Goal: Task Accomplishment & Management: Use online tool/utility

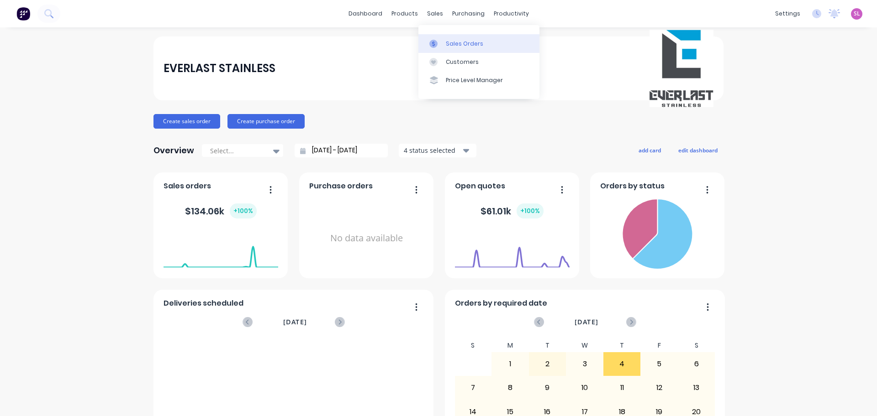
click at [453, 43] on div "Sales Orders" at bounding box center [464, 44] width 37 height 8
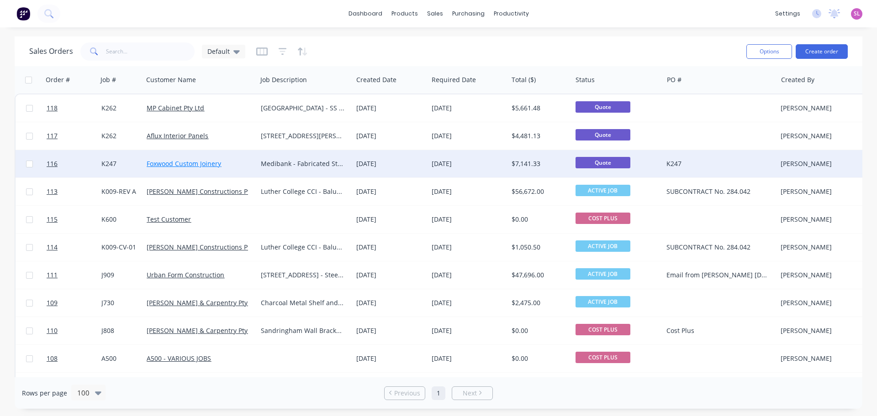
click at [185, 163] on link "Foxwood Custom Joinery" at bounding box center [184, 163] width 74 height 9
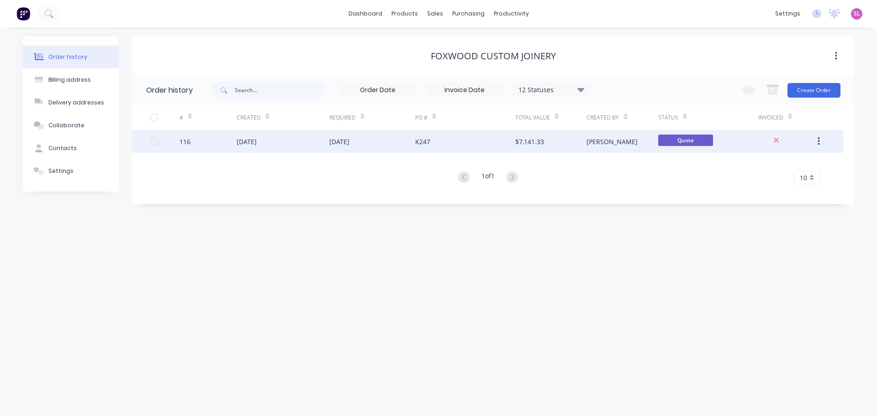
click at [423, 140] on div "K247" at bounding box center [422, 142] width 15 height 10
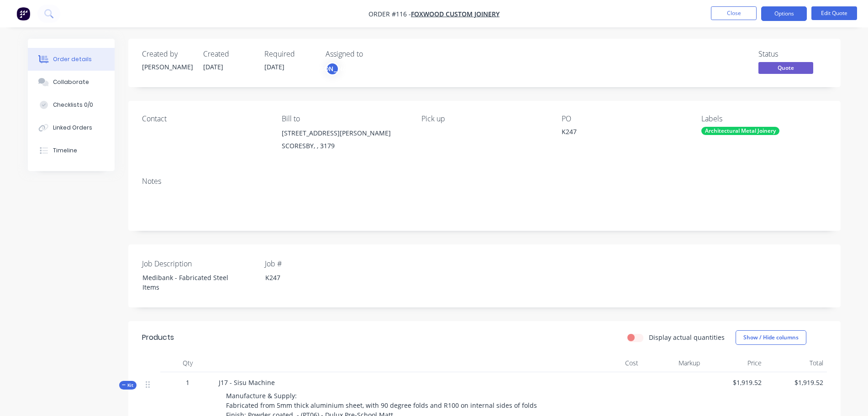
click at [563, 140] on div "K247" at bounding box center [619, 133] width 114 height 13
click at [830, 15] on button "Edit Quote" at bounding box center [834, 13] width 46 height 14
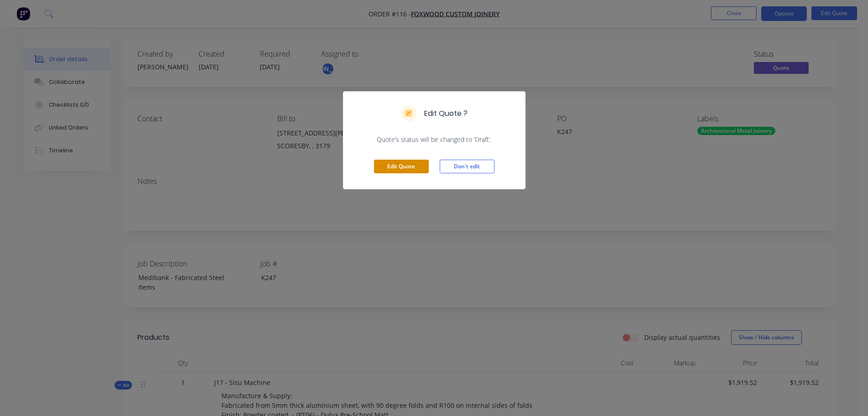
click at [411, 162] on button "Edit Quote" at bounding box center [401, 167] width 55 height 14
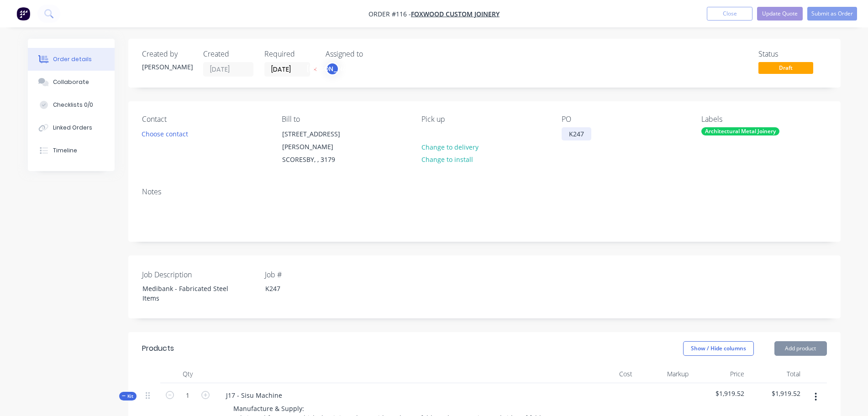
click at [581, 141] on div "K247" at bounding box center [577, 133] width 30 height 13
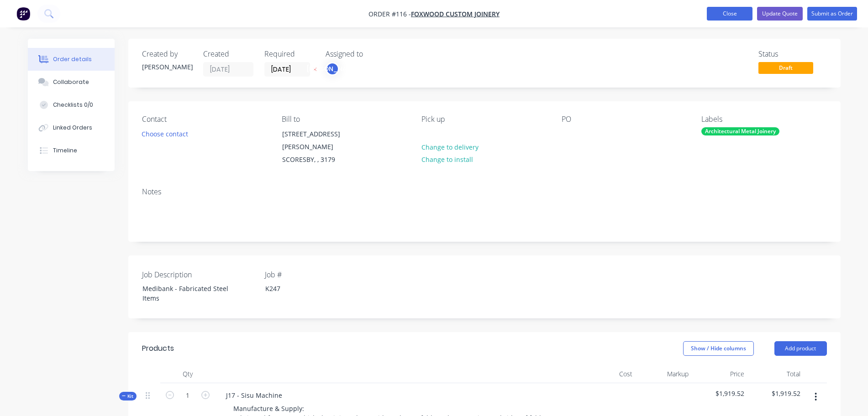
click at [743, 19] on button "Close" at bounding box center [730, 14] width 46 height 14
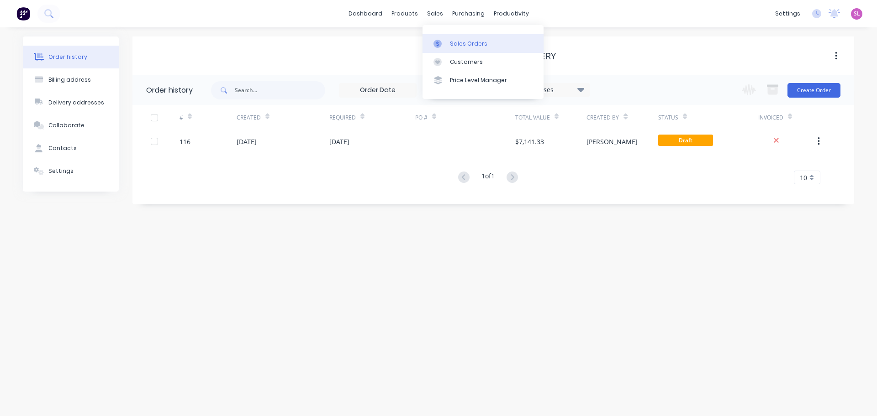
click at [456, 43] on div "Sales Orders" at bounding box center [468, 44] width 37 height 8
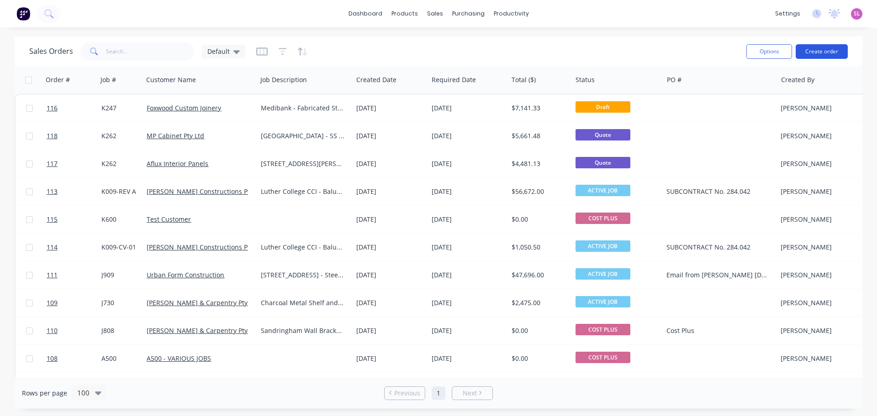
click at [819, 55] on button "Create order" at bounding box center [821, 51] width 52 height 15
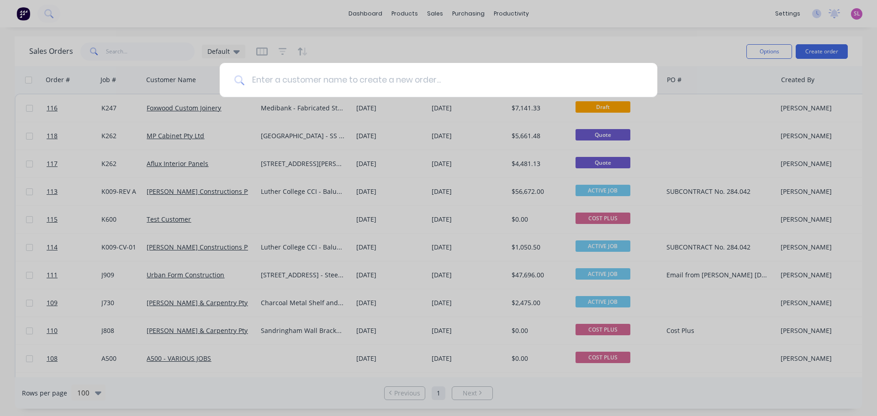
click at [329, 79] on input at bounding box center [443, 80] width 398 height 34
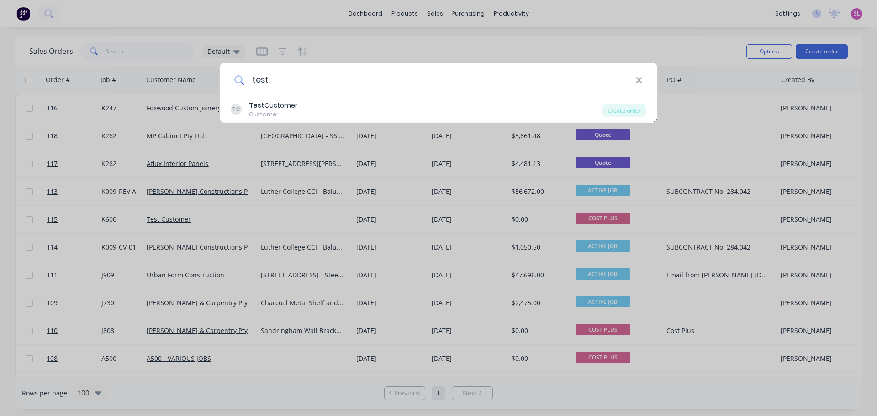
type input "test"
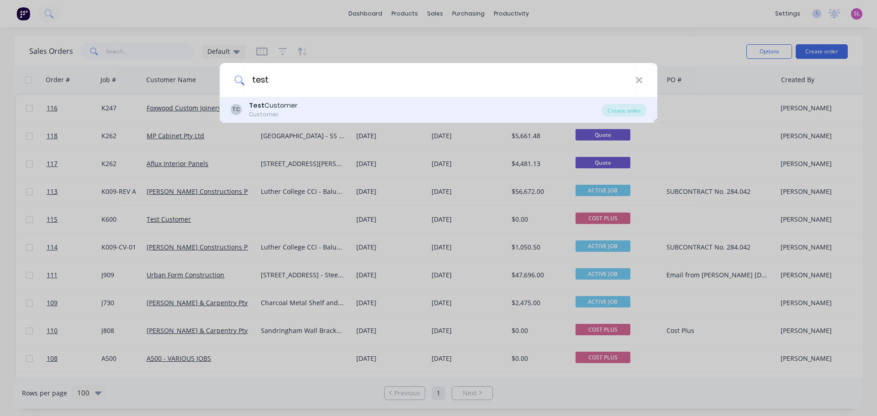
click at [331, 114] on div "TC Test Customer Customer" at bounding box center [416, 110] width 371 height 18
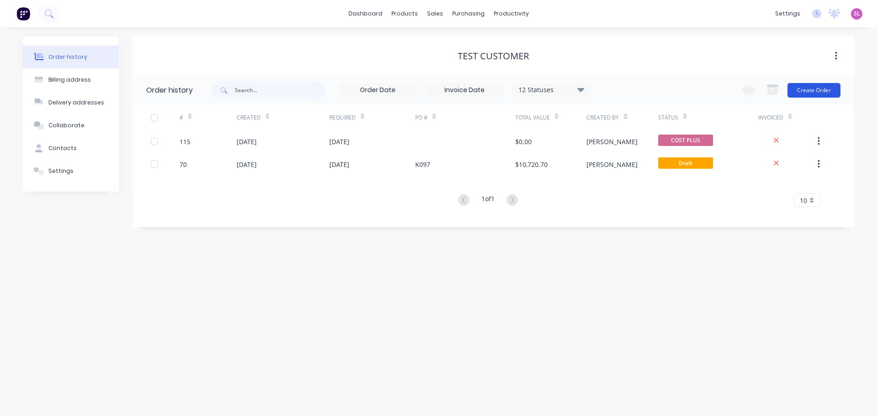
click at [800, 90] on button "Create Order" at bounding box center [813, 90] width 53 height 15
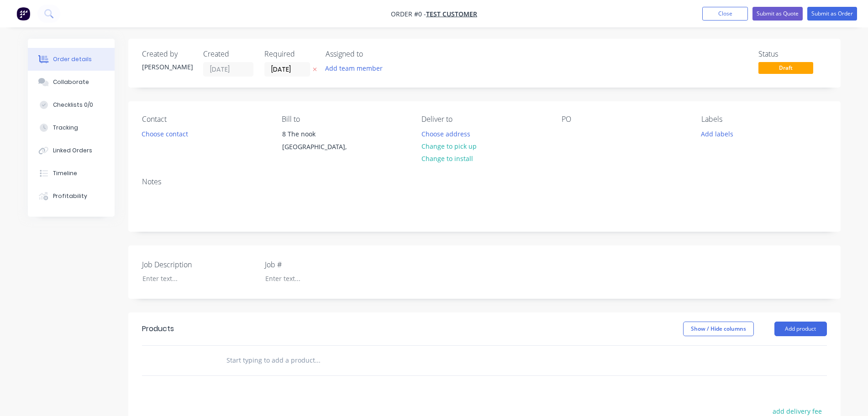
click at [417, 92] on div "Created by Sarah Created 11/09/25 Required 11/09/25 Assigned to Add team member…" at bounding box center [484, 317] width 712 height 556
click at [159, 137] on button "Choose contact" at bounding box center [164, 133] width 56 height 12
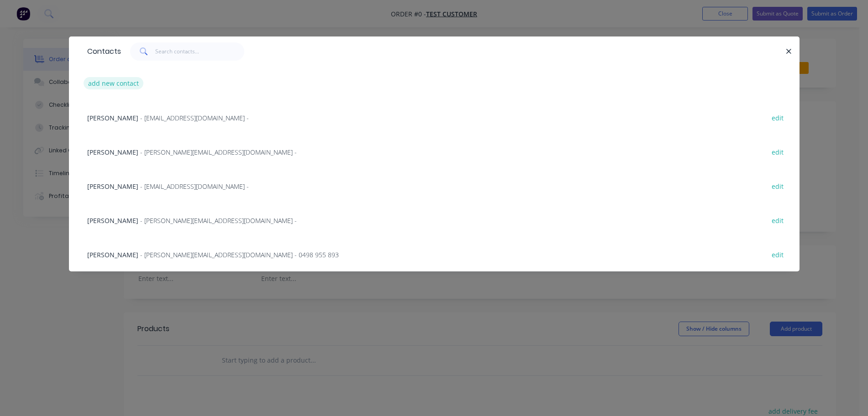
click at [123, 84] on button "add new contact" at bounding box center [114, 83] width 60 height 12
select select "AU"
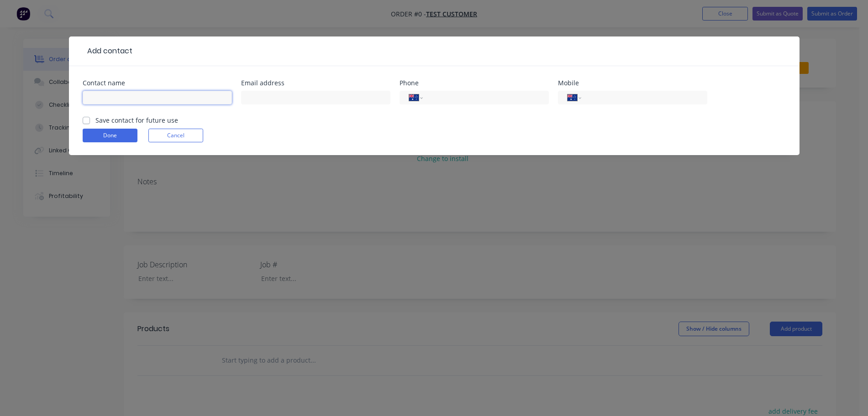
click at [136, 97] on input "text" at bounding box center [157, 98] width 149 height 14
click at [136, 97] on input "Bill" at bounding box center [157, 98] width 149 height 14
type input "[PERSON_NAME]"
type input "[EMAIL_ADDRESS][DOMAIN_NAME]"
type input "98765432"
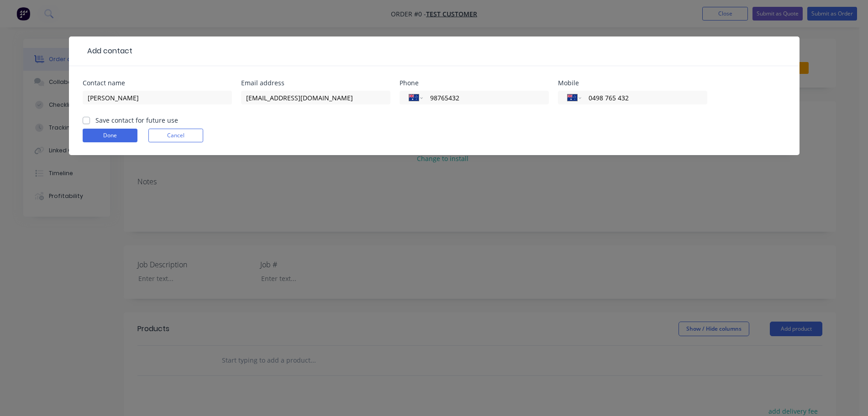
type input "0498 765 432"
click at [95, 124] on label "Save contact for future use" at bounding box center [136, 120] width 83 height 10
click at [89, 124] on input "Save contact for future use" at bounding box center [86, 119] width 7 height 9
checkbox input "true"
click at [108, 134] on button "Done" at bounding box center [110, 136] width 55 height 14
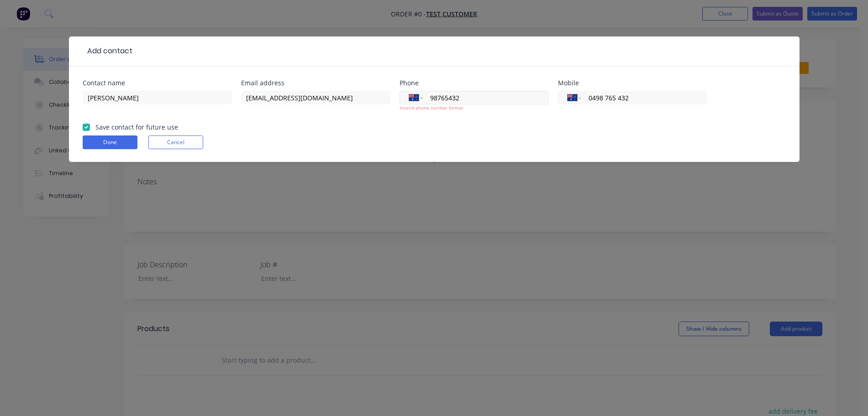
click at [445, 99] on input "98765432" at bounding box center [484, 98] width 110 height 10
type input "98765432"
drag, startPoint x: 468, startPoint y: 99, endPoint x: 425, endPoint y: 98, distance: 43.4
click at [425, 98] on div "International Afghanistan Åland Islands Albania Algeria American Samoa Andorra …" at bounding box center [473, 98] width 149 height 14
click at [118, 145] on button "Done" at bounding box center [110, 143] width 55 height 14
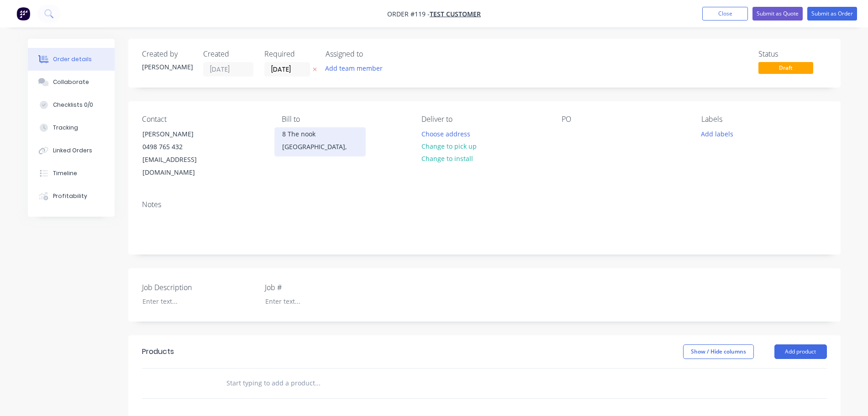
click at [293, 140] on div "8 The nook" at bounding box center [320, 134] width 76 height 13
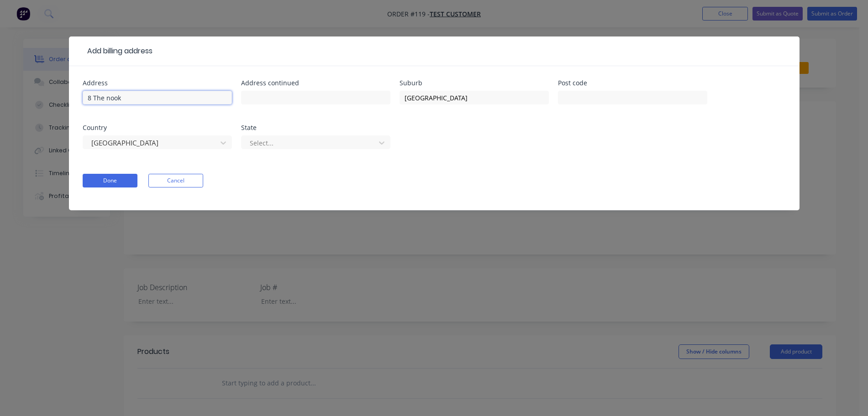
drag, startPoint x: 84, startPoint y: 93, endPoint x: 140, endPoint y: 95, distance: 55.7
click at [140, 95] on input "8 The nook" at bounding box center [157, 98] width 149 height 14
type input "1234 Test Street"
click at [259, 141] on div at bounding box center [310, 142] width 122 height 11
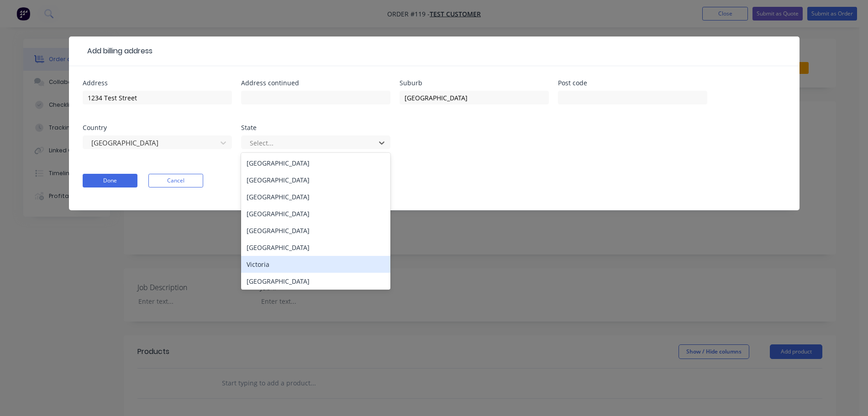
click at [265, 265] on div "Victoria" at bounding box center [315, 264] width 149 height 17
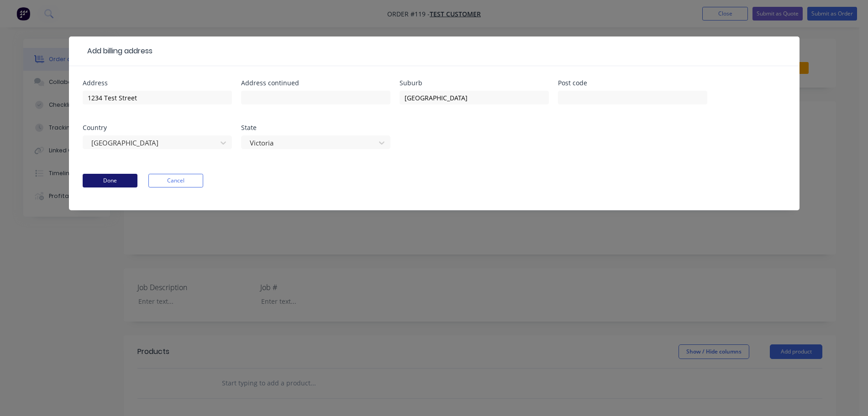
click at [115, 176] on button "Done" at bounding box center [110, 181] width 55 height 14
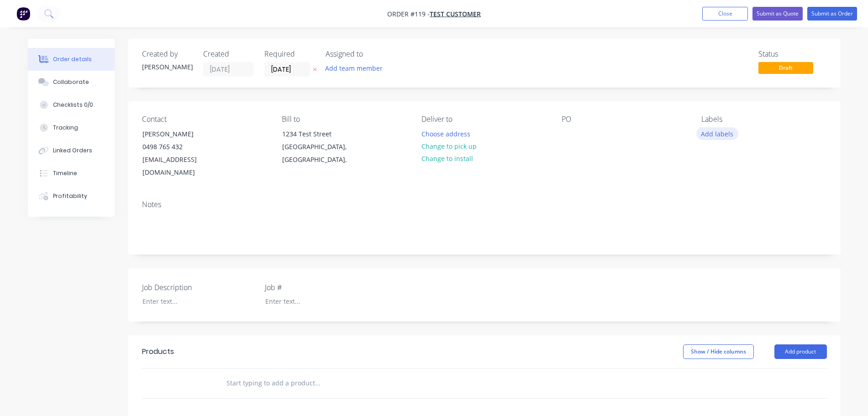
click at [714, 136] on button "Add labels" at bounding box center [717, 133] width 42 height 12
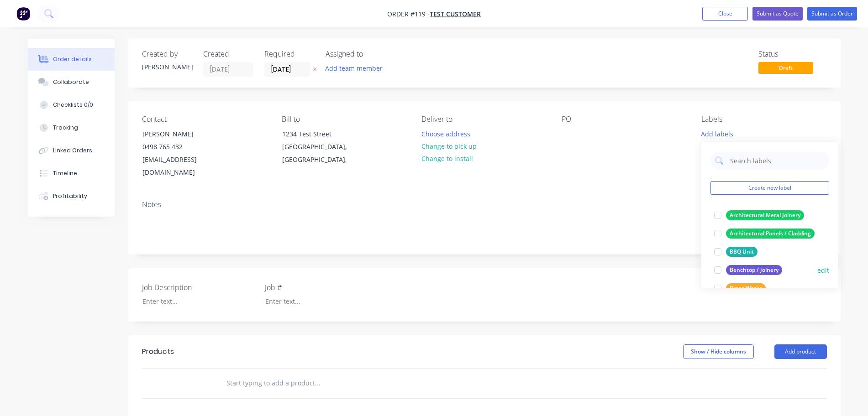
click at [720, 271] on div at bounding box center [718, 270] width 18 height 18
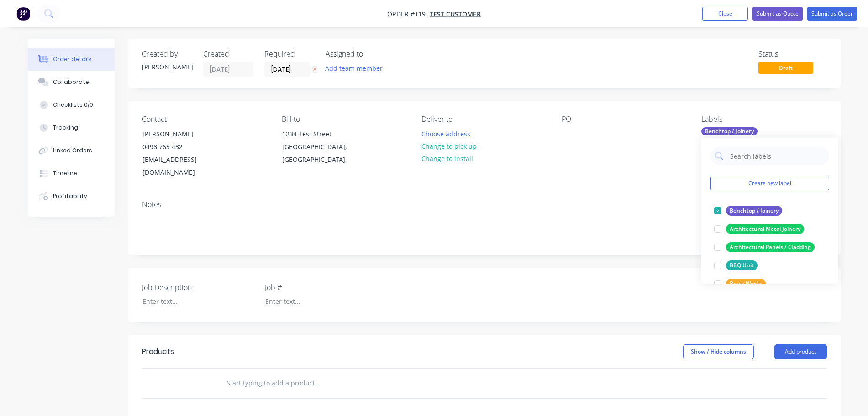
click at [849, 111] on div "Order details Collaborate Checklists 0/0 Tracking Linked Orders Timeline Profit…" at bounding box center [434, 335] width 831 height 593
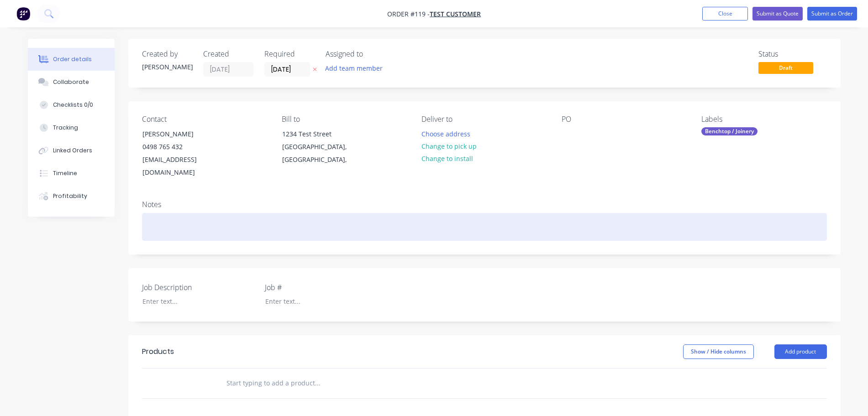
click at [186, 215] on div at bounding box center [484, 227] width 685 height 28
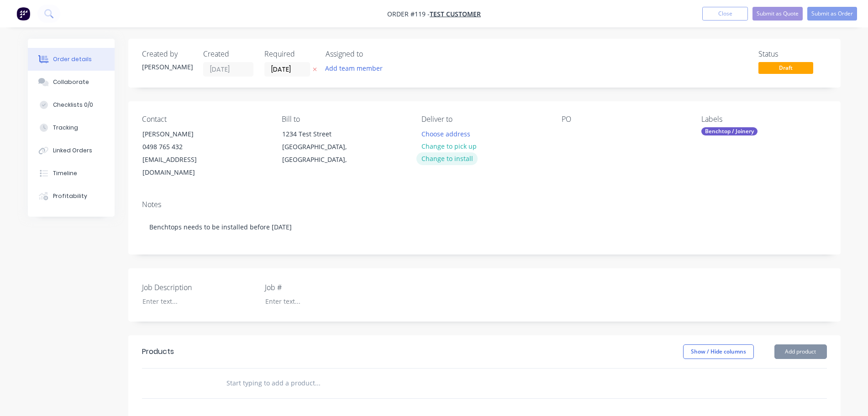
click at [470, 159] on button "Change to install" at bounding box center [446, 158] width 61 height 12
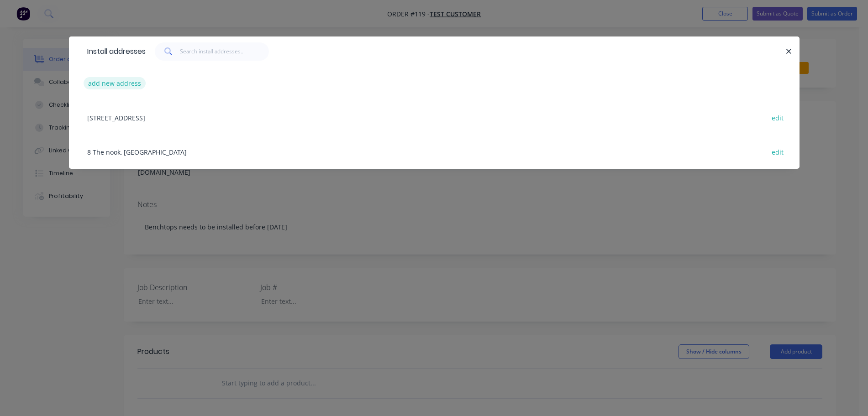
click at [124, 85] on button "add new address" at bounding box center [115, 83] width 63 height 12
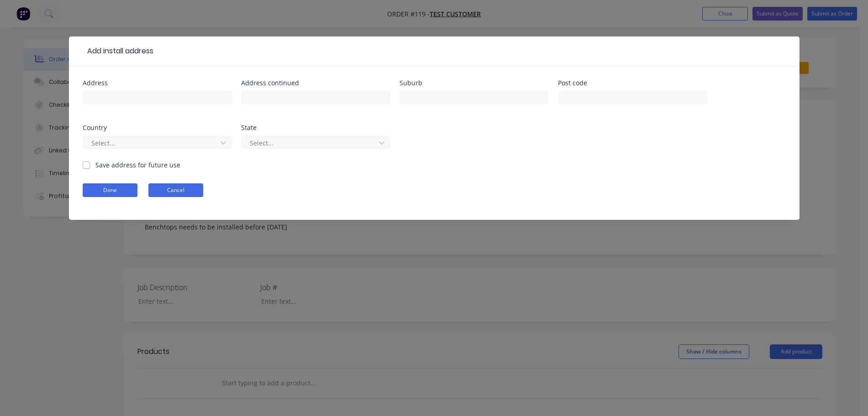
click at [189, 196] on button "Cancel" at bounding box center [175, 191] width 55 height 14
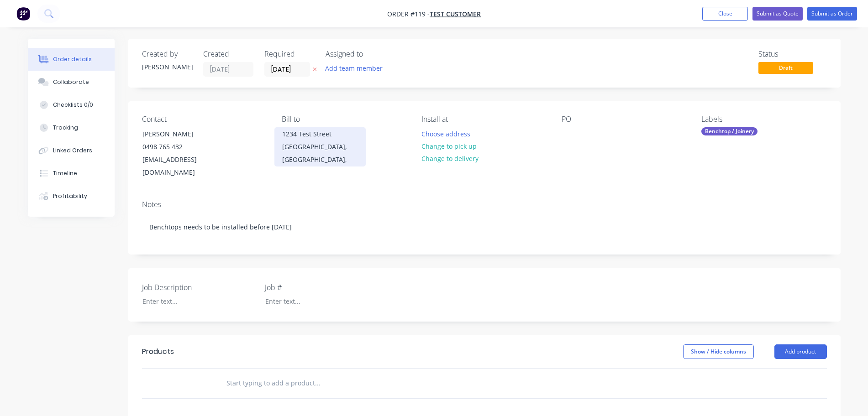
click at [309, 146] on div "[GEOGRAPHIC_DATA], [GEOGRAPHIC_DATA]," at bounding box center [320, 154] width 76 height 26
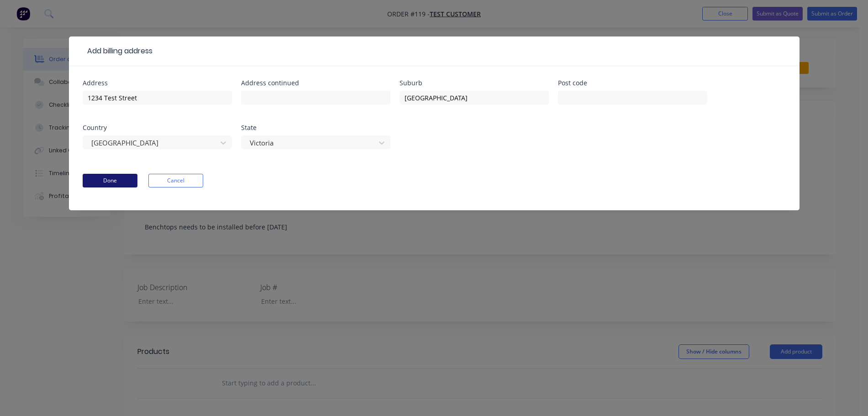
click at [128, 179] on button "Done" at bounding box center [110, 181] width 55 height 14
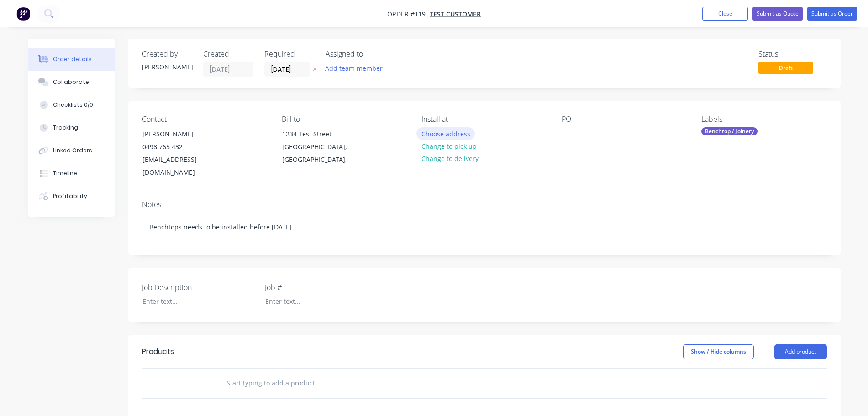
click at [446, 130] on button "Choose address" at bounding box center [445, 133] width 58 height 12
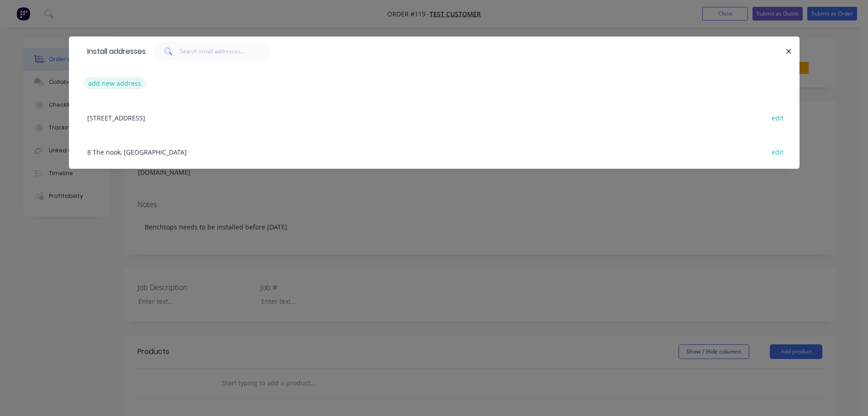
click at [126, 81] on button "add new address" at bounding box center [115, 83] width 63 height 12
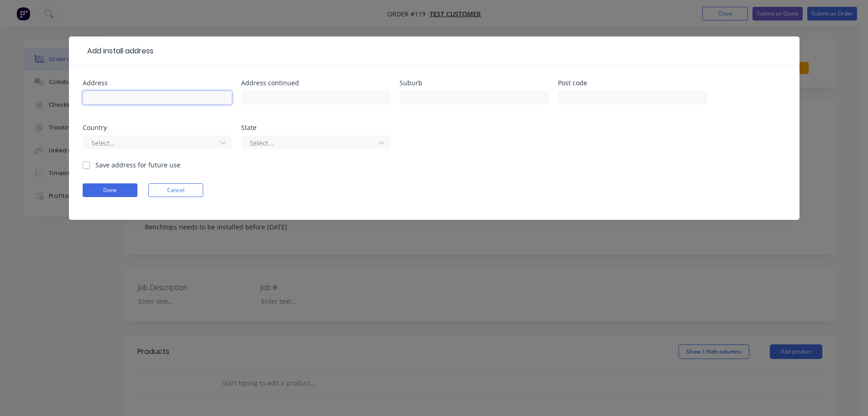
click at [162, 93] on input "text" at bounding box center [157, 98] width 149 height 14
type input "1234 Test Street"
click at [408, 96] on input "text" at bounding box center [473, 98] width 149 height 14
type input "Bayswater North"
click at [173, 146] on div at bounding box center [151, 142] width 122 height 11
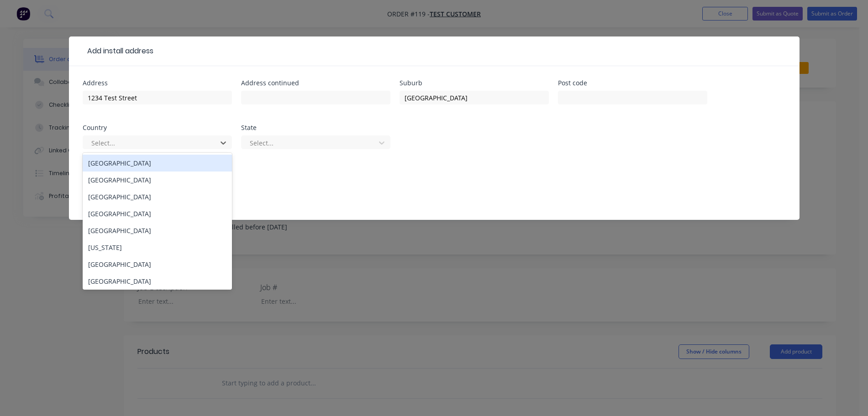
click at [114, 168] on div "Australia" at bounding box center [157, 163] width 149 height 17
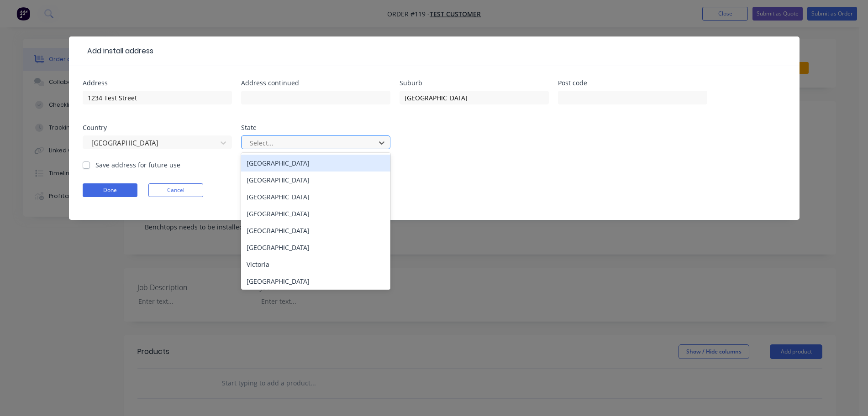
click at [263, 145] on div at bounding box center [310, 142] width 122 height 11
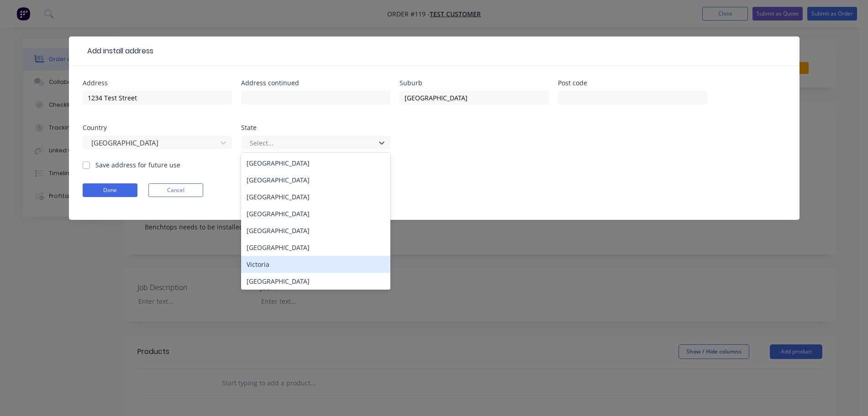
click at [257, 268] on div "Victoria" at bounding box center [315, 264] width 149 height 17
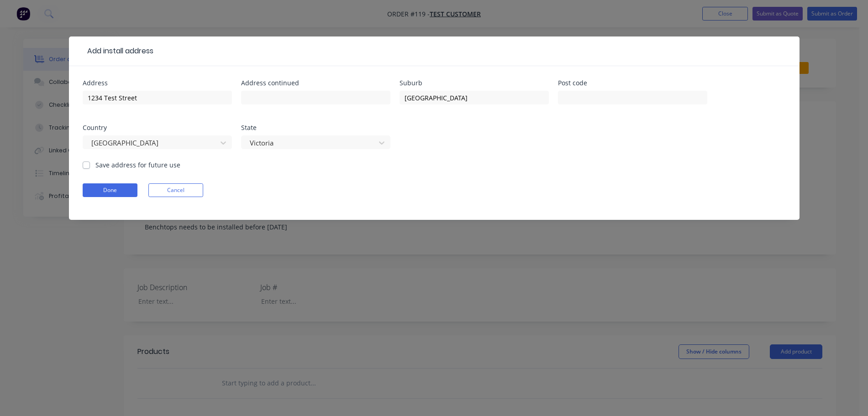
click at [110, 168] on label "Save address for future use" at bounding box center [137, 165] width 85 height 10
click at [90, 168] on input "Save address for future use" at bounding box center [86, 164] width 7 height 9
checkbox input "true"
click at [104, 190] on button "Done" at bounding box center [110, 191] width 55 height 14
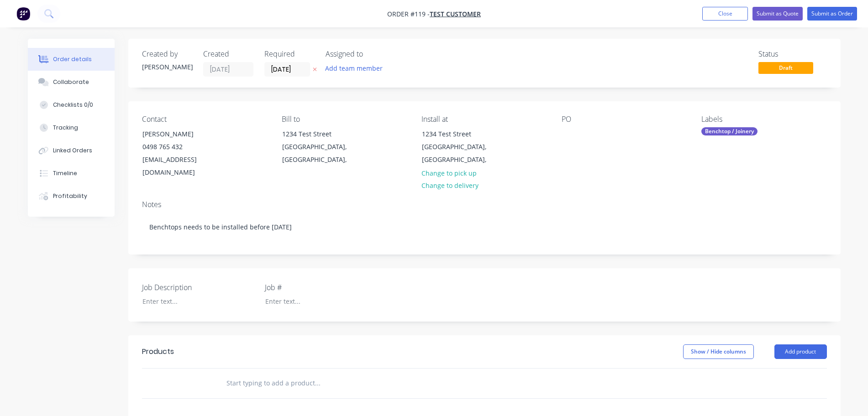
click at [863, 239] on div "Order details Collaborate Checklists 0/0 Tracking Linked Orders Timeline Profit…" at bounding box center [434, 316] width 868 height 632
click at [171, 295] on div at bounding box center [192, 301] width 114 height 13
click at [470, 283] on div "Job Description Stainless Steel Benchtop Job # K123" at bounding box center [484, 294] width 712 height 53
click at [777, 16] on button "Submit as Quote" at bounding box center [777, 14] width 50 height 14
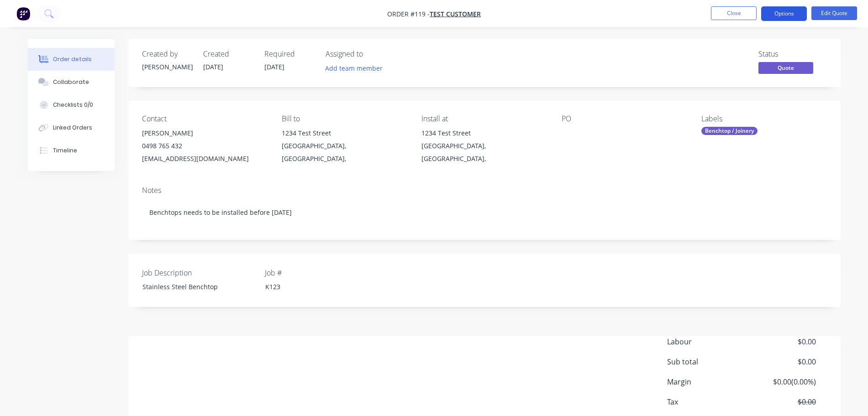
click at [790, 14] on button "Options" at bounding box center [784, 13] width 46 height 15
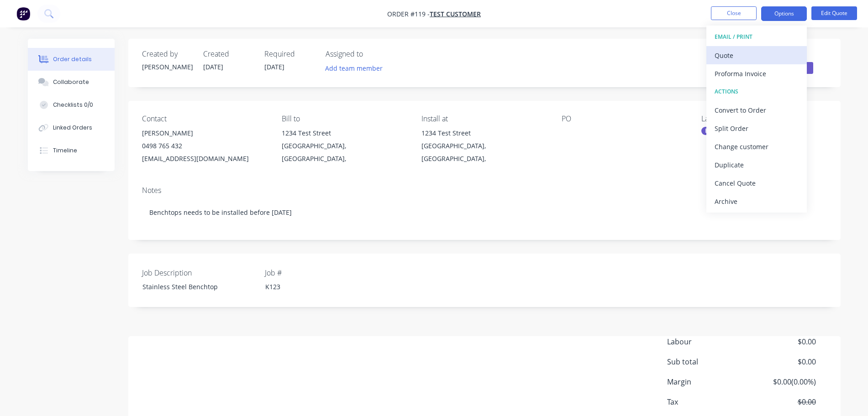
click at [758, 51] on div "Quote" at bounding box center [756, 55] width 84 height 13
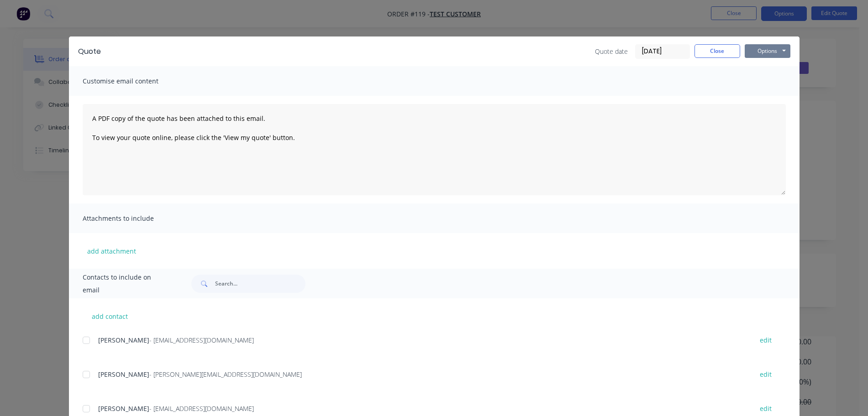
click at [763, 53] on button "Options" at bounding box center [768, 51] width 46 height 14
click at [773, 73] on button "Preview" at bounding box center [774, 67] width 58 height 15
click at [723, 52] on button "Close" at bounding box center [717, 51] width 46 height 14
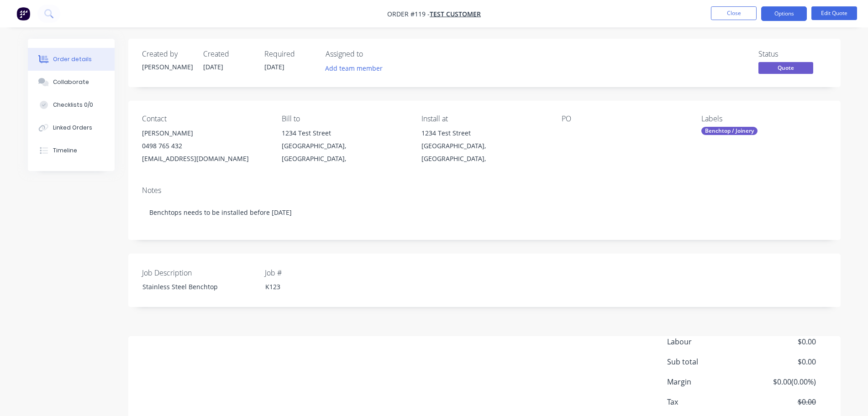
scroll to position [53, 0]
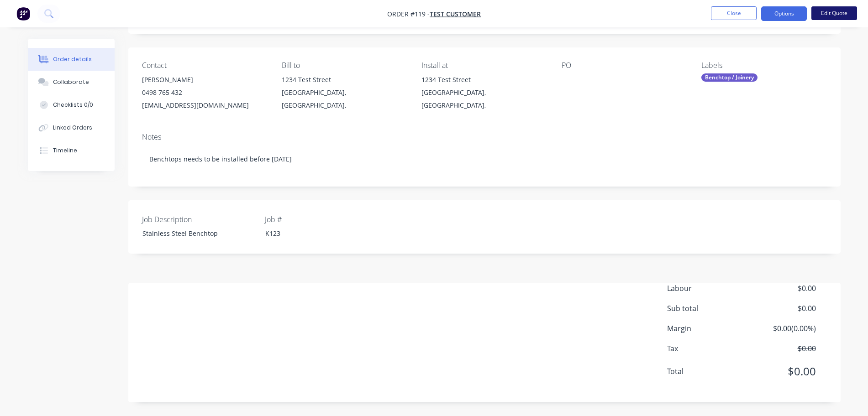
click at [822, 9] on button "Edit Quote" at bounding box center [834, 13] width 46 height 14
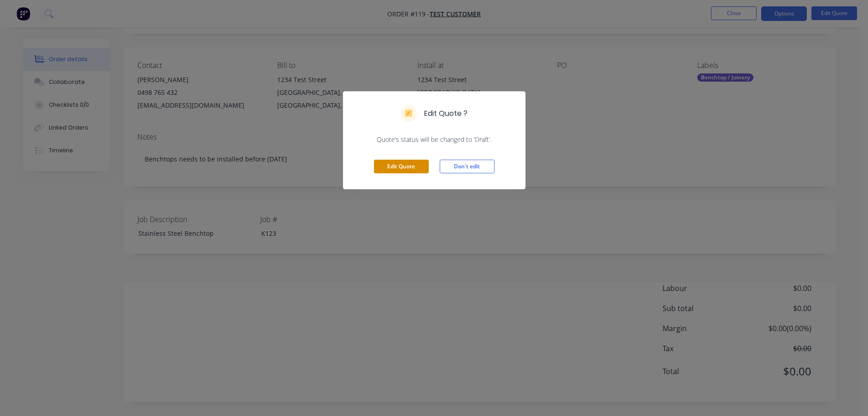
click at [410, 167] on button "Edit Quote" at bounding box center [401, 167] width 55 height 14
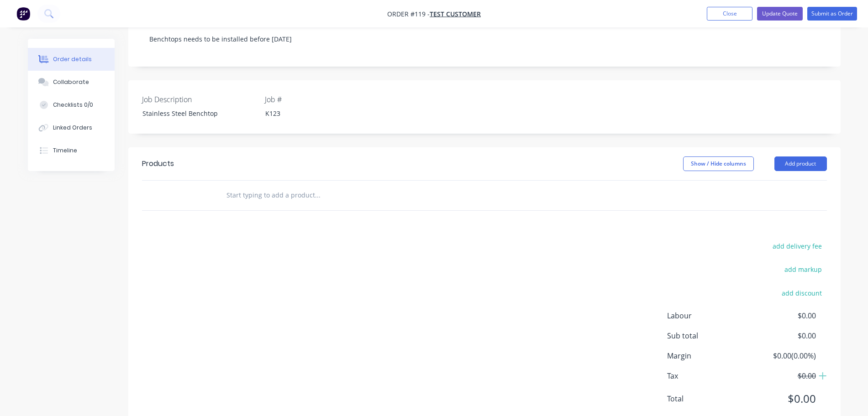
scroll to position [203, 0]
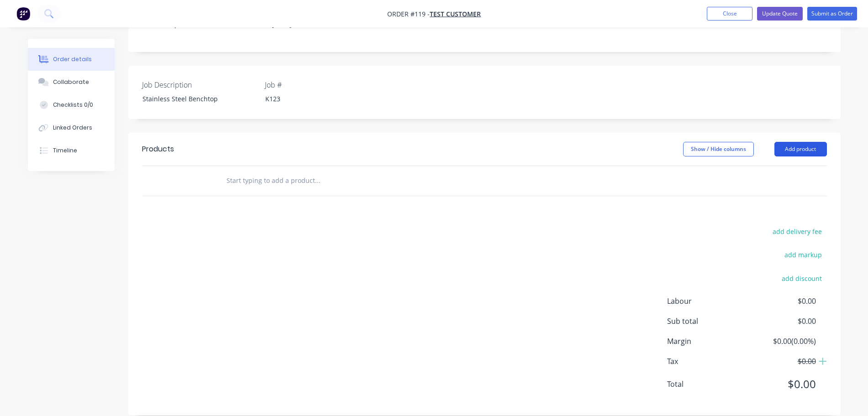
click at [801, 142] on button "Add product" at bounding box center [800, 149] width 52 height 15
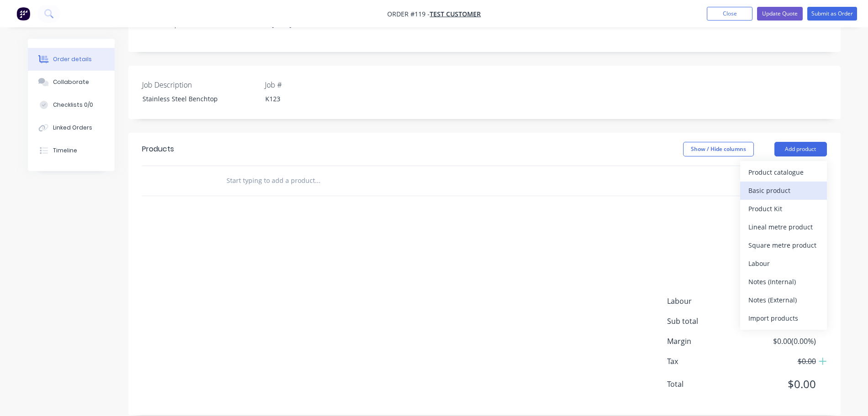
click at [787, 184] on div "Basic product" at bounding box center [783, 190] width 70 height 13
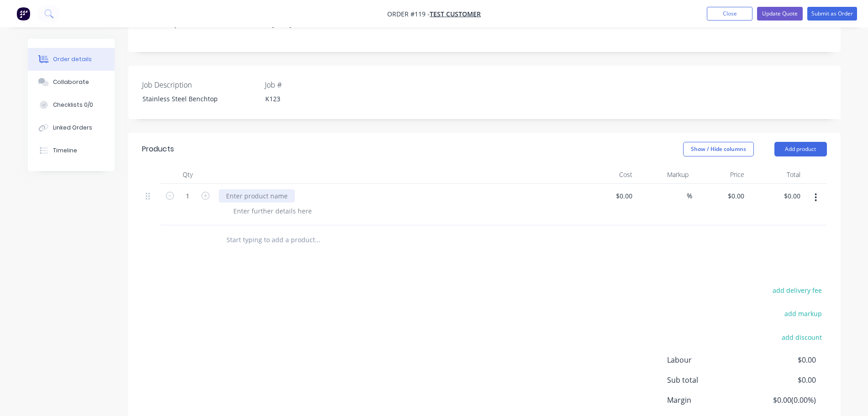
click at [249, 189] on div at bounding box center [257, 195] width 76 height 13
click at [286, 205] on div at bounding box center [272, 211] width 93 height 13
paste div
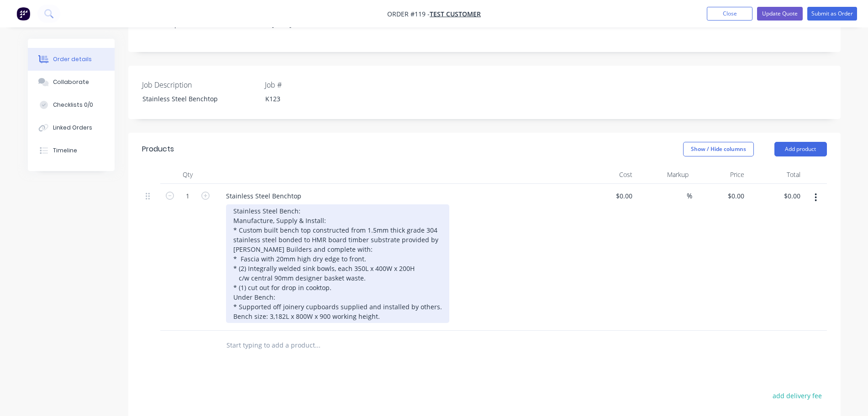
click at [266, 205] on div "Stainless Steel Bench: Manufacture, Supply & Install: * Custom built bench top …" at bounding box center [337, 264] width 223 height 119
drag, startPoint x: 266, startPoint y: 196, endPoint x: 291, endPoint y: 199, distance: 25.8
click at [268, 205] on div "Stainless Steel Bench: Manufacture, Supply & Install: * Custom built bench top …" at bounding box center [337, 264] width 223 height 119
click at [299, 205] on div "Stainless Steel Bench: Manufacture, Supply & Install: * Custom built bench top …" at bounding box center [337, 264] width 223 height 119
drag, startPoint x: 306, startPoint y: 199, endPoint x: 211, endPoint y: 183, distance: 95.9
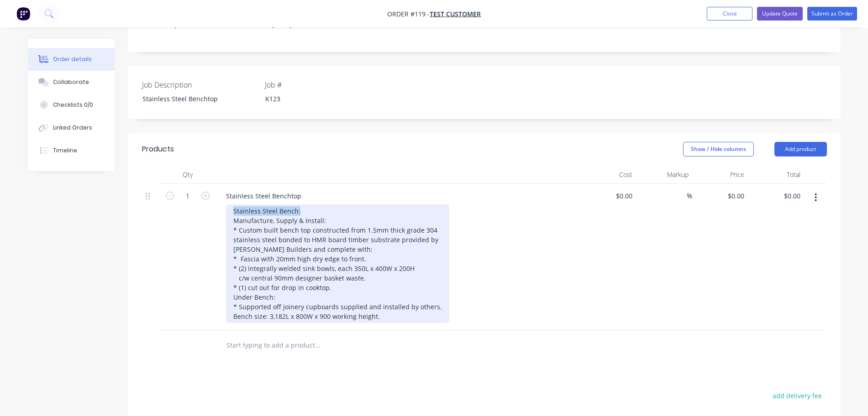
click at [211, 184] on div "1 Stainless Steel Benchtop Stainless Steel Bench: Manufacture, Supply & Install…" at bounding box center [484, 257] width 685 height 147
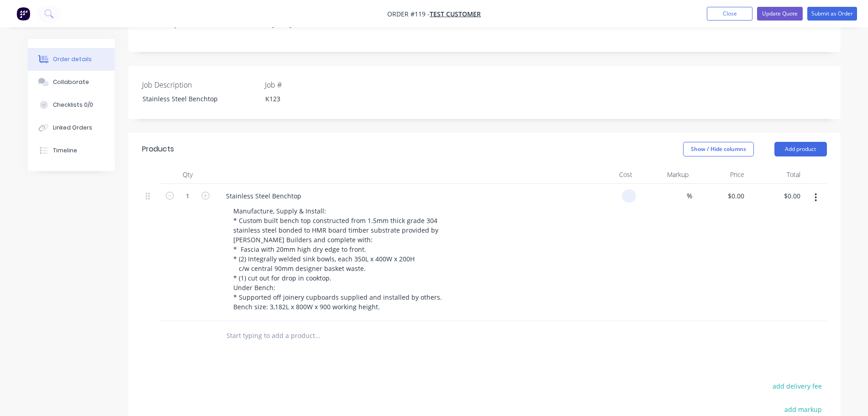
click at [626, 189] on input at bounding box center [630, 195] width 10 height 13
type input "$5,878.00"
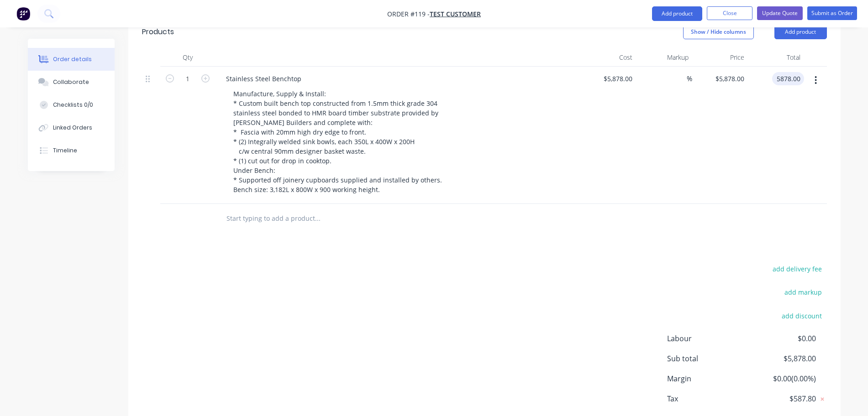
scroll to position [319, 0]
type input "$5,878.00"
click at [788, 12] on button "Update Quote" at bounding box center [780, 13] width 46 height 14
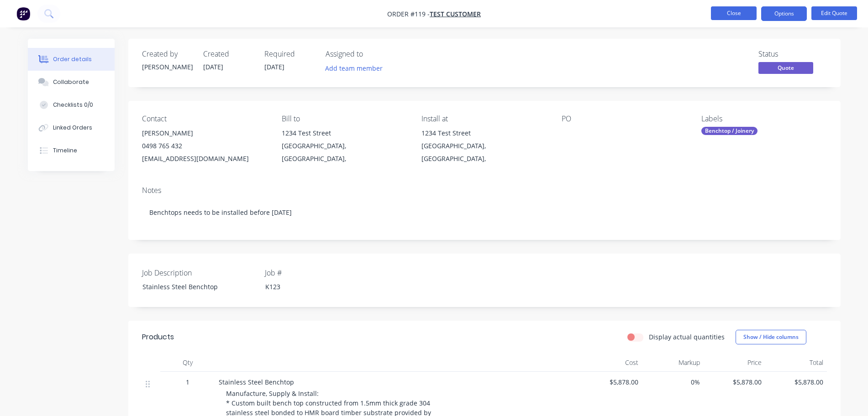
click at [748, 12] on button "Close" at bounding box center [734, 13] width 46 height 14
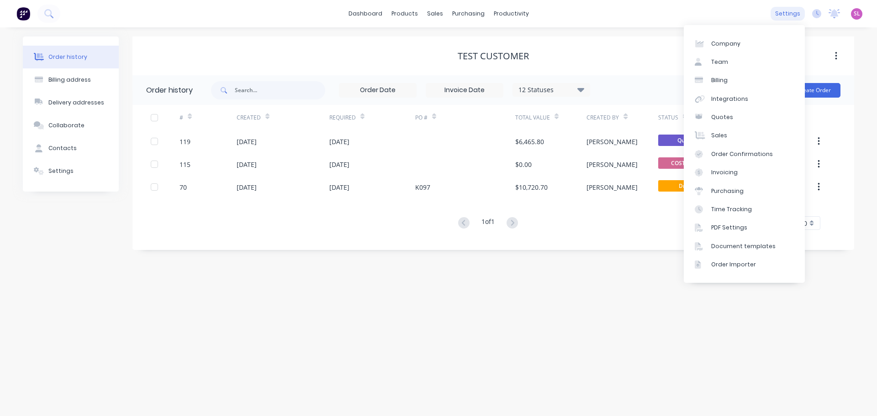
click at [791, 14] on div "settings" at bounding box center [787, 14] width 34 height 14
click at [727, 247] on div "Document templates" at bounding box center [743, 246] width 64 height 8
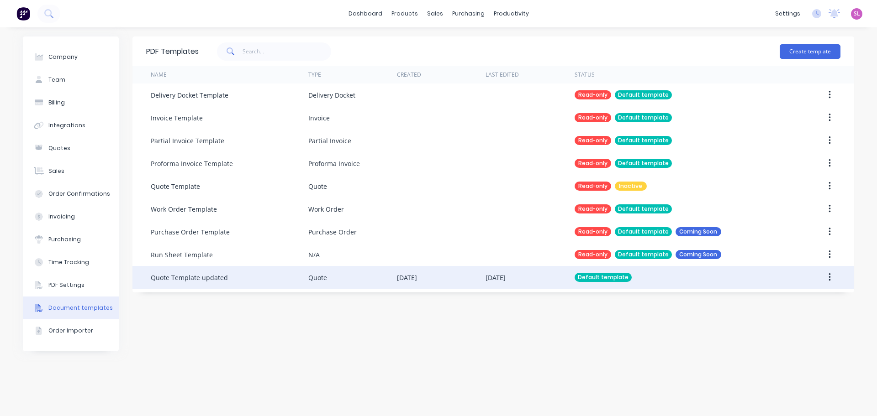
click at [233, 278] on div "Quote Template updated" at bounding box center [229, 277] width 157 height 23
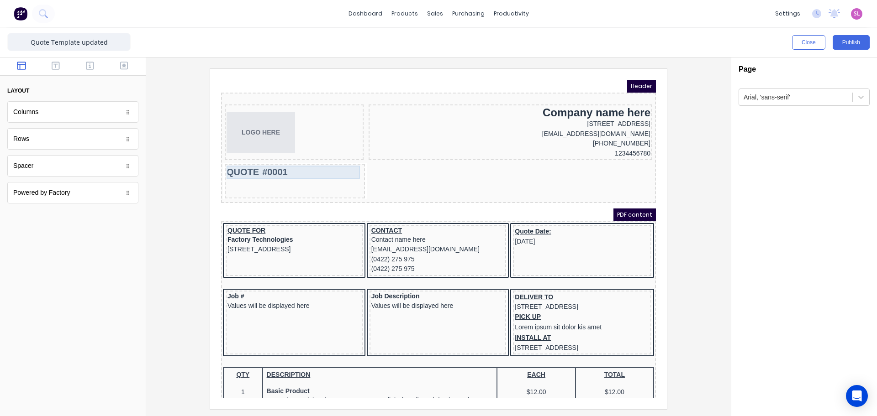
click at [325, 163] on div "QUOTE #0001" at bounding box center [283, 161] width 136 height 13
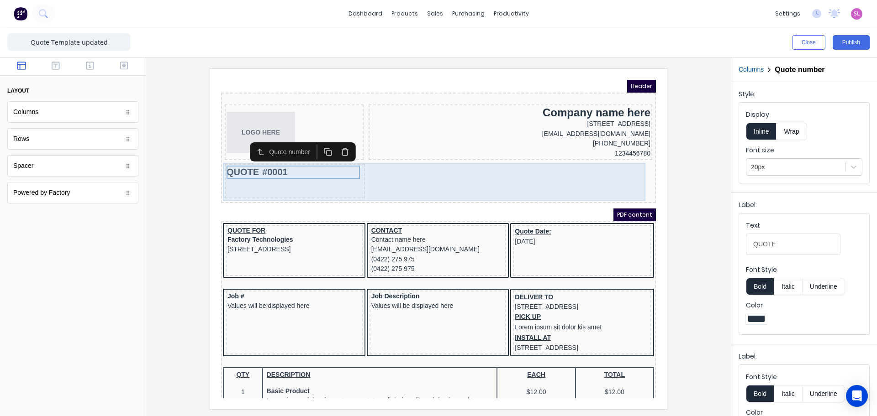
click at [348, 177] on div "QUOTE #0001" at bounding box center [284, 170] width 140 height 35
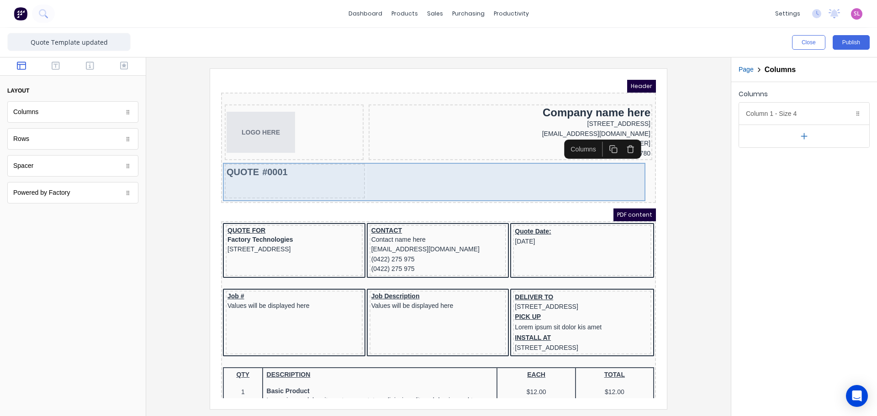
click at [345, 177] on div "QUOTE #0001" at bounding box center [284, 170] width 140 height 35
click at [333, 174] on div "QUOTE #0001" at bounding box center [284, 170] width 140 height 35
click at [347, 171] on div "QUOTE #0001" at bounding box center [284, 170] width 140 height 35
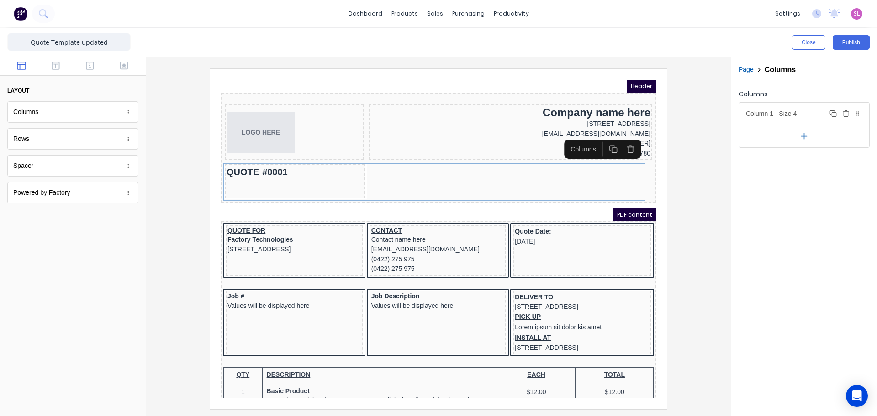
click at [786, 114] on div "Column 1 - Size 4 Duplicate Delete" at bounding box center [804, 114] width 130 height 22
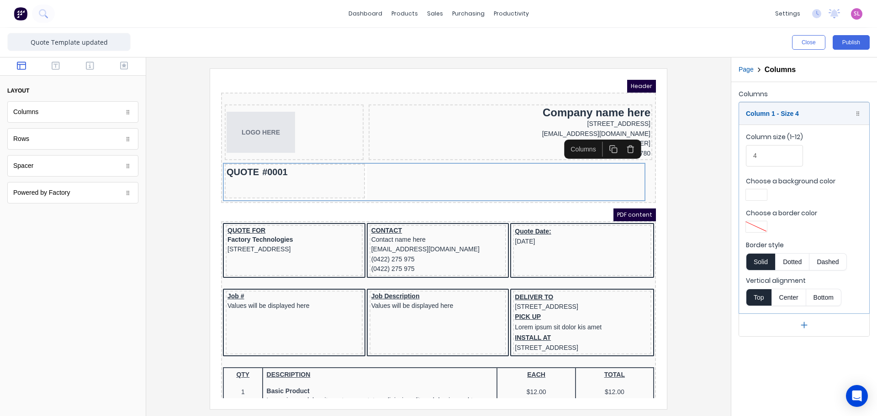
click at [830, 299] on button "Bottom" at bounding box center [823, 297] width 35 height 17
click at [754, 294] on button "Top" at bounding box center [758, 297] width 26 height 17
click at [808, 323] on icon "button" at bounding box center [804, 325] width 10 height 10
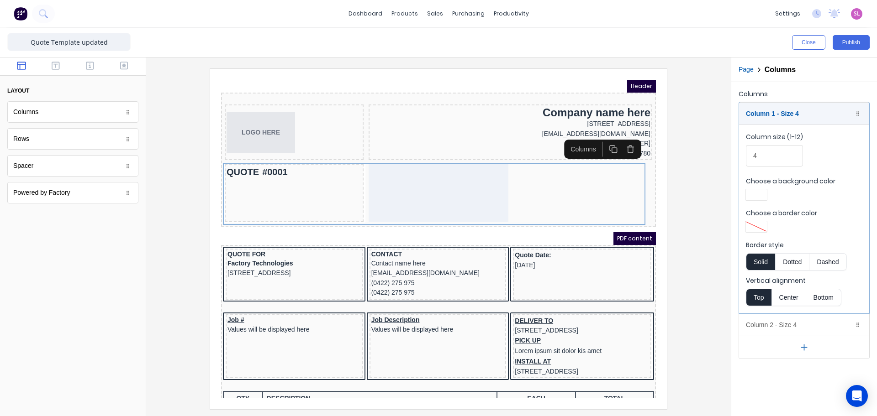
click at [803, 348] on icon "button" at bounding box center [804, 348] width 10 height 10
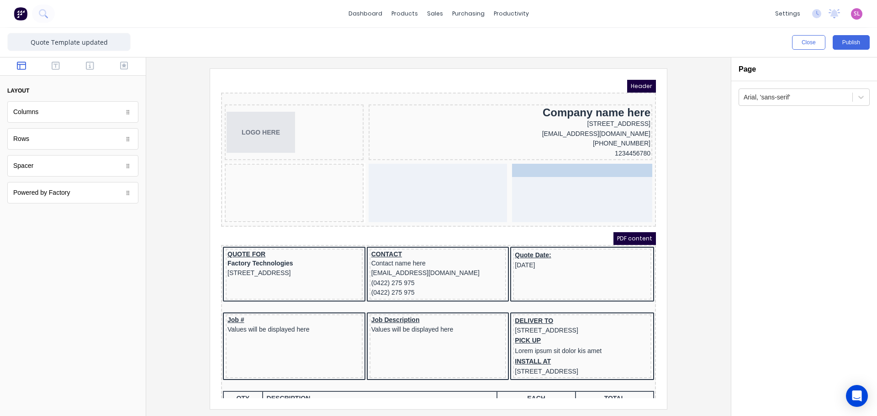
drag, startPoint x: 252, startPoint y: 165, endPoint x: 537, endPoint y: 174, distance: 284.6
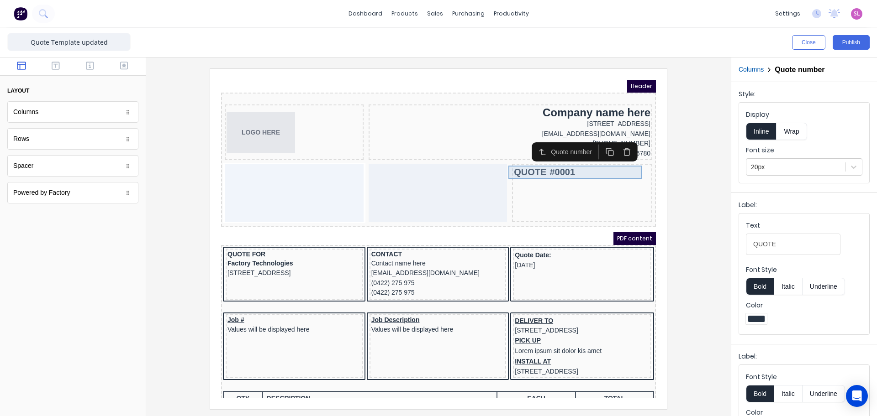
click at [596, 163] on div "QUOTE #0001" at bounding box center [571, 161] width 136 height 13
click at [588, 163] on div "QUOTE #0001" at bounding box center [571, 161] width 136 height 13
click at [558, 164] on div "QUOTE #0001" at bounding box center [571, 161] width 136 height 13
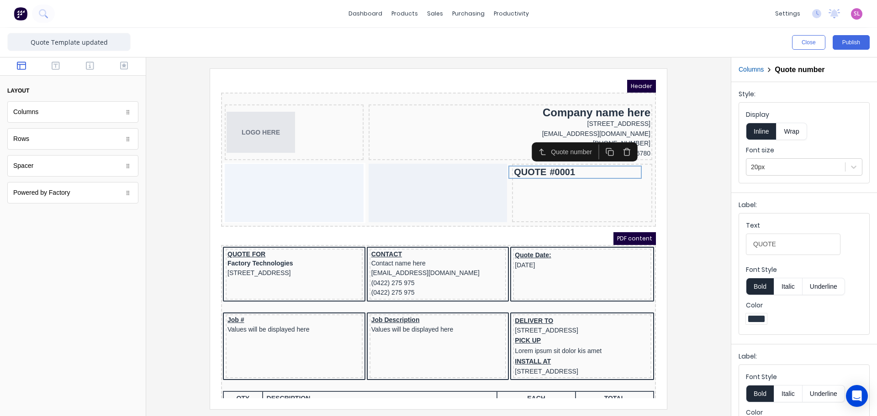
click at [679, 182] on div at bounding box center [438, 238] width 570 height 341
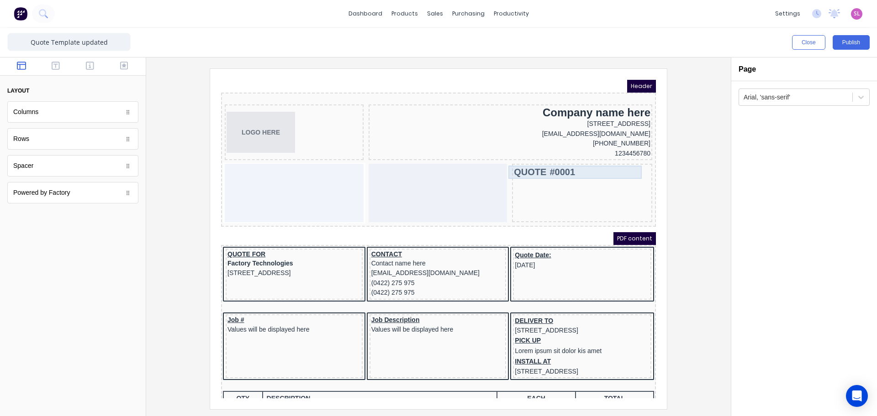
click at [542, 159] on div "QUOTE #0001" at bounding box center [571, 161] width 136 height 13
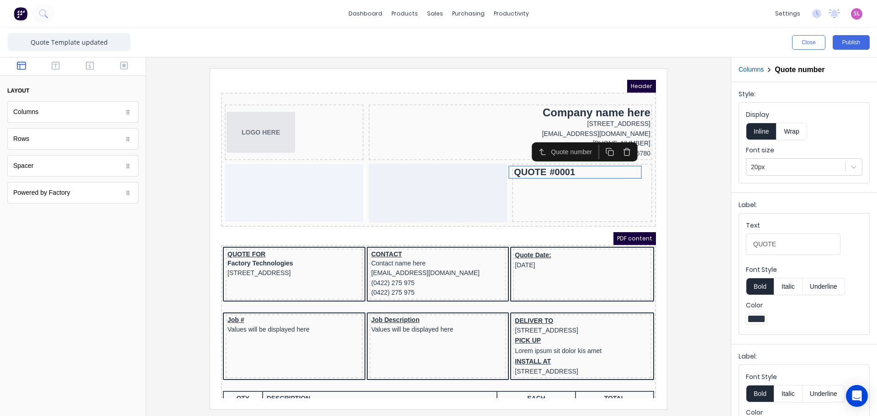
click at [747, 71] on button "Columns" at bounding box center [750, 70] width 25 height 10
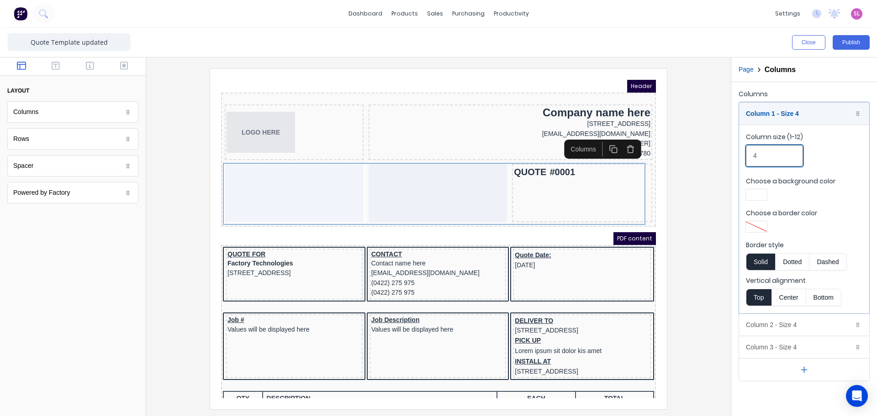
drag, startPoint x: 762, startPoint y: 157, endPoint x: 739, endPoint y: 154, distance: 23.4
click at [739, 154] on fieldset "Column size (1-12) 4 Choose a background color Choose a border color Border sty…" at bounding box center [804, 219] width 130 height 189
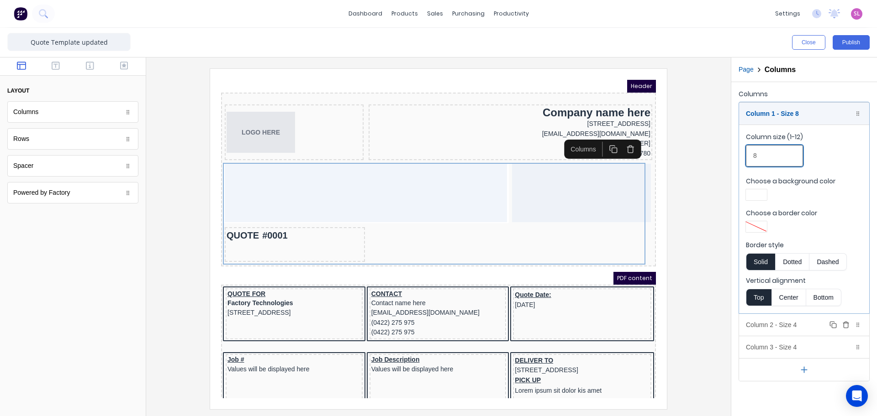
type input "8"
click at [844, 323] on icon "button" at bounding box center [845, 324] width 7 height 7
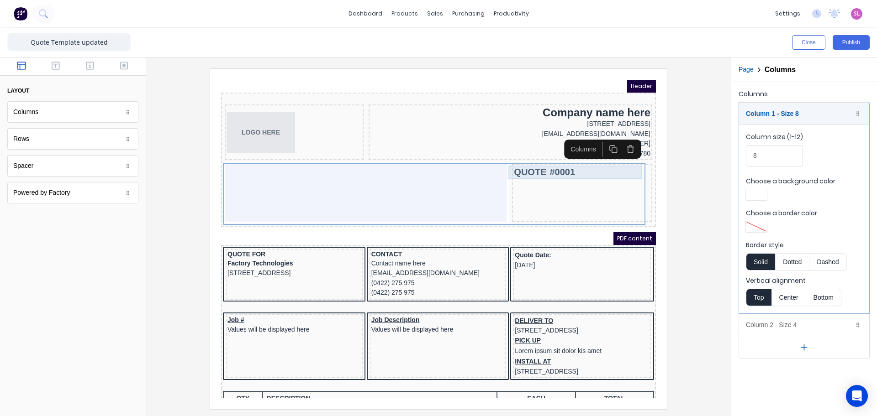
click at [520, 157] on div "QUOTE #0001" at bounding box center [571, 161] width 136 height 13
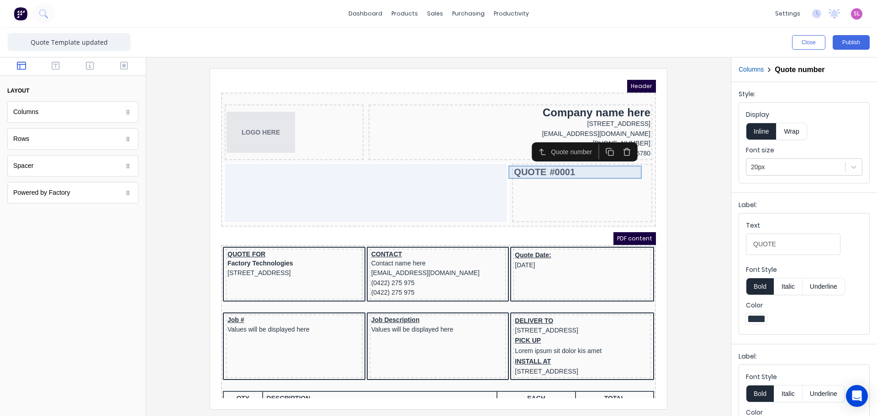
click at [575, 164] on div "QUOTE #0001" at bounding box center [571, 161] width 136 height 13
drag, startPoint x: 575, startPoint y: 164, endPoint x: 554, endPoint y: 160, distance: 21.3
click at [554, 160] on div "QUOTE #0001" at bounding box center [571, 161] width 136 height 13
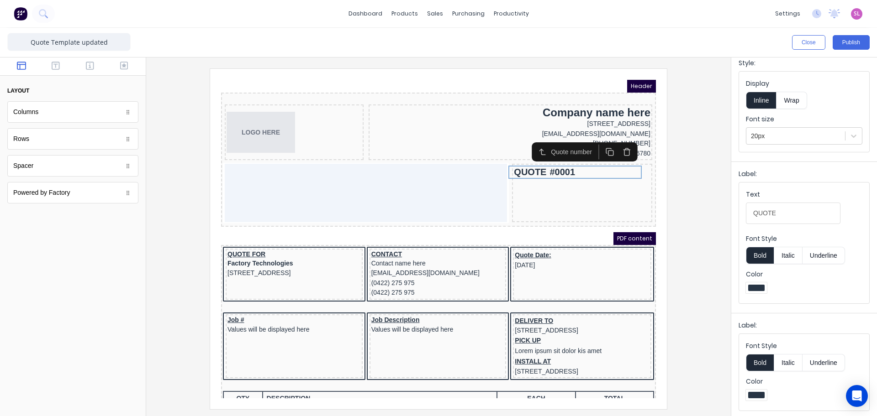
scroll to position [32, 0]
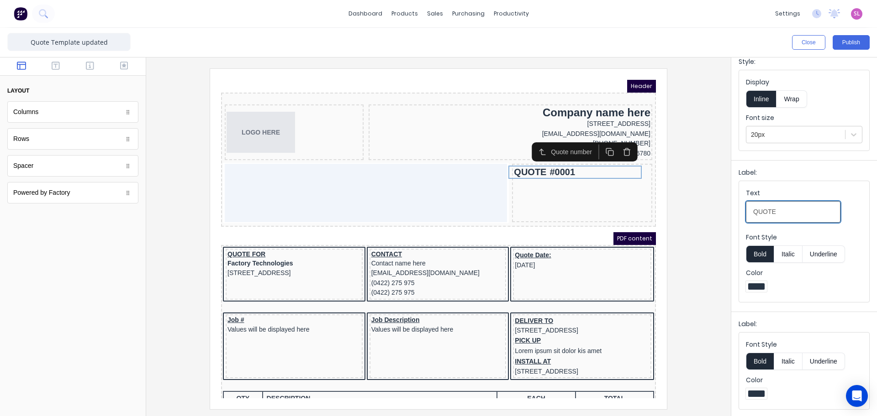
click at [772, 213] on input "QUOTE" at bounding box center [792, 211] width 94 height 21
click at [695, 240] on div at bounding box center [438, 238] width 570 height 341
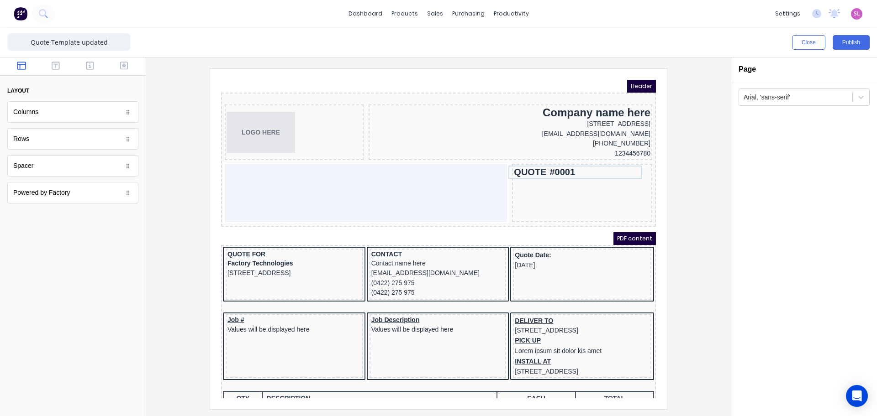
scroll to position [0, 0]
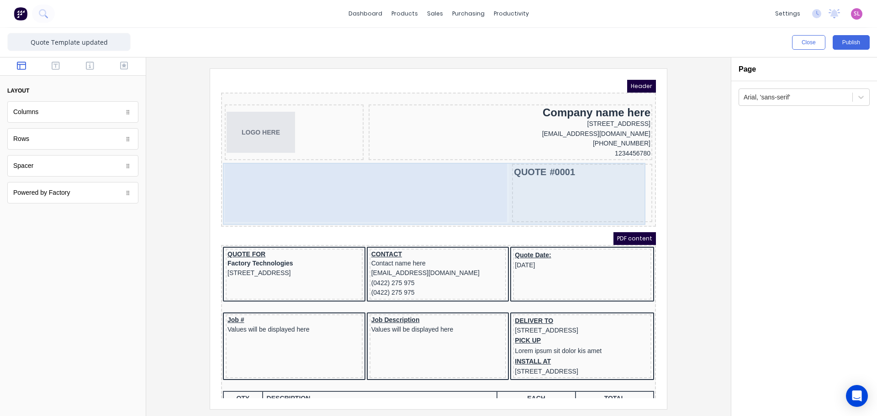
click at [624, 184] on div "QUOTE #0001" at bounding box center [571, 182] width 140 height 58
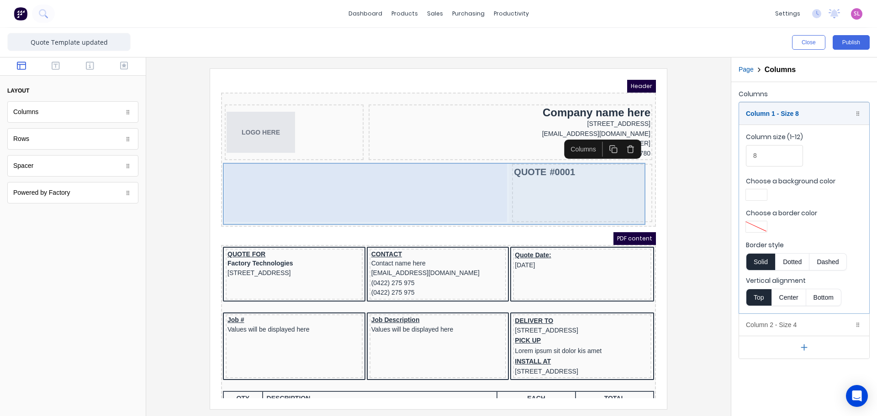
click at [564, 169] on div "QUOTE #0001" at bounding box center [571, 182] width 140 height 58
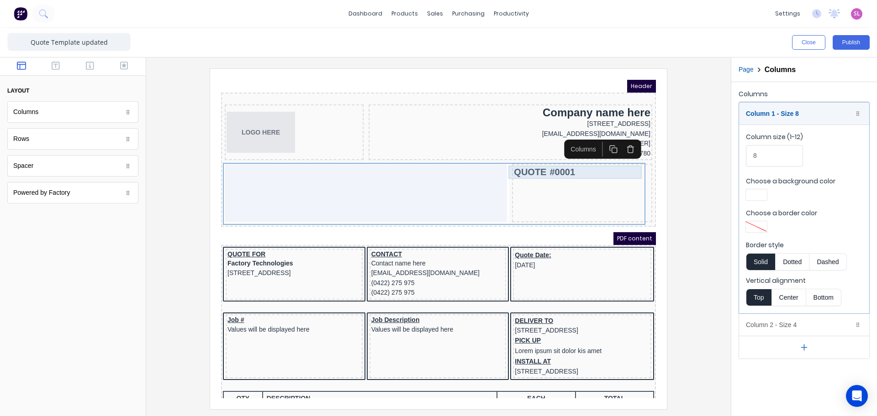
click at [556, 159] on div "QUOTE #0001" at bounding box center [571, 161] width 136 height 13
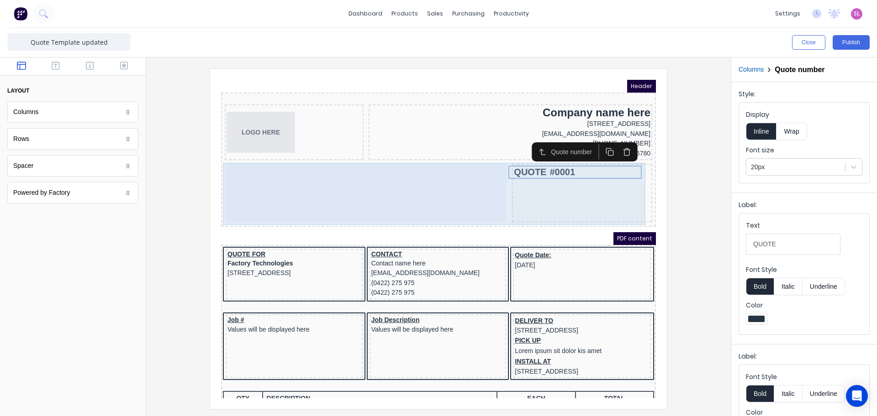
click at [559, 186] on div "QUOTE #0001" at bounding box center [571, 182] width 140 height 58
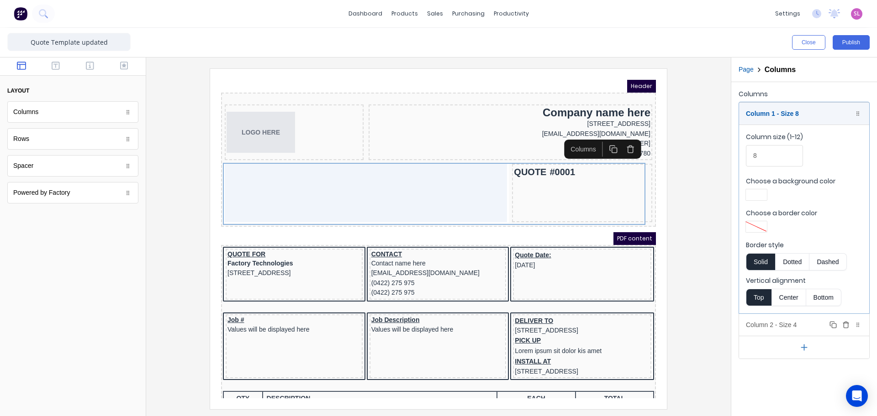
click at [803, 325] on div "Column 2 - Size 4 Duplicate Delete" at bounding box center [804, 325] width 130 height 22
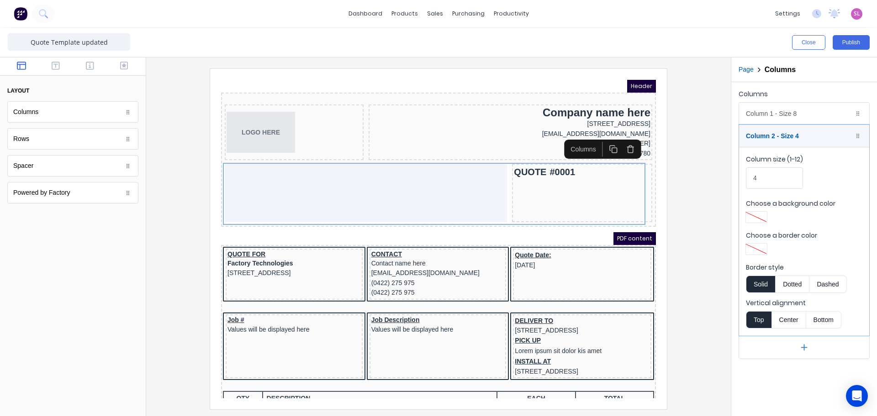
click at [765, 153] on fieldset "Column size (1-12) 4 Choose a background color Choose a border color Border sty…" at bounding box center [804, 241] width 130 height 189
click at [776, 134] on div "Column 2 - Size 4 Duplicate Delete" at bounding box center [804, 136] width 130 height 22
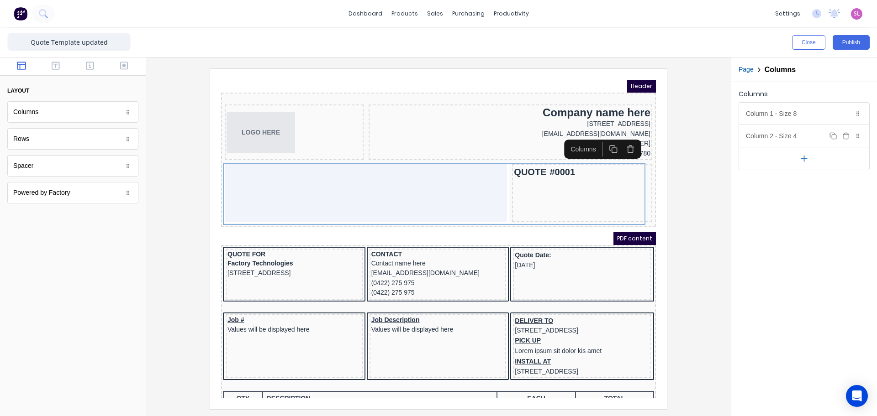
click at [776, 134] on div "Column 2 - Size 4 Duplicate Delete" at bounding box center [804, 136] width 130 height 22
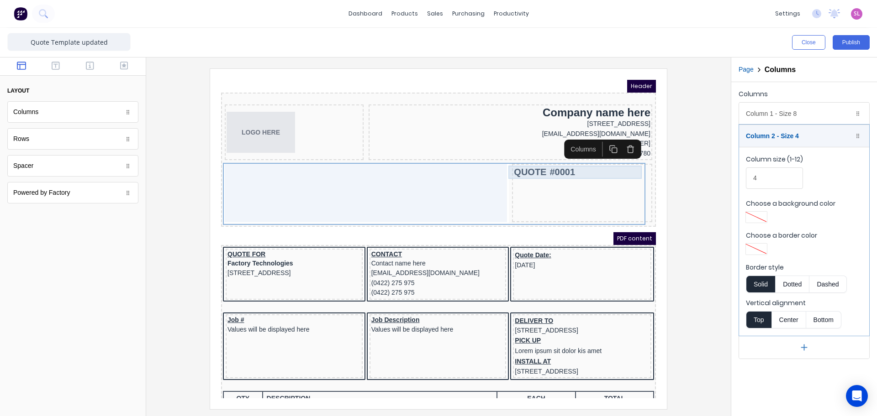
click at [560, 161] on div "QUOTE #0001" at bounding box center [571, 161] width 136 height 13
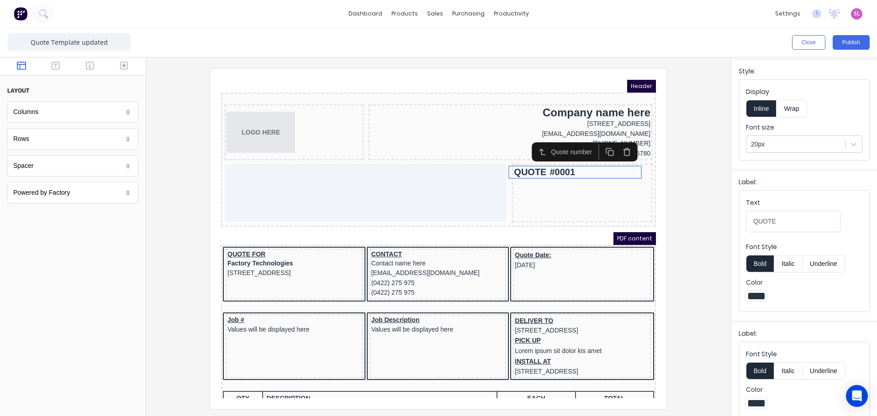
scroll to position [32, 0]
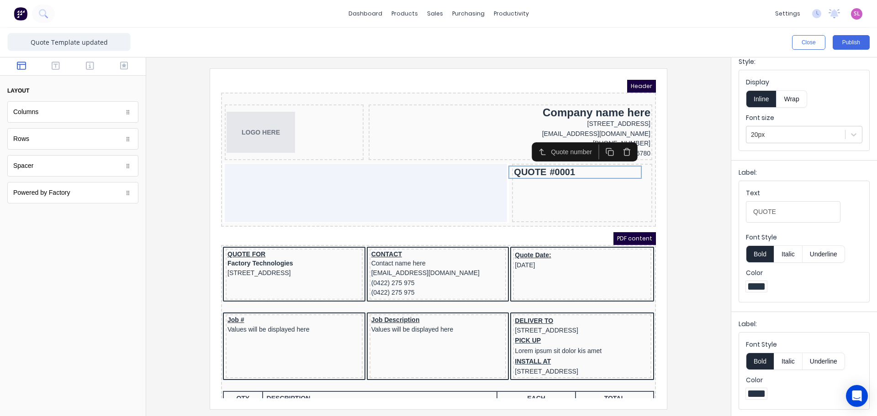
click at [766, 362] on button "Bold" at bounding box center [759, 361] width 28 height 17
click at [762, 255] on button "Bold" at bounding box center [759, 254] width 28 height 17
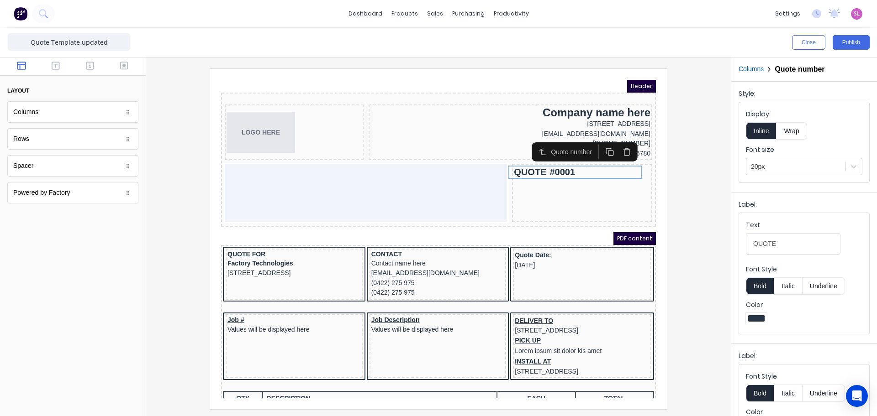
scroll to position [0, 0]
click at [750, 68] on button "Columns" at bounding box center [750, 70] width 25 height 10
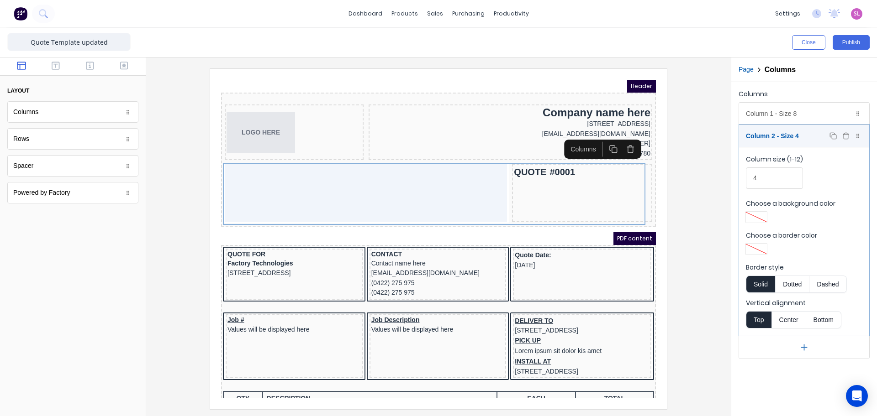
click at [784, 139] on div "Column 2 - Size 4 Duplicate Delete" at bounding box center [804, 136] width 130 height 22
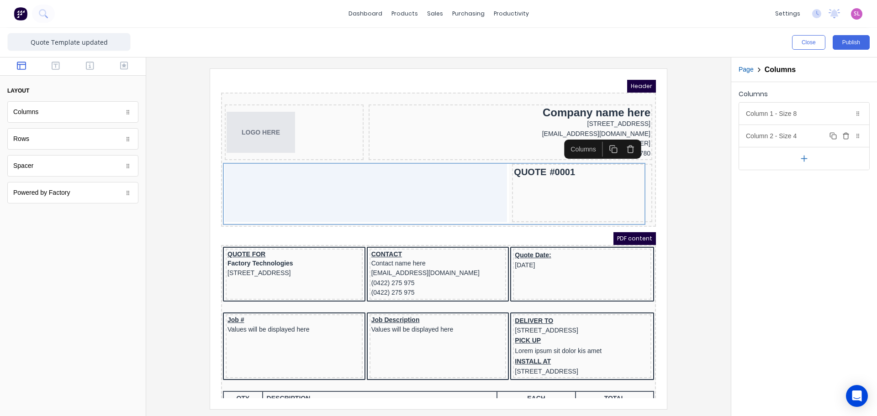
click at [784, 139] on div "Column 2 - Size 4 Duplicate Delete" at bounding box center [804, 136] width 130 height 22
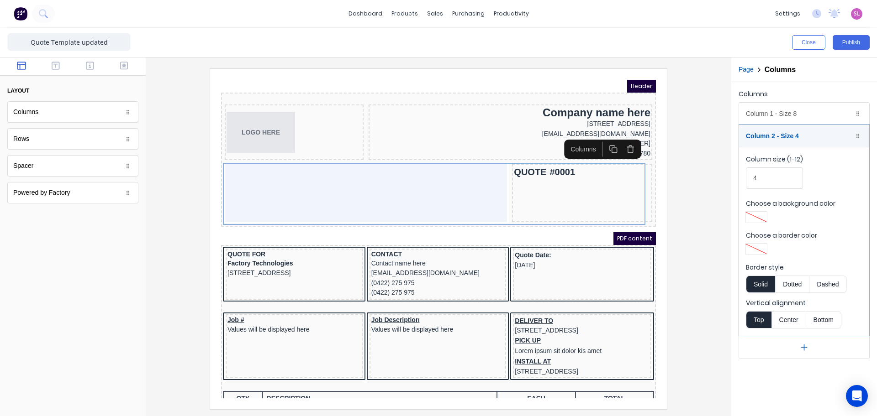
click at [696, 181] on div at bounding box center [438, 238] width 570 height 341
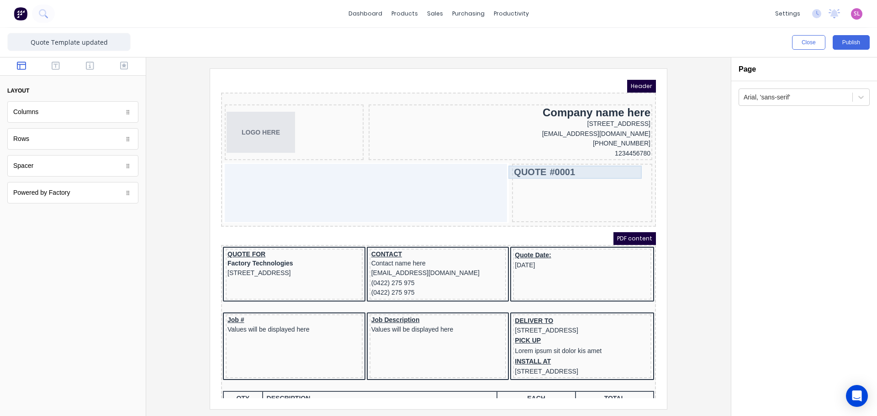
click at [587, 162] on div "QUOTE #0001" at bounding box center [571, 161] width 136 height 13
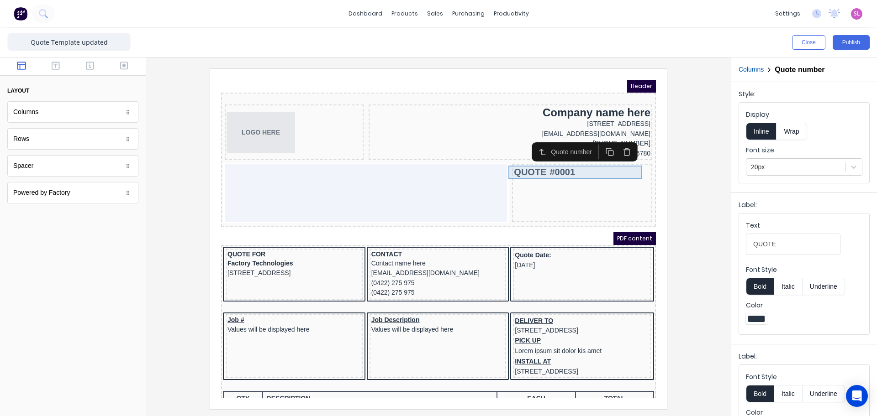
drag, startPoint x: 587, startPoint y: 162, endPoint x: 562, endPoint y: 162, distance: 25.1
click at [562, 162] on div "QUOTE #0001" at bounding box center [571, 161] width 136 height 13
click at [107, 142] on div "Rows" at bounding box center [72, 138] width 131 height 21
click at [547, 157] on div "QUOTE #0001" at bounding box center [571, 161] width 136 height 13
click at [544, 165] on div "QUOTE #0001" at bounding box center [571, 161] width 136 height 13
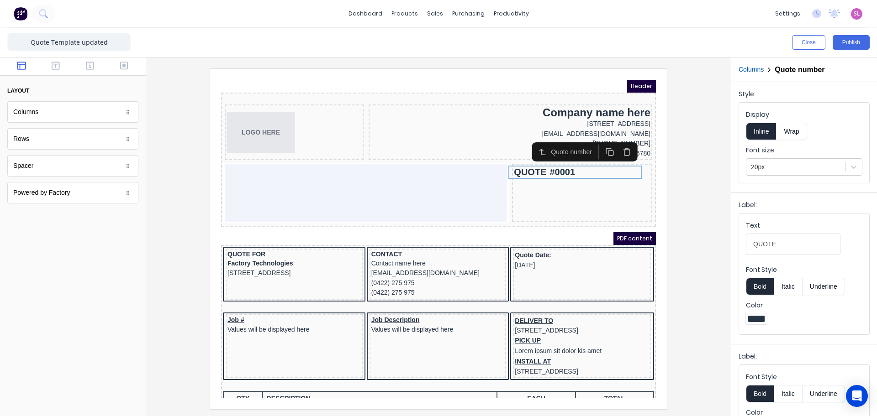
click at [789, 134] on button "Wrap" at bounding box center [791, 131] width 30 height 17
click at [758, 131] on button "Inline" at bounding box center [760, 131] width 31 height 17
click at [585, 160] on div "QUOTE #0001" at bounding box center [571, 161] width 136 height 13
click at [705, 168] on div at bounding box center [438, 238] width 570 height 341
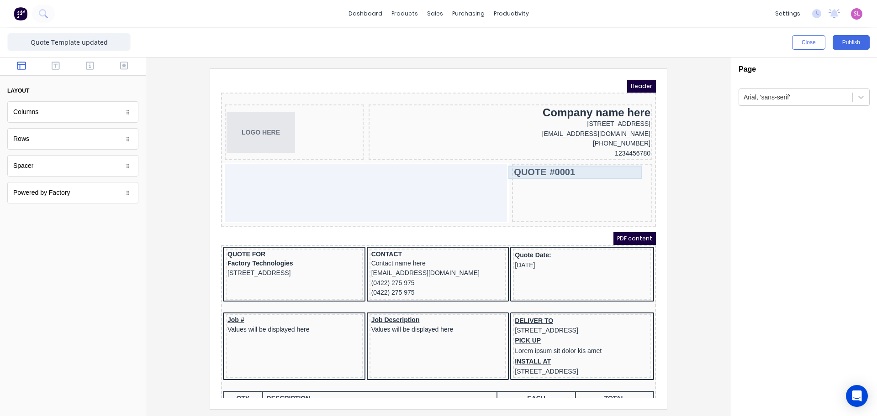
click at [583, 163] on div "QUOTE #0001" at bounding box center [571, 161] width 136 height 13
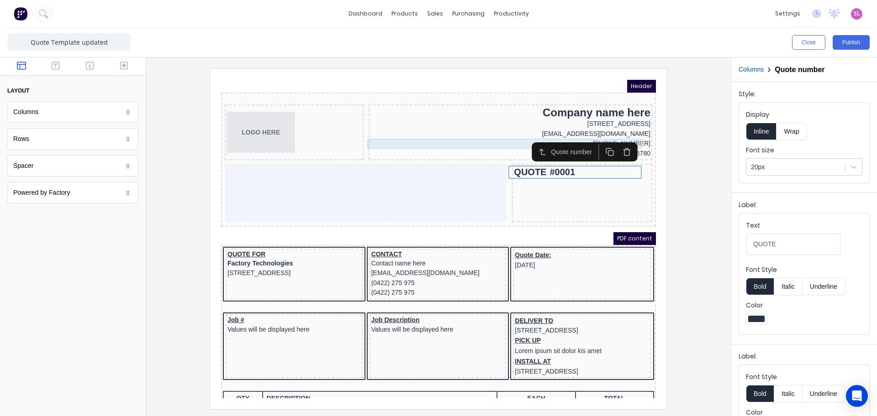
click at [481, 129] on div "[PHONE_NUMBER]" at bounding box center [499, 133] width 280 height 10
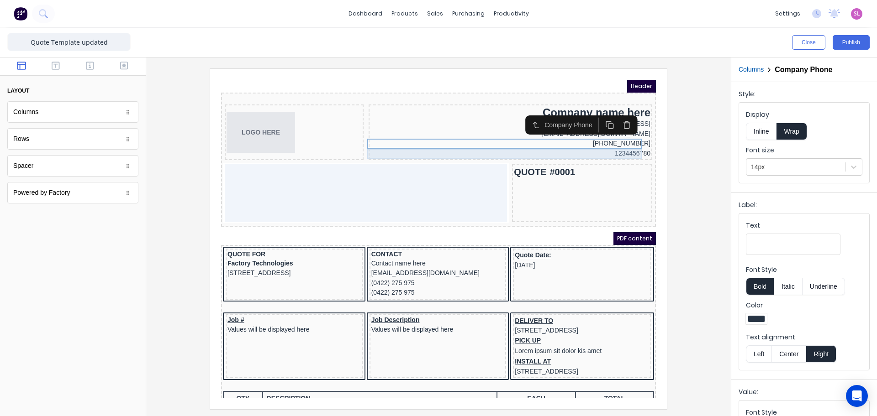
click at [488, 138] on div "1234456780" at bounding box center [499, 143] width 280 height 10
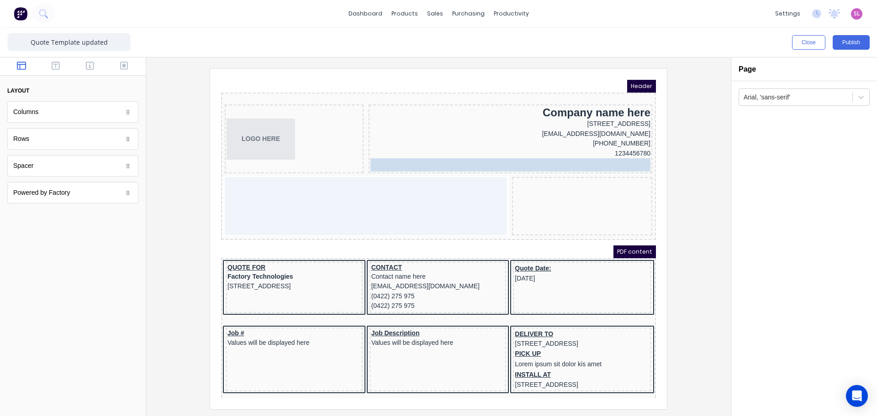
drag, startPoint x: 525, startPoint y: 161, endPoint x: 534, endPoint y: 154, distance: 11.3
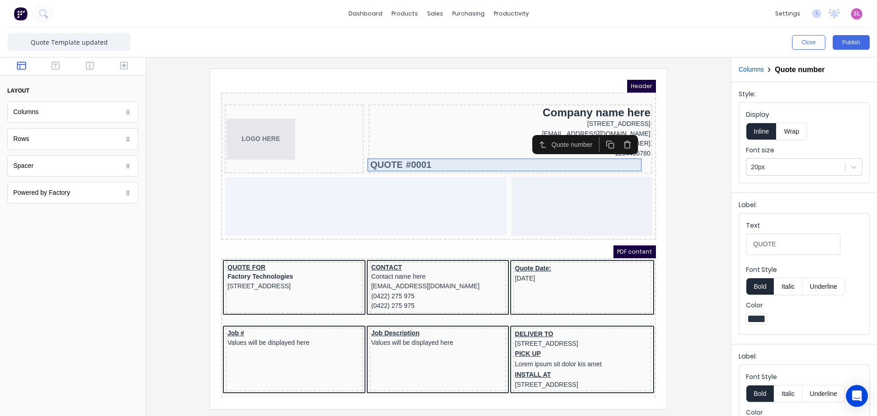
click at [528, 154] on div "QUOTE #0001" at bounding box center [499, 153] width 280 height 13
click at [427, 155] on div "QUOTE #0001" at bounding box center [499, 153] width 280 height 13
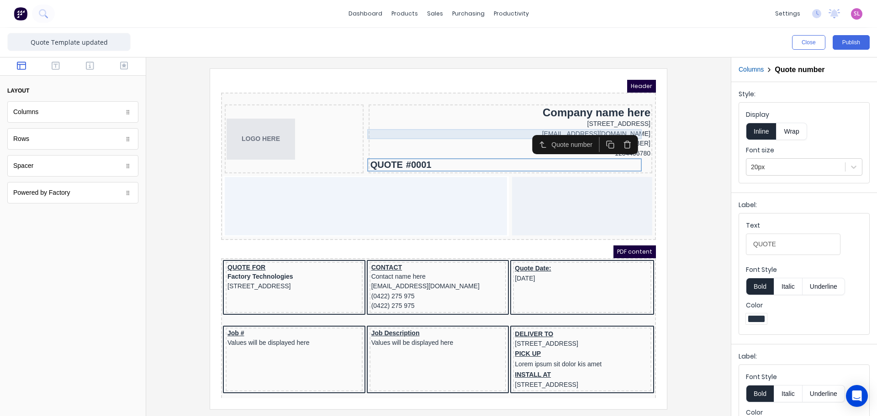
click at [480, 119] on div "[EMAIL_ADDRESS][DOMAIN_NAME]" at bounding box center [499, 123] width 280 height 10
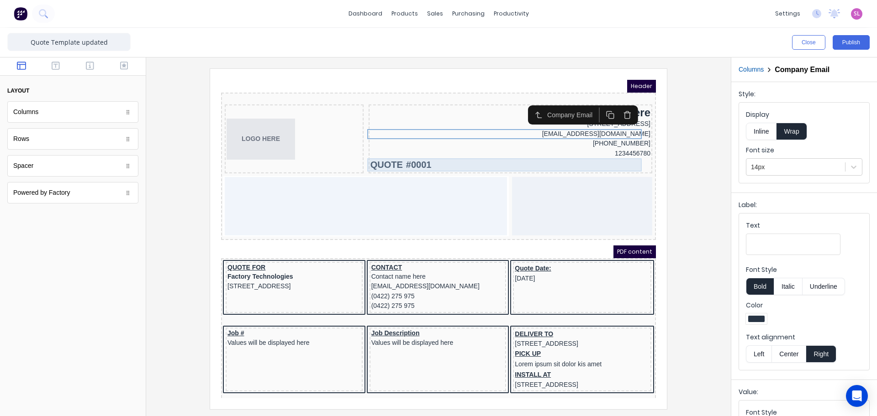
click at [477, 151] on div "QUOTE #0001" at bounding box center [499, 153] width 280 height 13
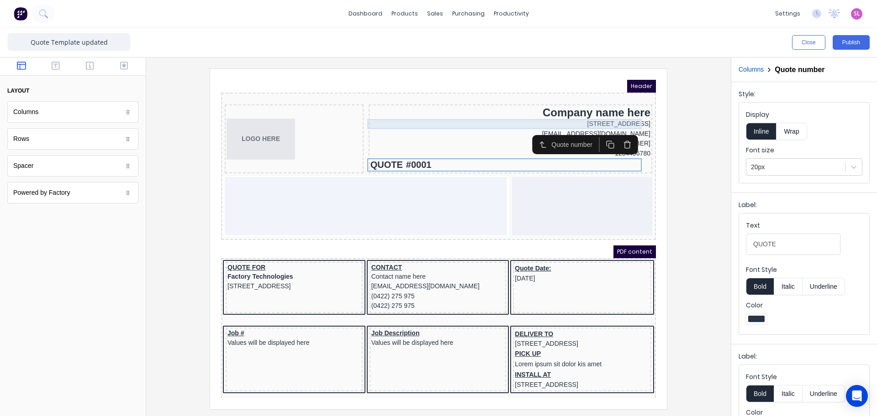
click at [476, 113] on div "[STREET_ADDRESS]" at bounding box center [499, 113] width 280 height 10
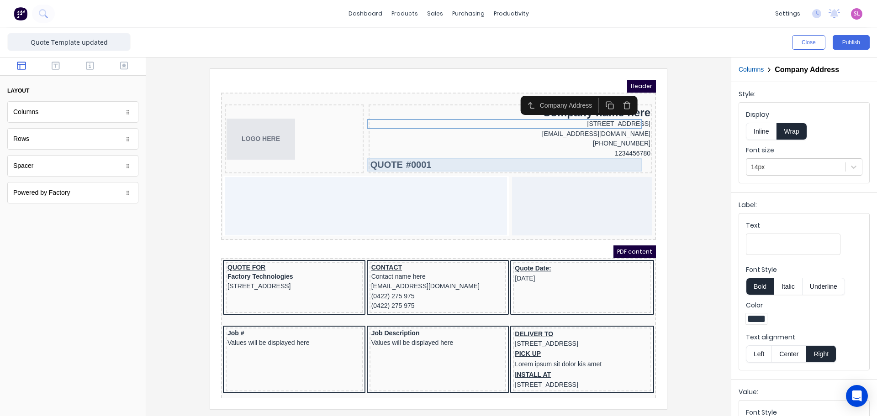
click at [424, 152] on div "QUOTE #0001" at bounding box center [499, 153] width 280 height 13
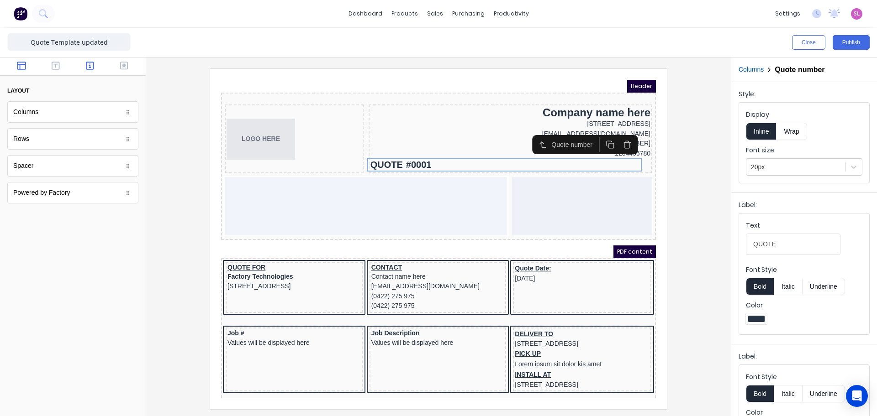
click at [91, 64] on icon "button" at bounding box center [90, 65] width 8 height 9
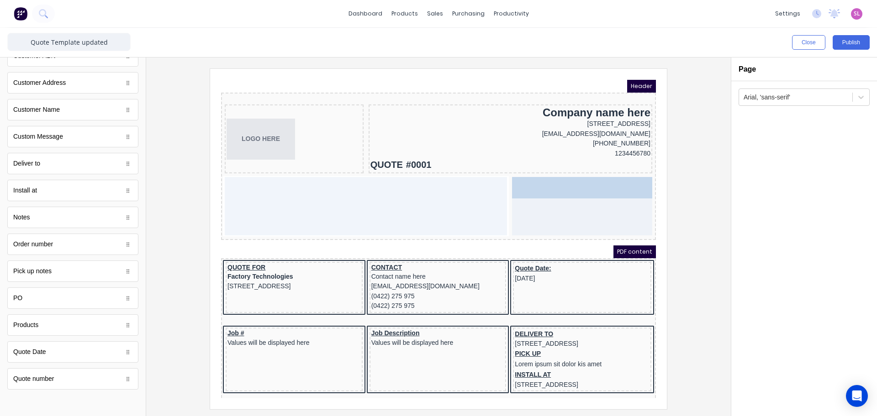
drag, startPoint x: 53, startPoint y: 381, endPoint x: 361, endPoint y: 110, distance: 410.2
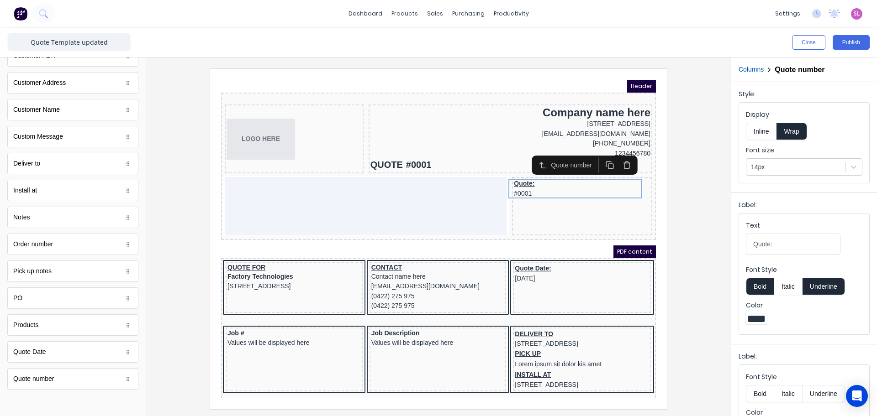
click at [761, 131] on button "Inline" at bounding box center [760, 131] width 31 height 17
click at [793, 126] on button "Wrap" at bounding box center [791, 131] width 30 height 17
drag, startPoint x: 737, startPoint y: 127, endPoint x: 746, endPoint y: 132, distance: 10.3
click at [739, 128] on div "Style: Display Inline Wrap Font size 14px" at bounding box center [804, 135] width 146 height 107
click at [756, 132] on button "Inline" at bounding box center [760, 131] width 31 height 17
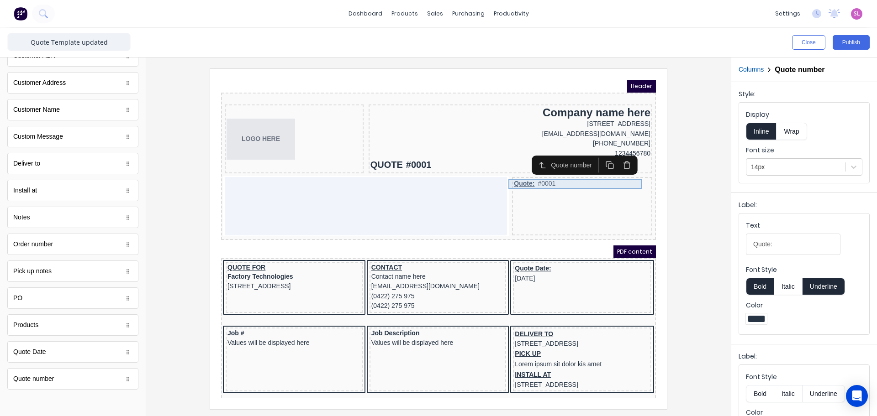
click at [532, 171] on div "Quote: #0001" at bounding box center [571, 173] width 136 height 10
click at [617, 155] on icon "button" at bounding box center [615, 154] width 9 height 9
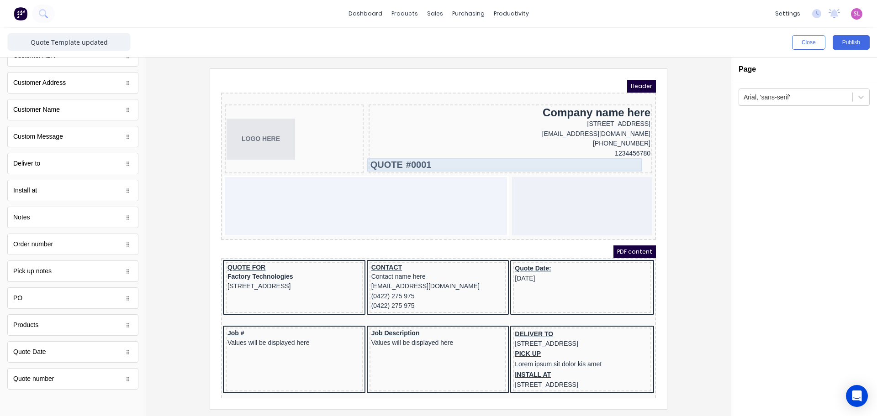
click at [476, 154] on div "QUOTE #0001" at bounding box center [499, 153] width 280 height 13
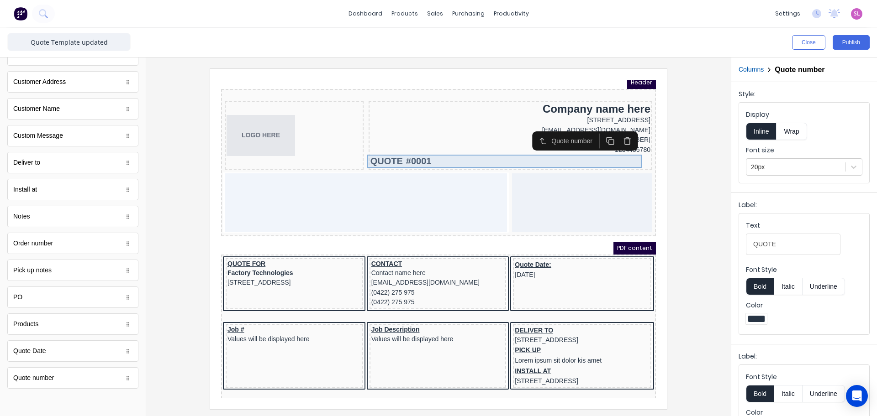
scroll to position [5, 0]
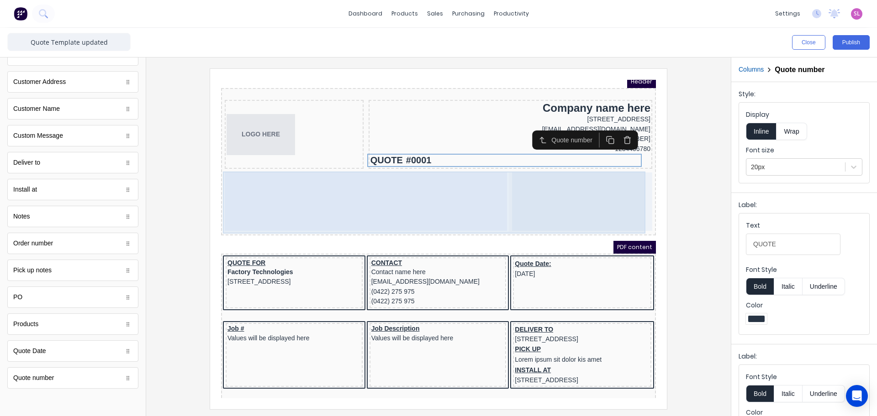
click at [216, 189] on div at bounding box center [355, 191] width 282 height 58
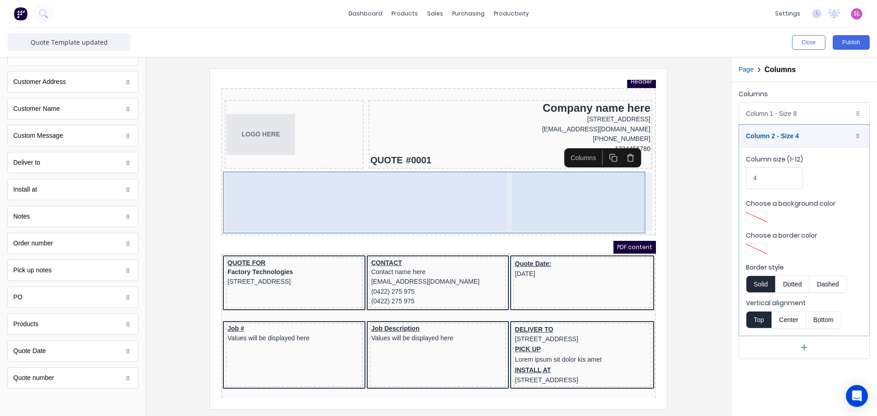
drag, startPoint x: 216, startPoint y: 189, endPoint x: 552, endPoint y: 197, distance: 336.1
click at [552, 197] on div at bounding box center [571, 191] width 140 height 58
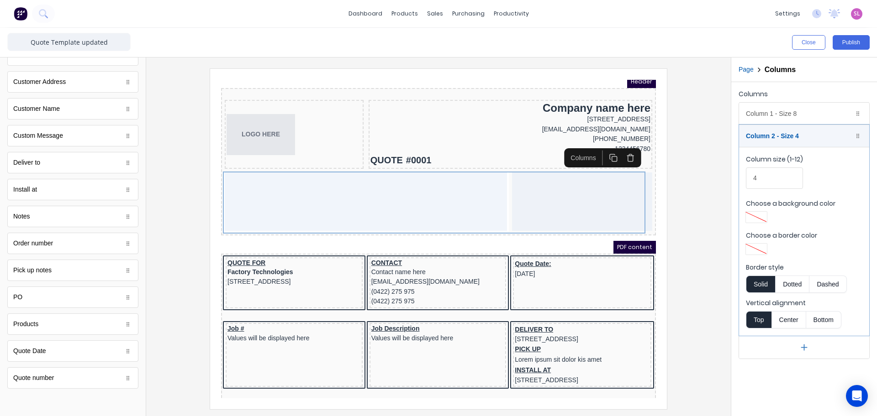
click at [619, 150] on icon "button" at bounding box center [619, 146] width 9 height 9
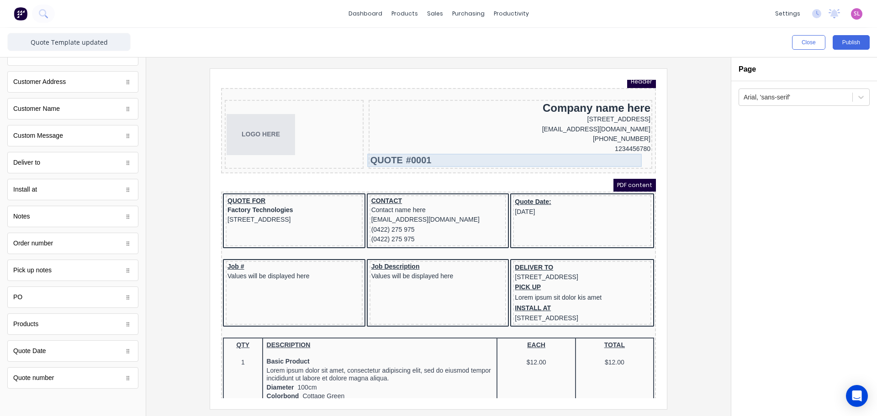
click at [410, 150] on div "QUOTE #0001" at bounding box center [499, 149] width 280 height 13
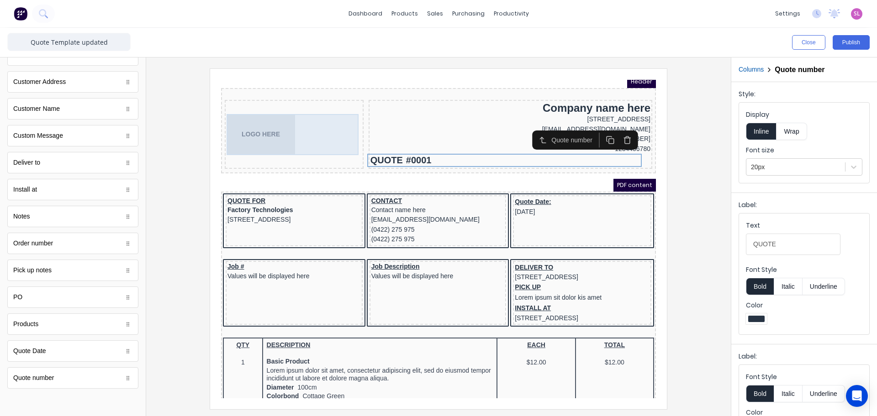
click at [256, 121] on div "LOGO HERE" at bounding box center [282, 123] width 135 height 41
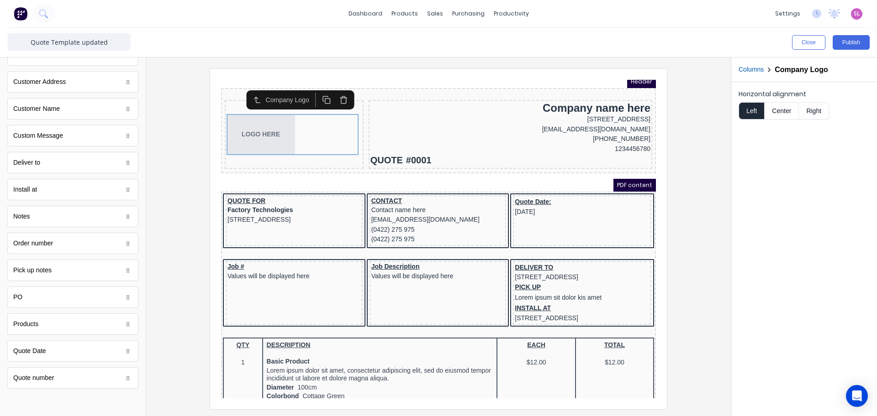
click at [782, 112] on button "Center" at bounding box center [781, 110] width 35 height 17
click at [817, 112] on button "Right" at bounding box center [813, 110] width 30 height 17
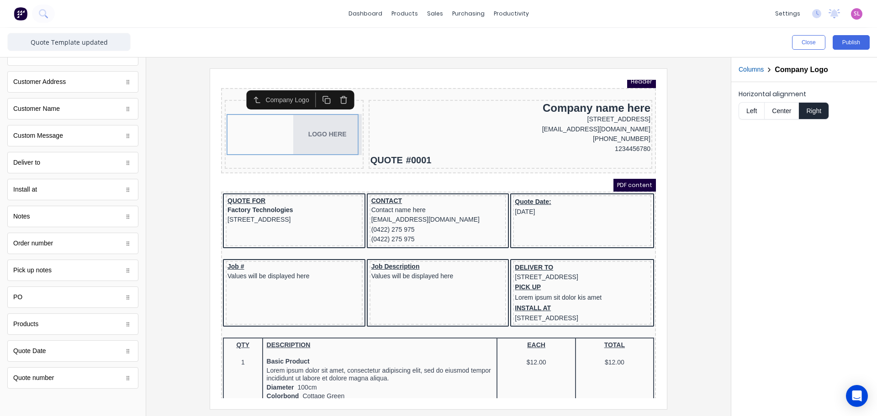
click at [754, 110] on button "Left" at bounding box center [751, 110] width 26 height 17
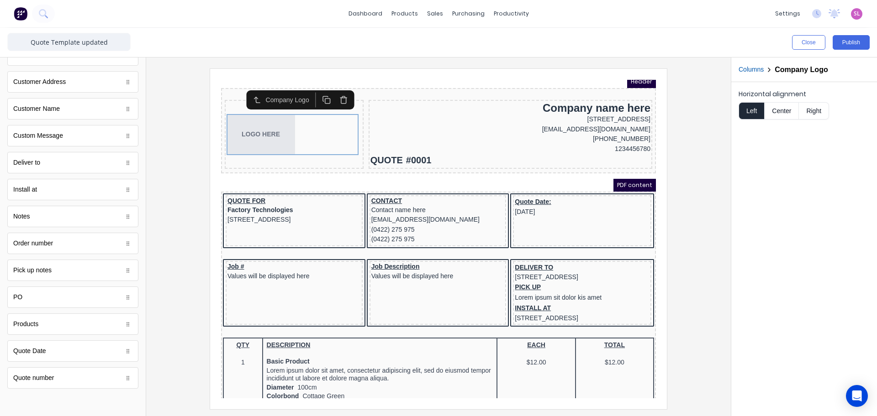
click at [760, 70] on button "Columns" at bounding box center [750, 70] width 25 height 10
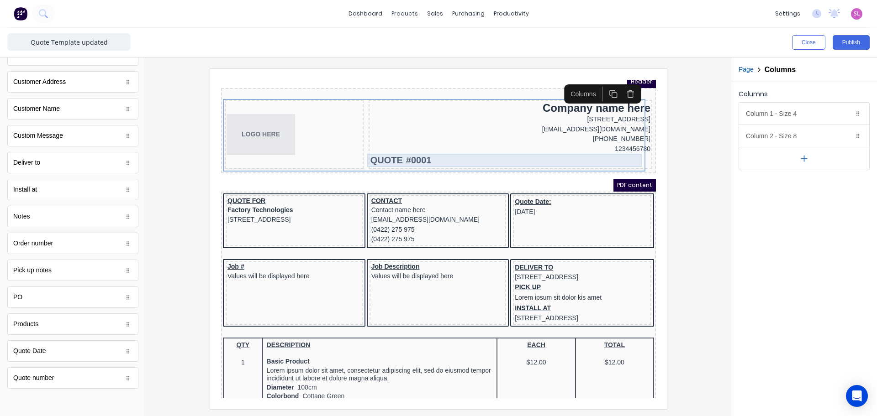
click at [435, 147] on div "QUOTE #0001" at bounding box center [499, 149] width 280 height 13
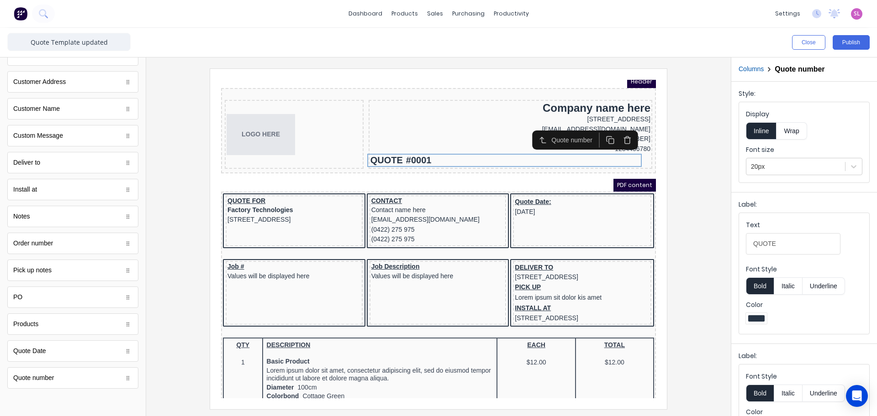
scroll to position [0, 0]
click at [865, 397] on div "Open Intercom Messenger" at bounding box center [857, 396] width 24 height 24
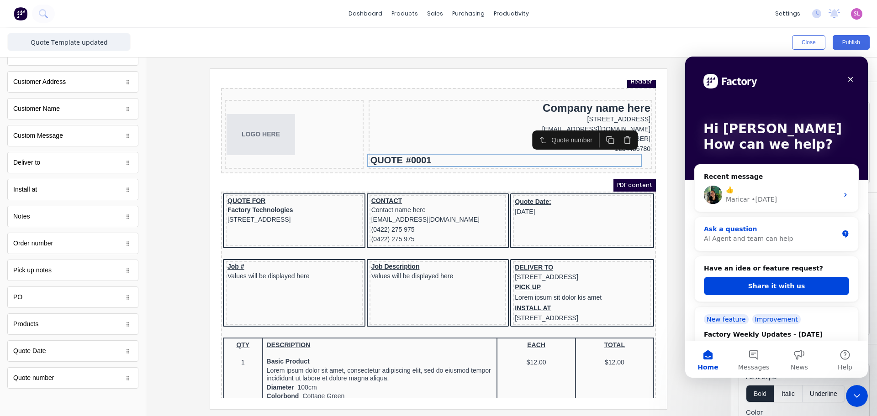
click at [727, 231] on div "Ask a question" at bounding box center [770, 230] width 134 height 10
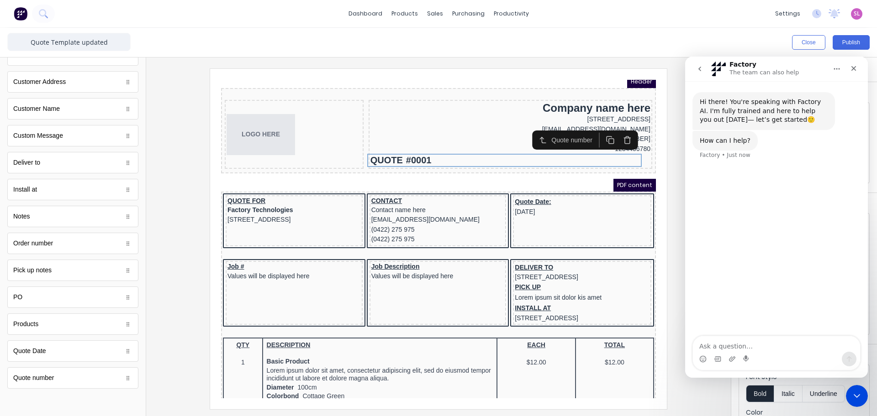
click at [755, 346] on textarea "Ask a question…" at bounding box center [776, 344] width 167 height 16
type textarea "h"
type textarea "how to right align quote number on quote template"
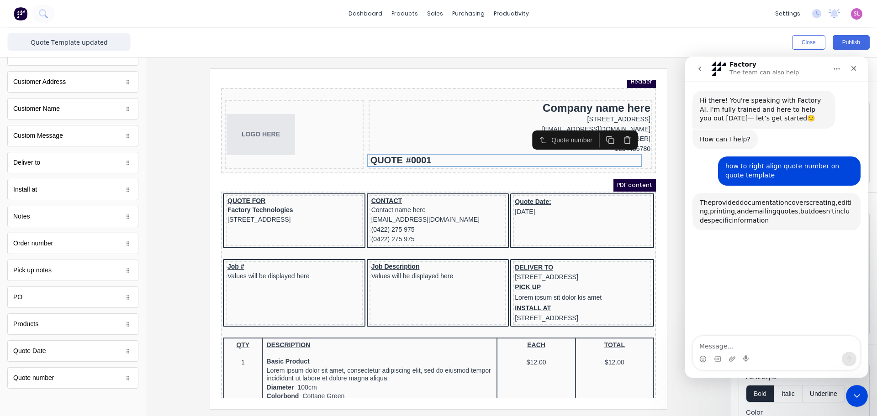
scroll to position [79, 0]
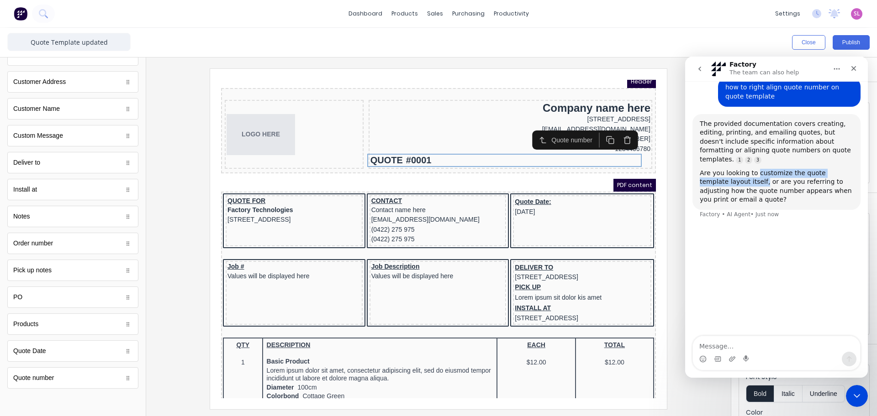
drag, startPoint x: 754, startPoint y: 170, endPoint x: 733, endPoint y: 176, distance: 22.0
click at [733, 176] on div "Are you looking to customize the quote template layout itself, or are you refer…" at bounding box center [775, 187] width 153 height 36
copy div "customize the quote template layout itself,"
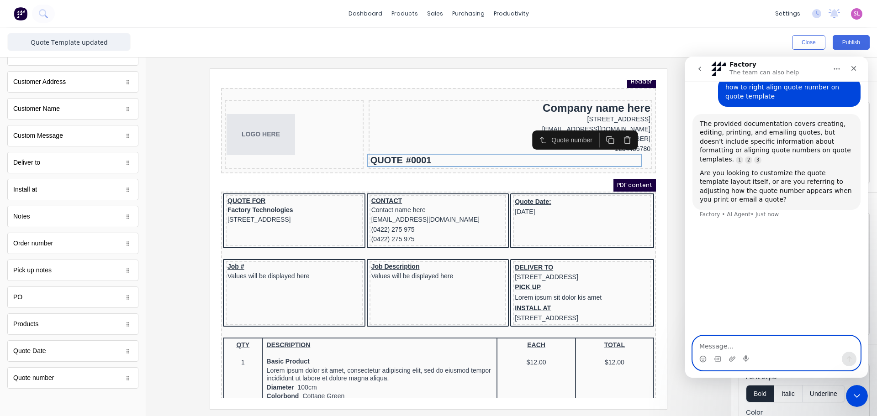
click at [731, 343] on textarea "Message…" at bounding box center [776, 344] width 167 height 16
paste textarea "customize the quote template layout itself,"
type textarea "customize the quote template layout itself"
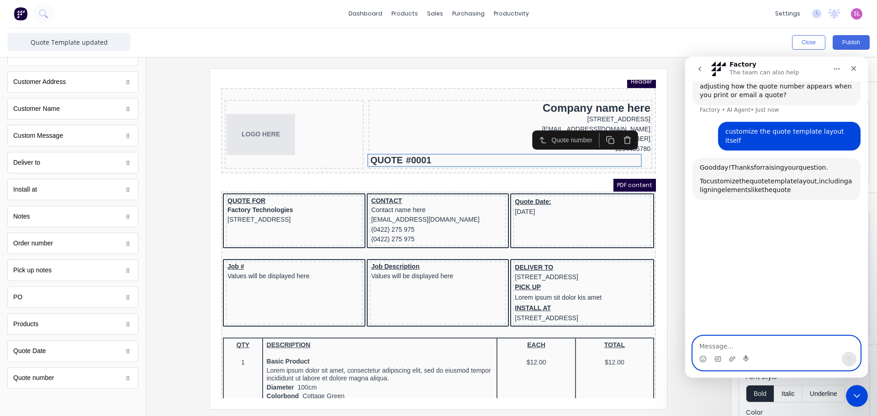
scroll to position [215, 0]
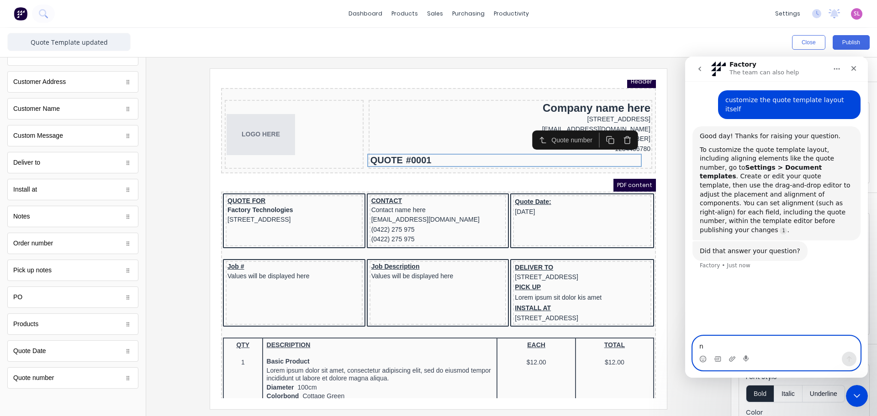
type textarea "no"
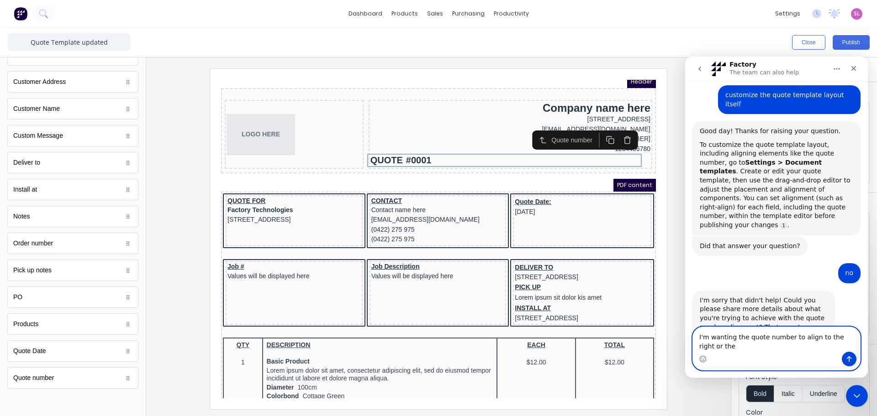
scroll to position [229, 0]
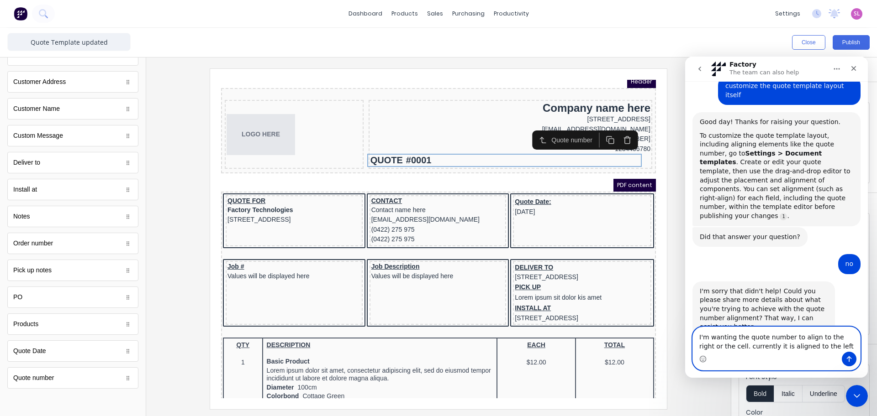
type textarea "I'm wanting the quote number to align to the right or the cell. currently it is…"
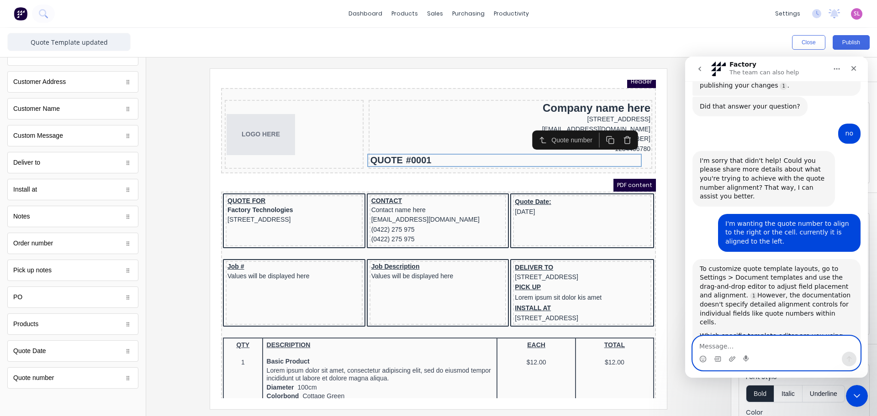
scroll to position [369, 0]
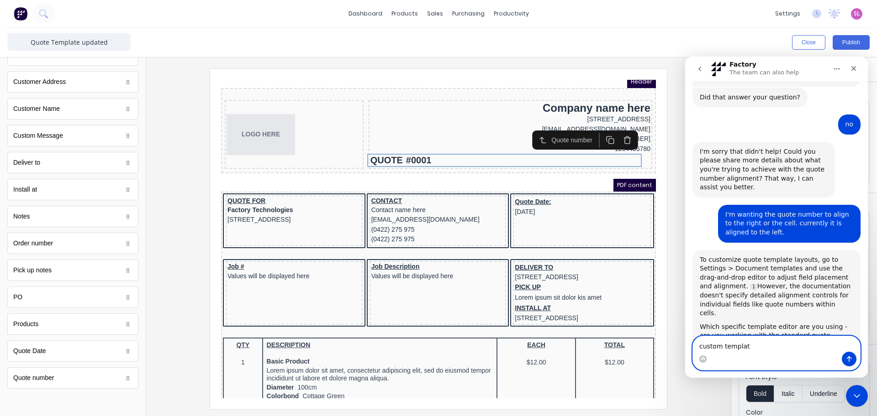
type textarea "custom template"
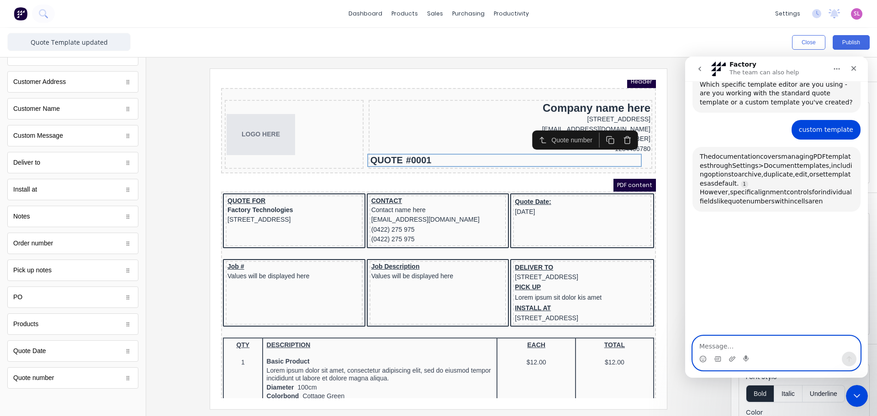
scroll to position [614, 0]
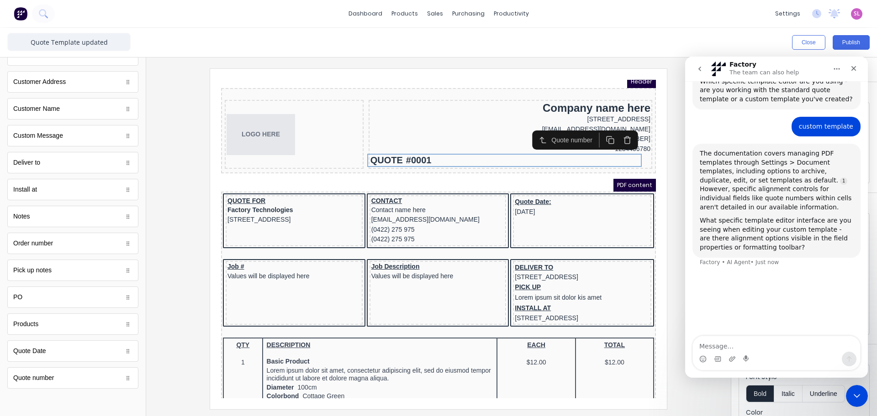
click at [753, 72] on p "The team can also help" at bounding box center [763, 72] width 69 height 9
click at [738, 66] on h1 "Factory" at bounding box center [742, 64] width 27 height 7
click at [702, 65] on icon "go back" at bounding box center [699, 68] width 7 height 7
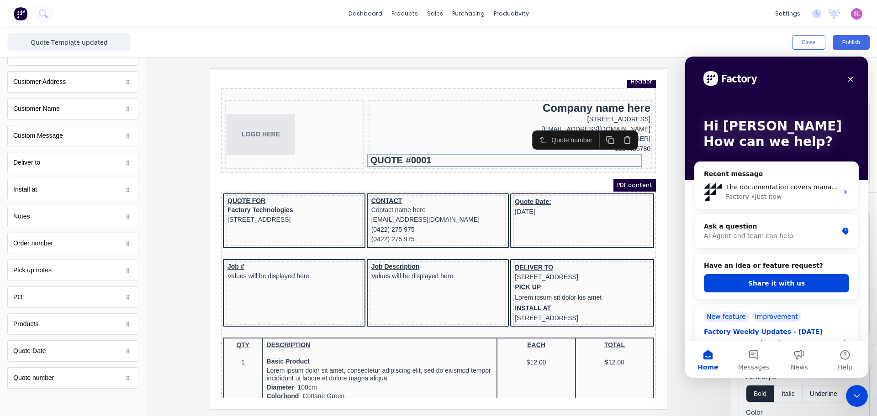
scroll to position [0, 0]
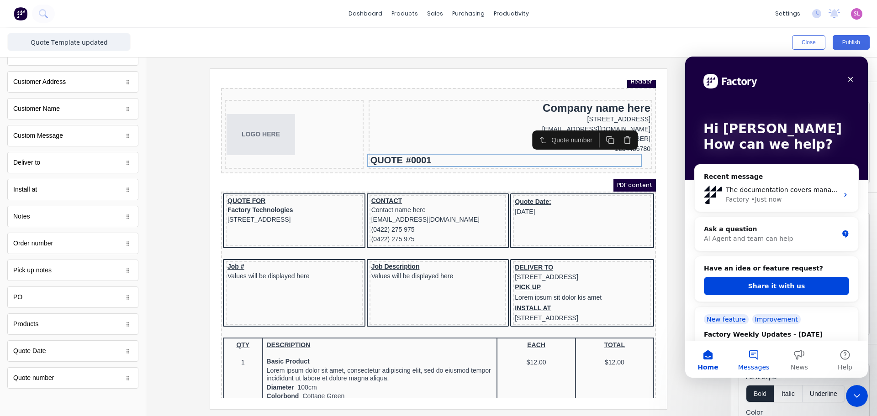
click at [757, 361] on button "Messages" at bounding box center [753, 359] width 46 height 37
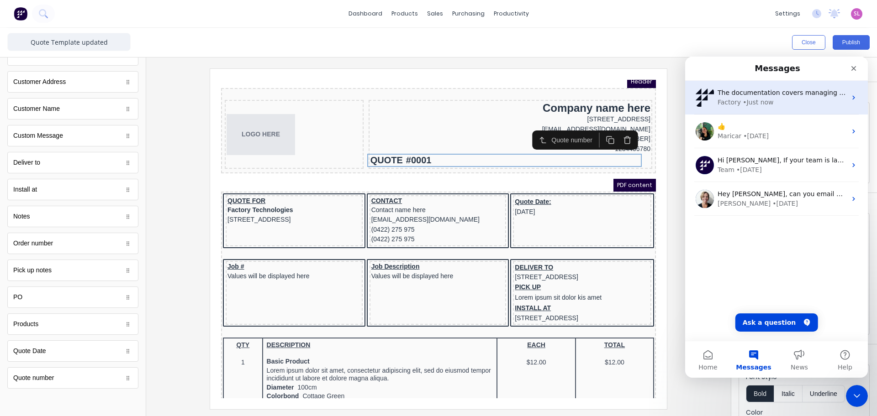
click at [732, 102] on div "Factory" at bounding box center [728, 103] width 23 height 10
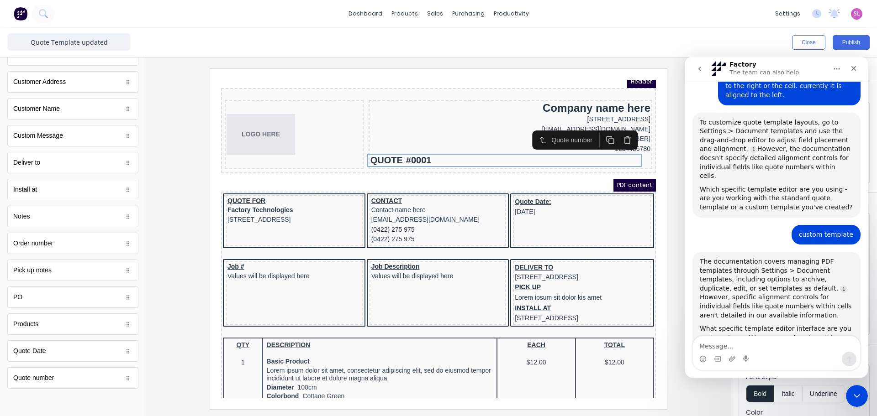
scroll to position [499, 0]
click at [705, 73] on button "go back" at bounding box center [699, 68] width 17 height 17
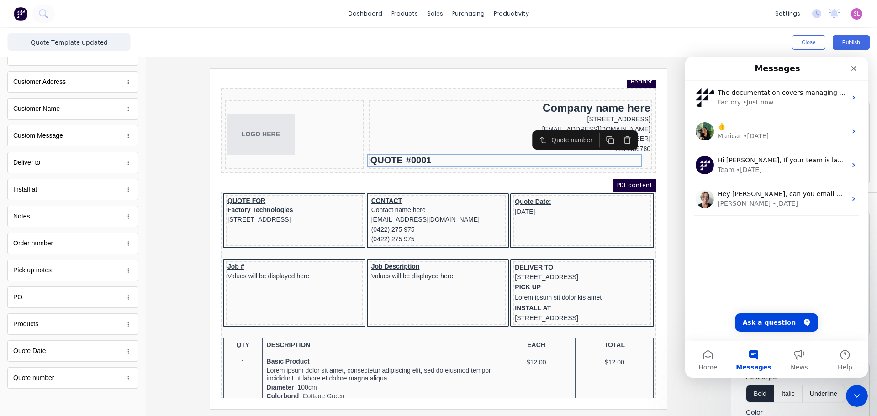
scroll to position [0, 0]
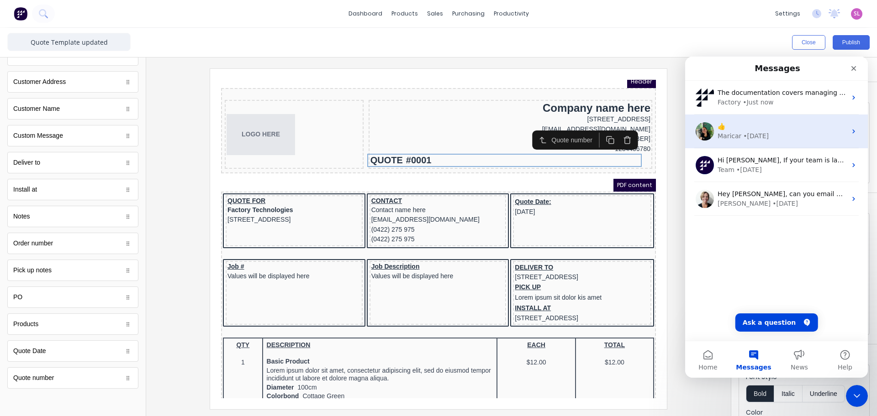
click at [729, 143] on div "👍 Maricar • 6d ago" at bounding box center [776, 132] width 183 height 34
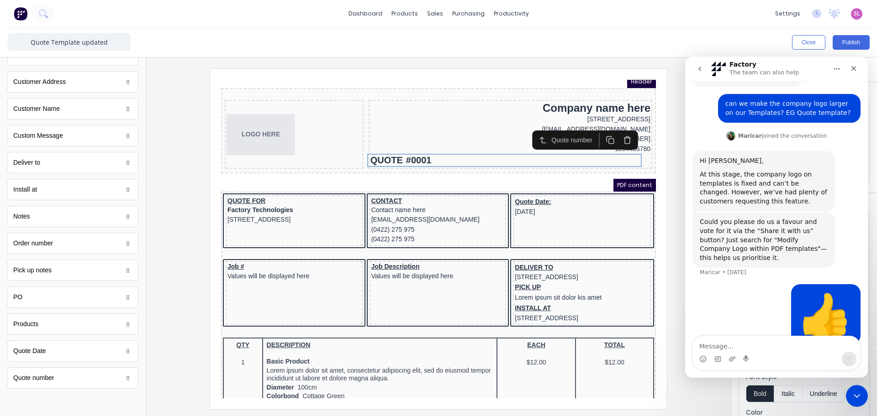
scroll to position [61, 0]
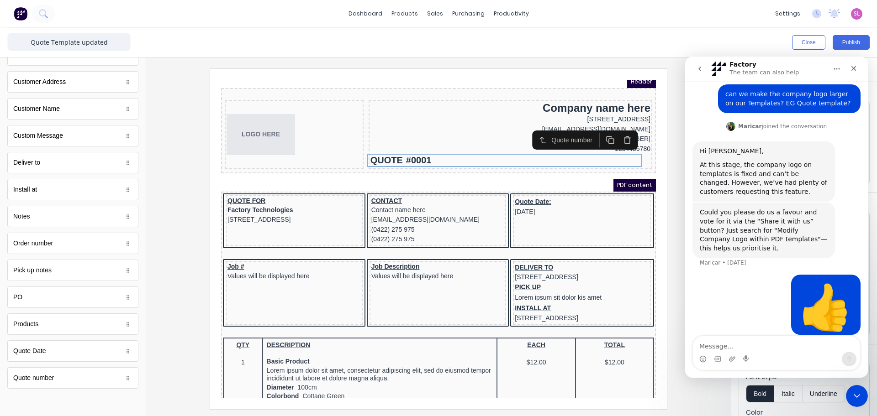
click at [696, 71] on icon "go back" at bounding box center [699, 68] width 7 height 7
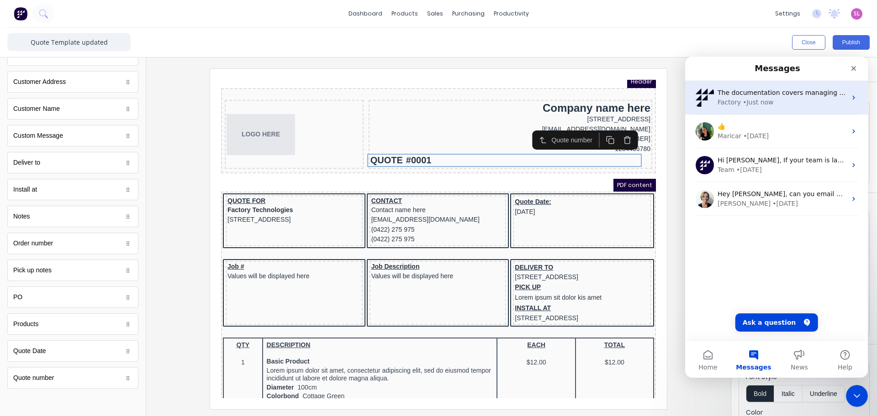
click at [730, 105] on div "Factory" at bounding box center [728, 103] width 23 height 10
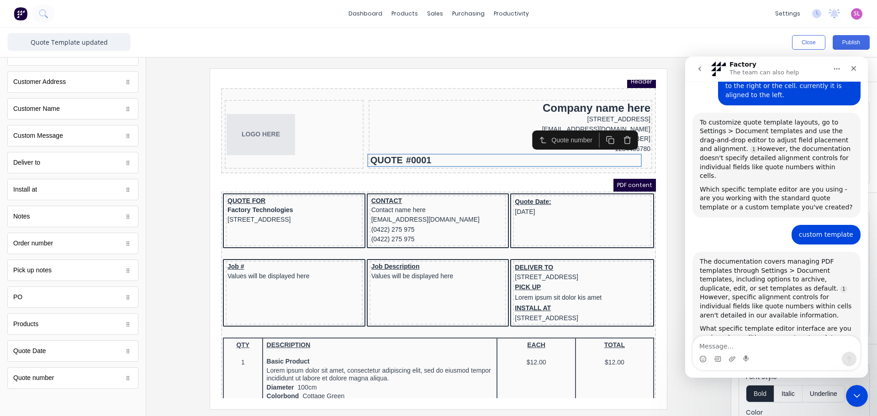
scroll to position [499, 0]
click at [712, 342] on textarea "Message…" at bounding box center [776, 344] width 167 height 16
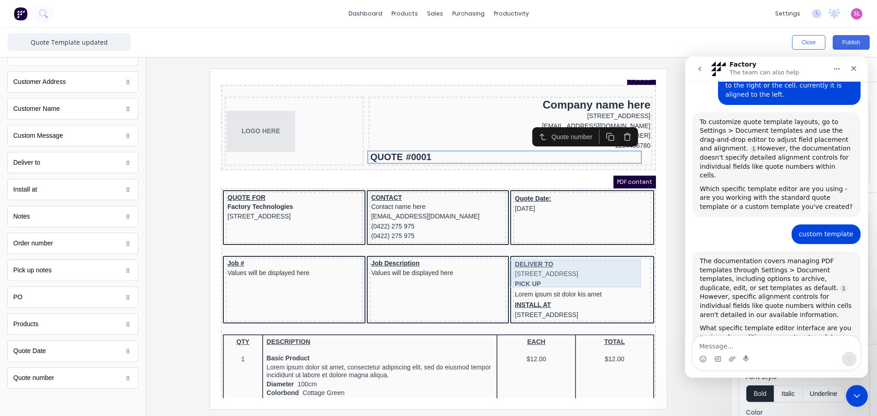
scroll to position [9, 0]
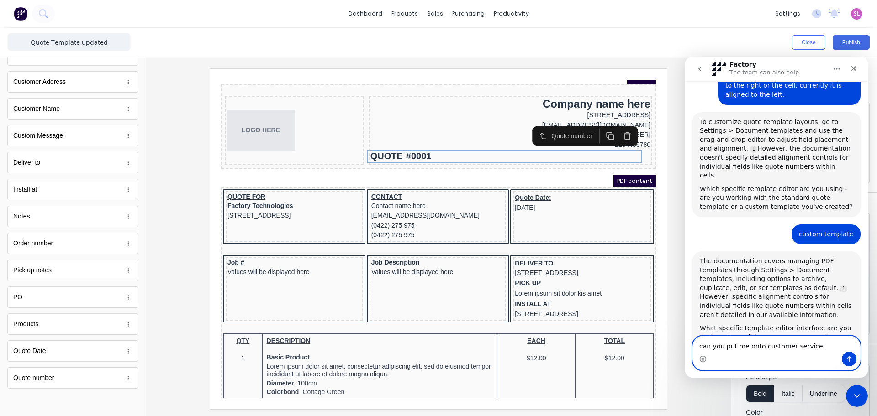
type textarea "can you put me onto customer service?"
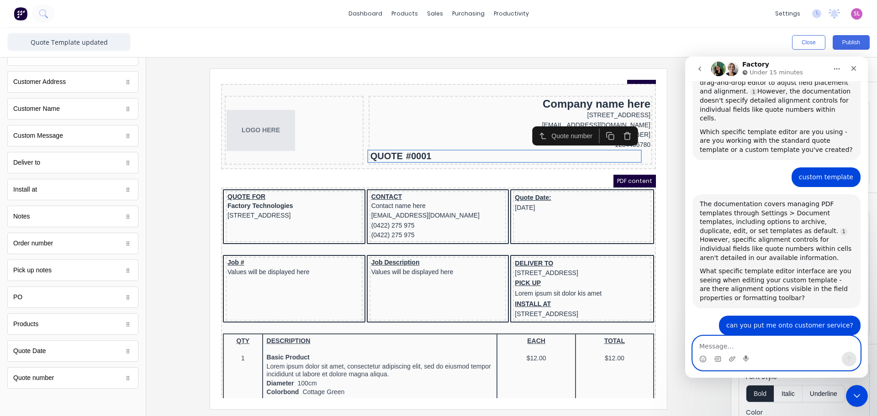
scroll to position [571, 0]
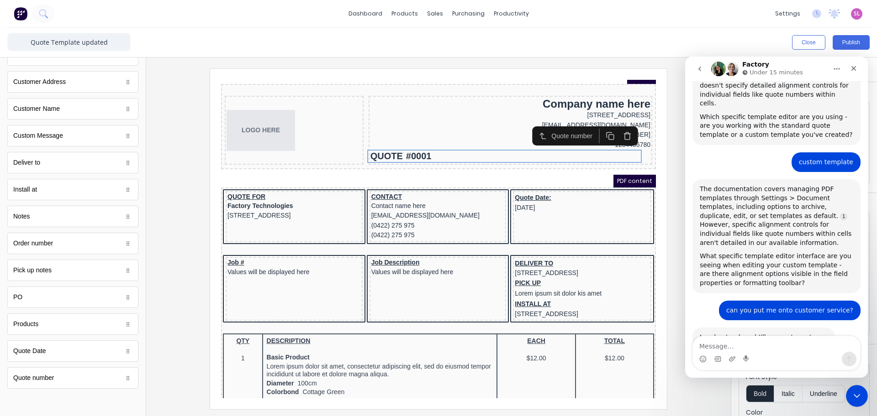
click at [673, 123] on div at bounding box center [438, 238] width 570 height 341
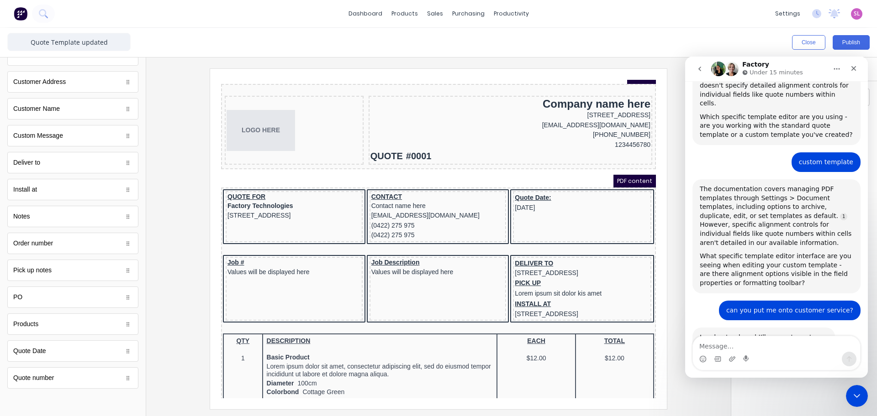
click at [679, 326] on div at bounding box center [438, 238] width 570 height 341
click at [399, 143] on div "QUOTE #0001" at bounding box center [499, 145] width 280 height 13
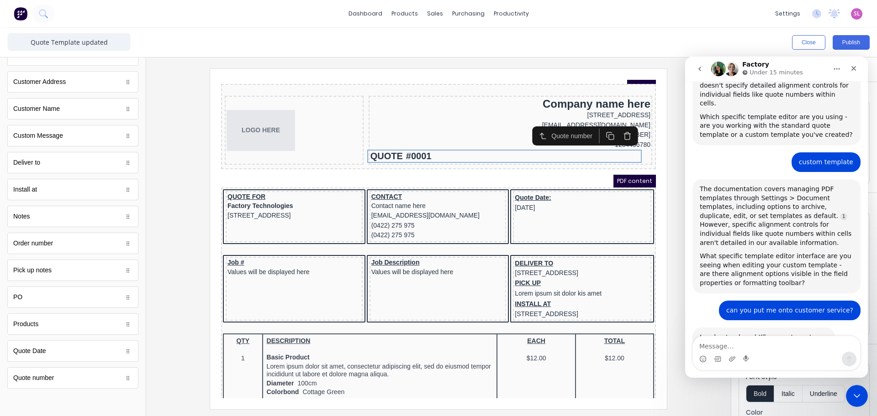
click at [677, 165] on div at bounding box center [438, 238] width 570 height 341
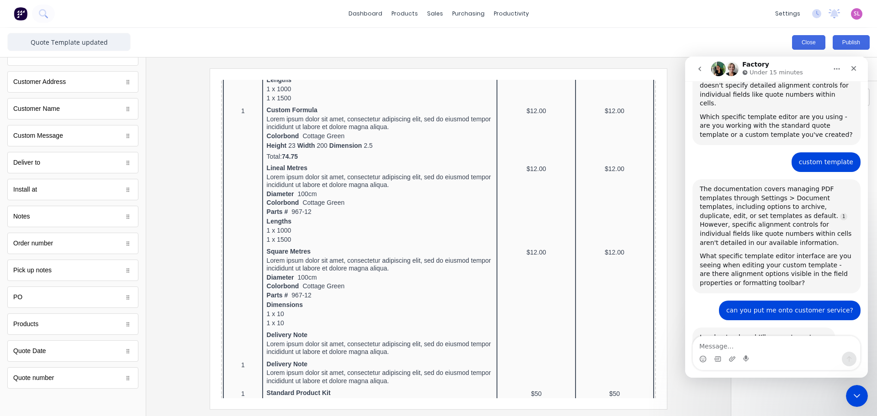
scroll to position [352, 0]
click at [847, 41] on button "Publish" at bounding box center [850, 42] width 37 height 15
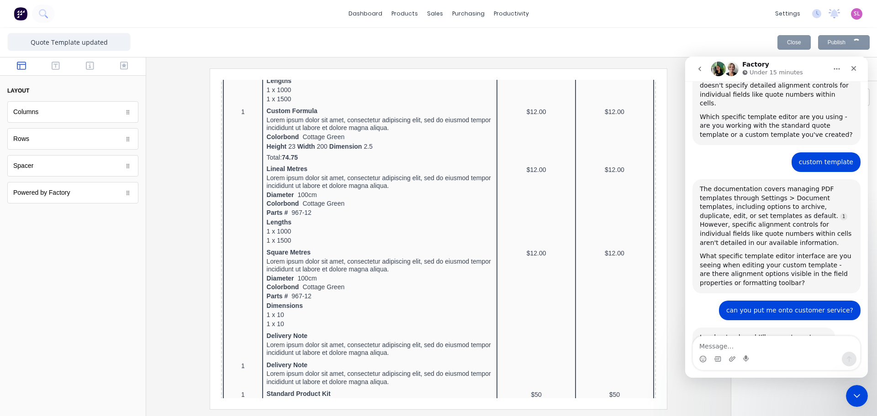
scroll to position [0, 0]
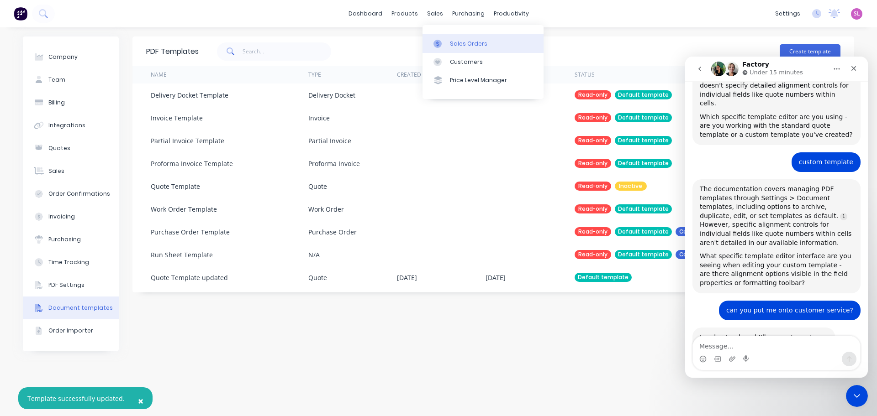
click at [441, 38] on link "Sales Orders" at bounding box center [482, 43] width 121 height 18
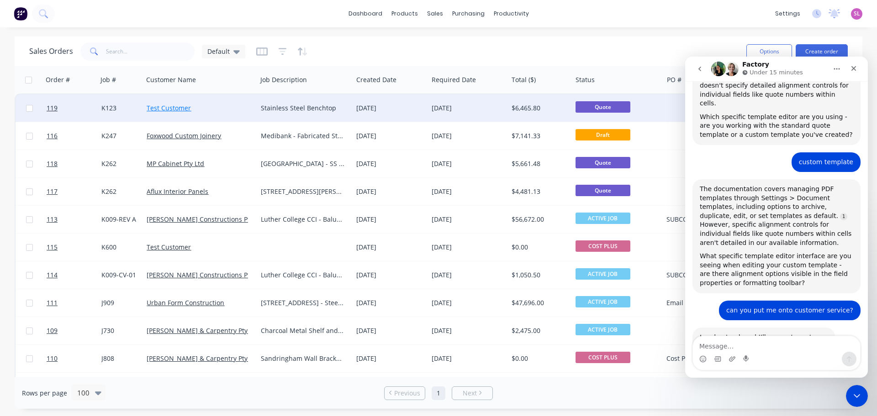
click at [167, 108] on link "Test Customer" at bounding box center [169, 108] width 44 height 9
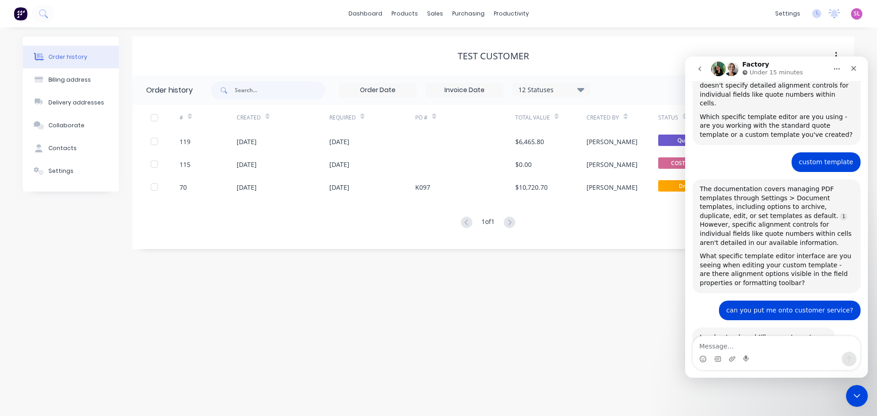
click at [798, 44] on div "Test Customer" at bounding box center [492, 56] width 721 height 39
click at [837, 70] on icon "Home" at bounding box center [836, 68] width 7 height 7
click at [862, 50] on div "Order history Billing address Delivery addresses Collaborate Contacts Settings …" at bounding box center [438, 221] width 877 height 389
click at [856, 395] on icon "Close Intercom Messenger" at bounding box center [855, 394] width 11 height 11
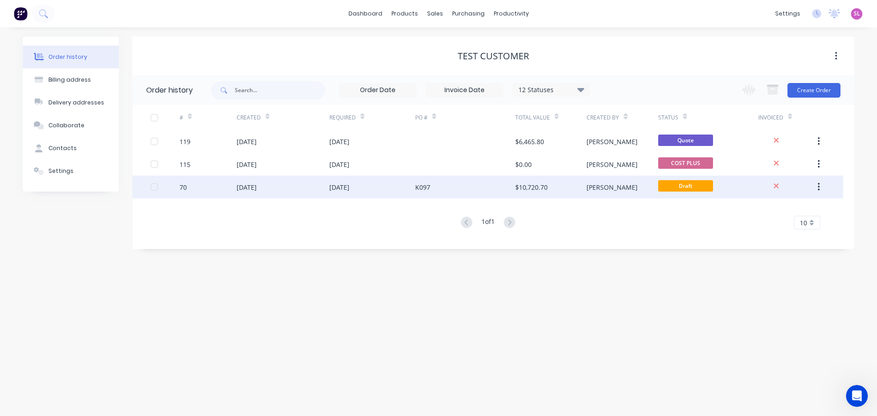
scroll to position [571, 0]
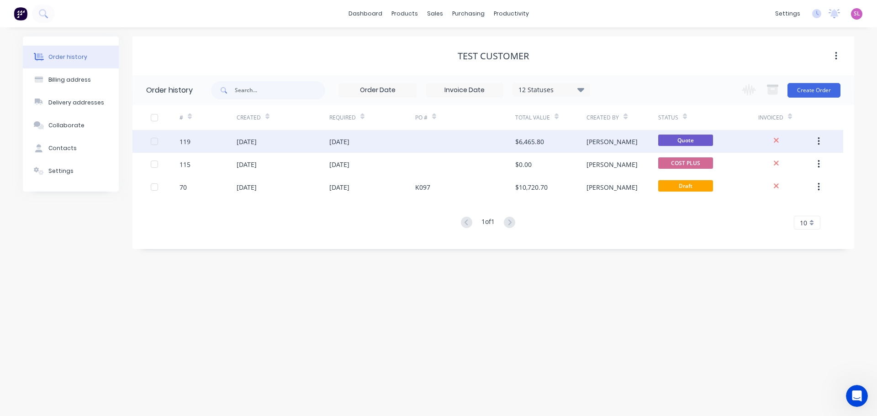
click at [670, 140] on span "Quote" at bounding box center [685, 140] width 55 height 11
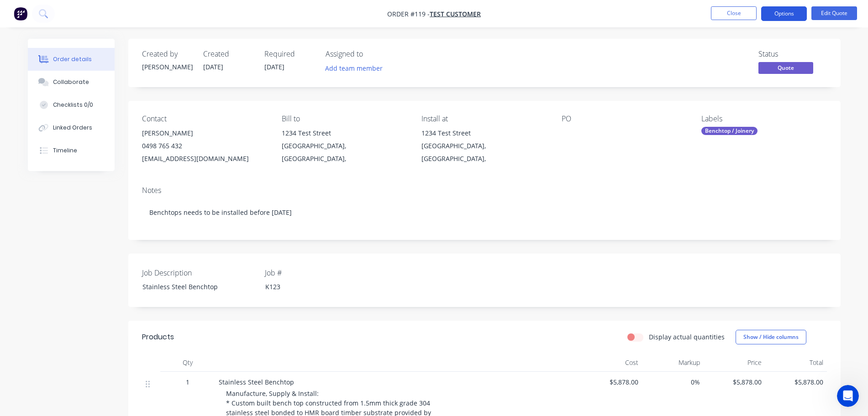
click at [773, 10] on button "Options" at bounding box center [784, 13] width 46 height 15
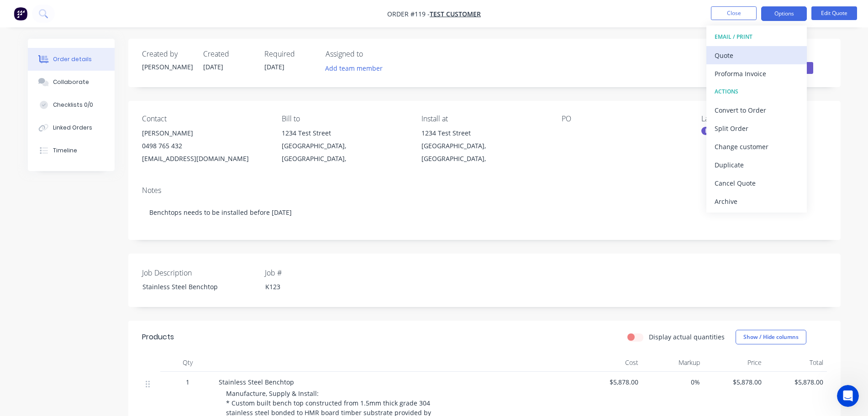
click at [752, 52] on div "Quote" at bounding box center [756, 55] width 84 height 13
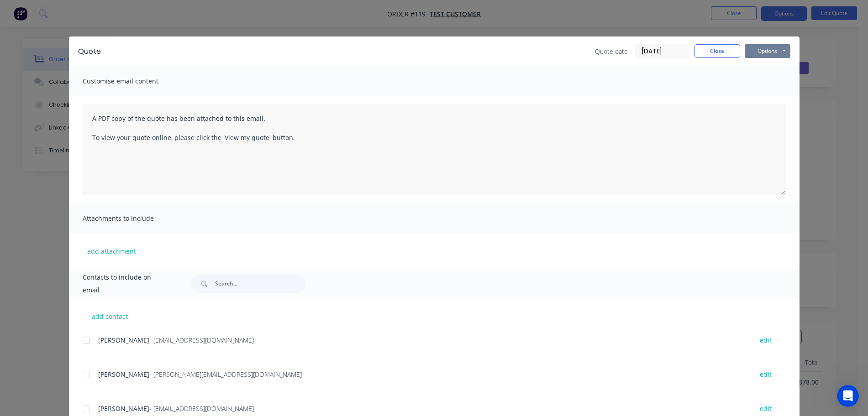
click at [775, 52] on button "Options" at bounding box center [768, 51] width 46 height 14
click at [783, 74] on button "Preview" at bounding box center [774, 67] width 58 height 15
click at [703, 52] on button "Close" at bounding box center [717, 51] width 46 height 14
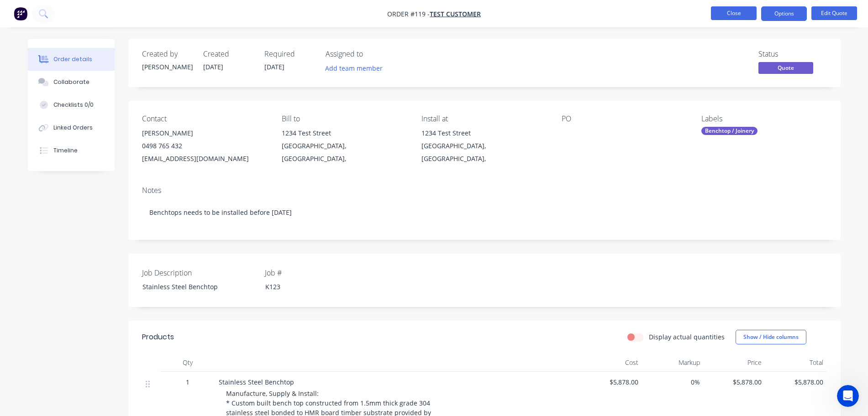
click at [735, 9] on button "Close" at bounding box center [734, 13] width 46 height 14
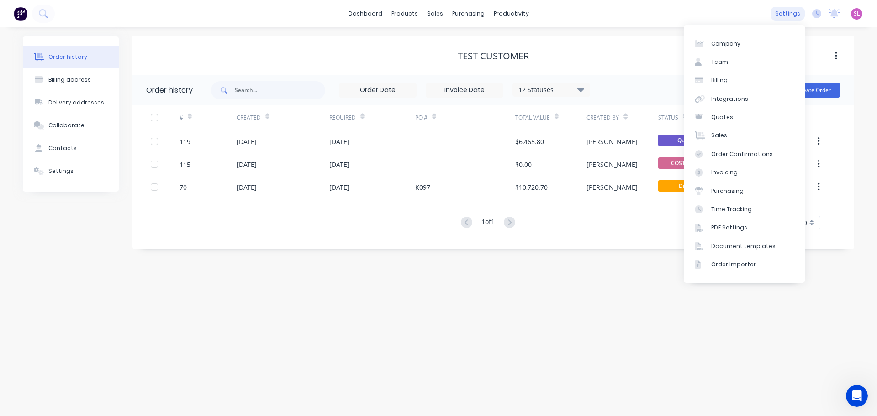
click at [791, 10] on div "settings" at bounding box center [787, 14] width 34 height 14
click at [723, 247] on div "Document templates" at bounding box center [743, 246] width 64 height 8
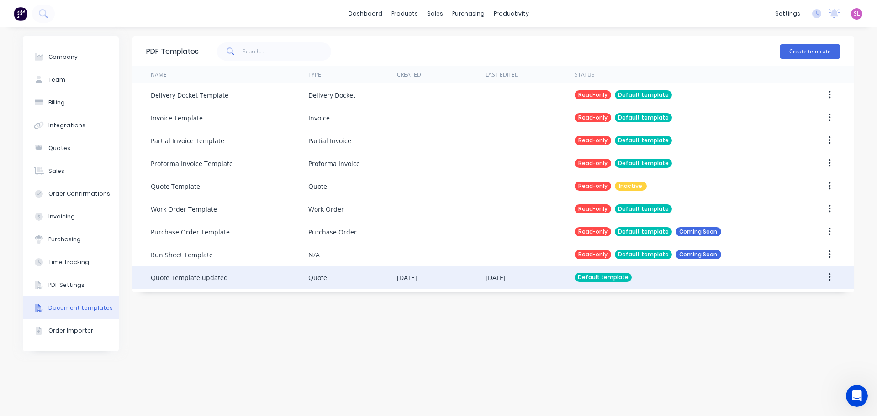
click at [296, 275] on div "Quote Template updated" at bounding box center [229, 277] width 157 height 23
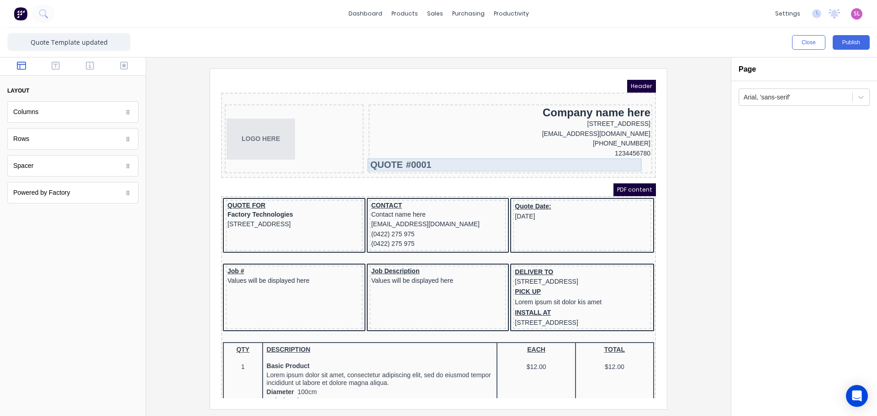
click at [390, 152] on div "QUOTE #0001" at bounding box center [499, 153] width 280 height 13
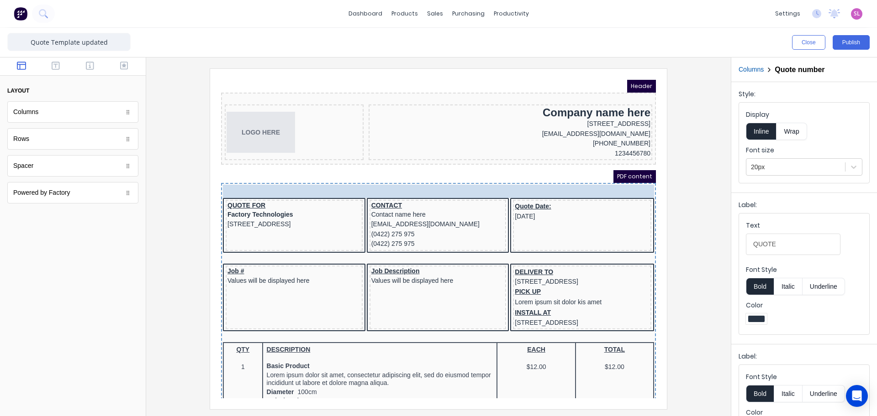
drag, startPoint x: 410, startPoint y: 151, endPoint x: 388, endPoint y: 156, distance: 22.6
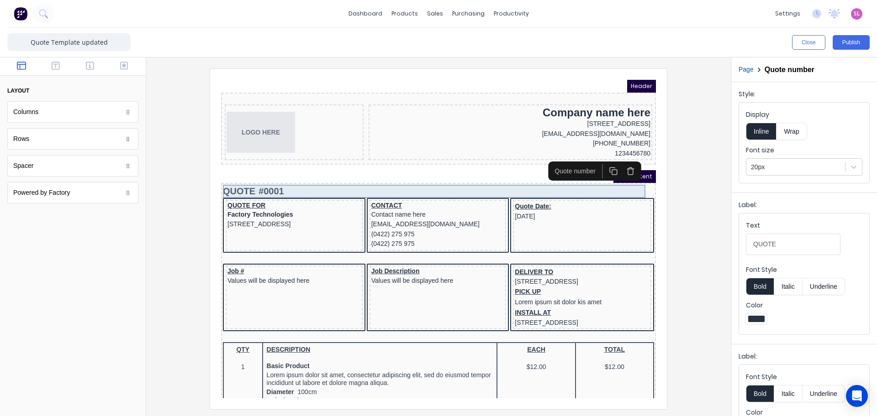
click at [376, 182] on div "QUOTE #0001" at bounding box center [427, 180] width 431 height 13
click at [297, 179] on div "QUOTE #0001" at bounding box center [427, 180] width 431 height 13
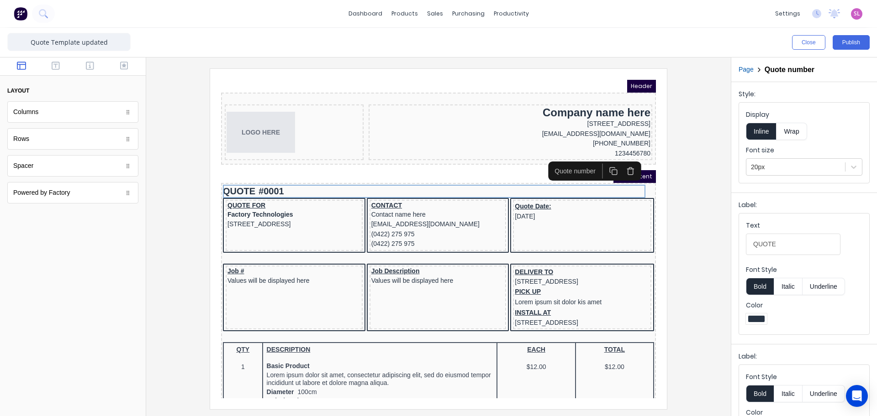
click at [275, 152] on div "LOGO HERE Company name here 234 Beach Road Gold Coast, Queensland, Australia, 4…" at bounding box center [427, 118] width 435 height 72
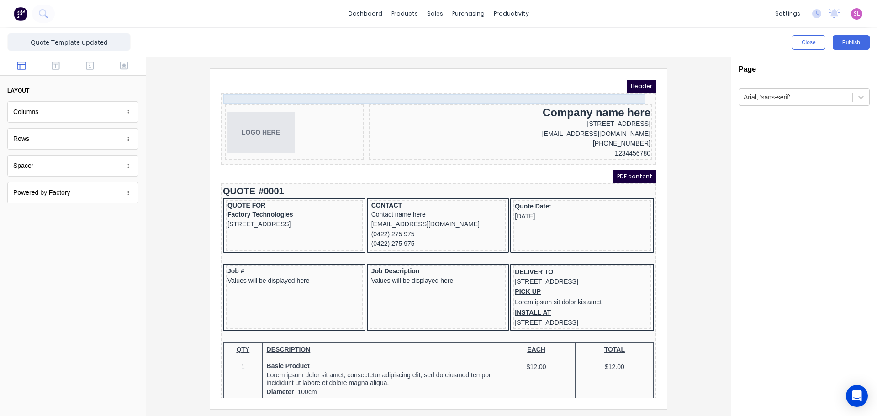
click at [264, 88] on div at bounding box center [427, 88] width 431 height 9
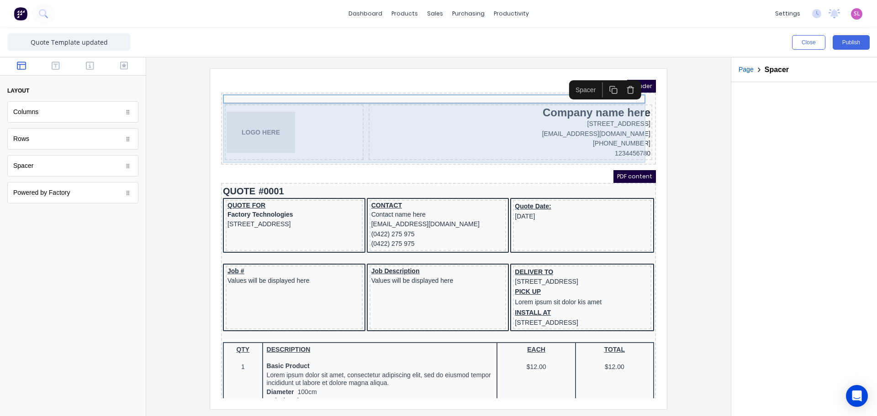
click at [352, 151] on div "LOGO HERE Company name here 234 Beach Road Gold Coast, Queensland, Australia, 4…" at bounding box center [427, 122] width 431 height 59
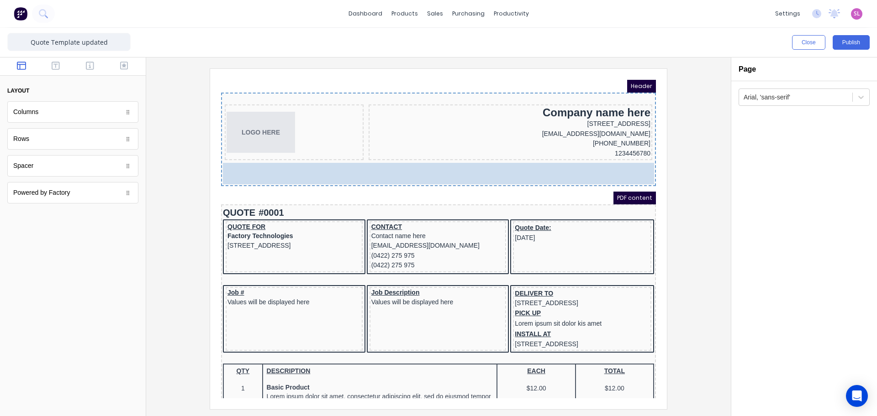
drag, startPoint x: 56, startPoint y: 140, endPoint x: 362, endPoint y: 158, distance: 306.9
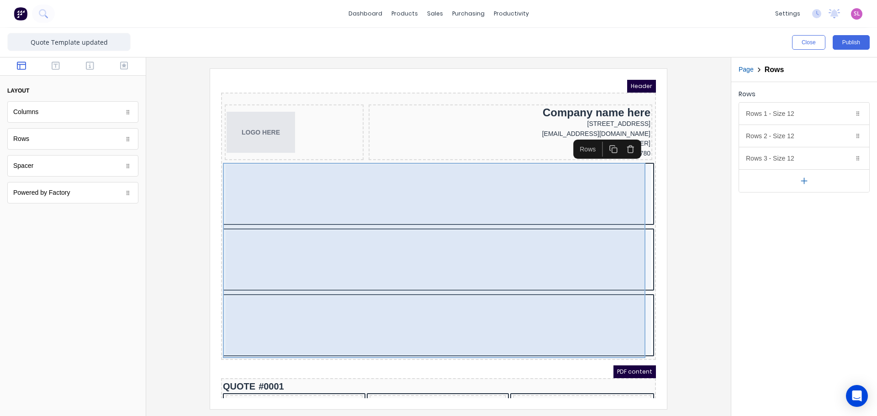
click at [434, 182] on div at bounding box center [427, 183] width 425 height 58
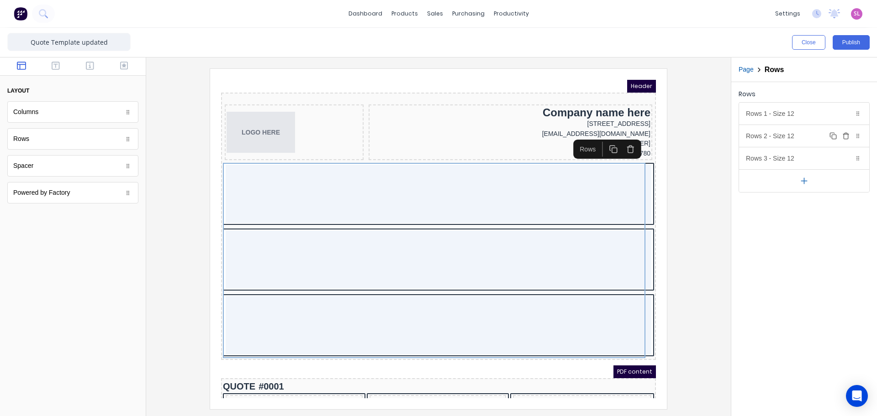
click at [845, 141] on button "Delete" at bounding box center [845, 136] width 11 height 11
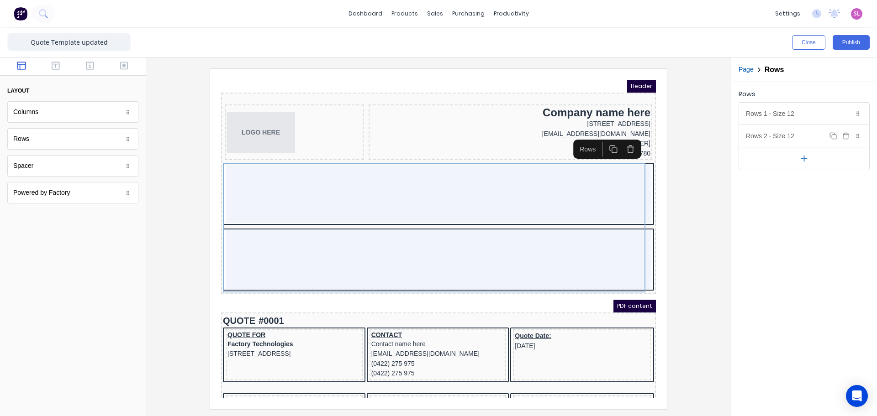
click at [845, 141] on button "Delete" at bounding box center [845, 136] width 11 height 11
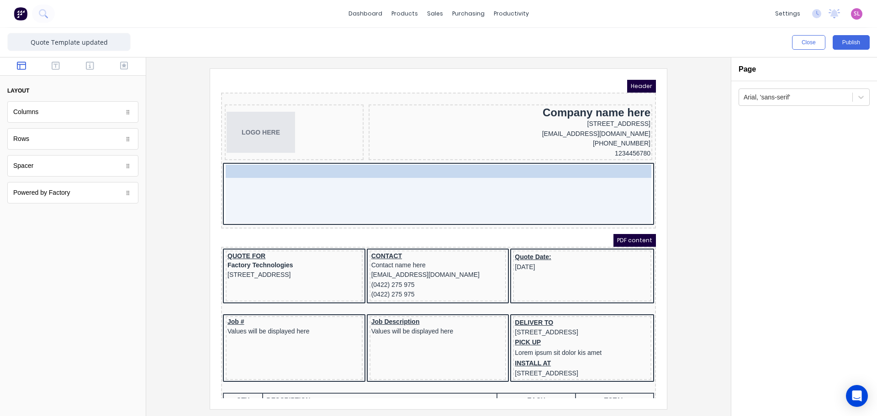
drag, startPoint x: 335, startPoint y: 241, endPoint x: 352, endPoint y: 168, distance: 75.0
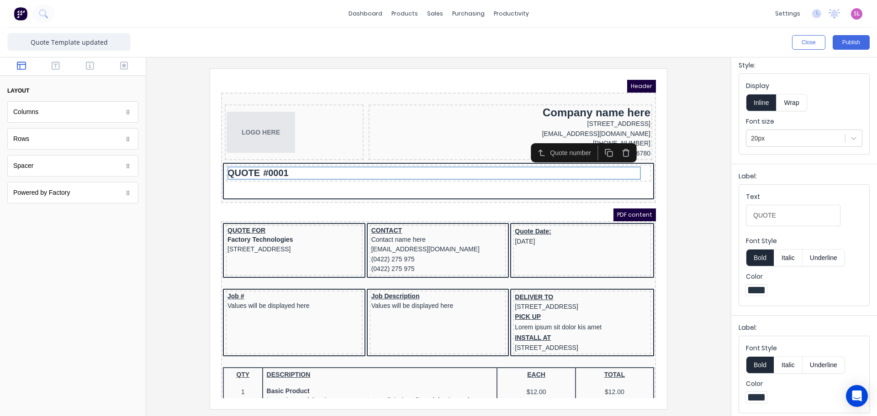
scroll to position [32, 0]
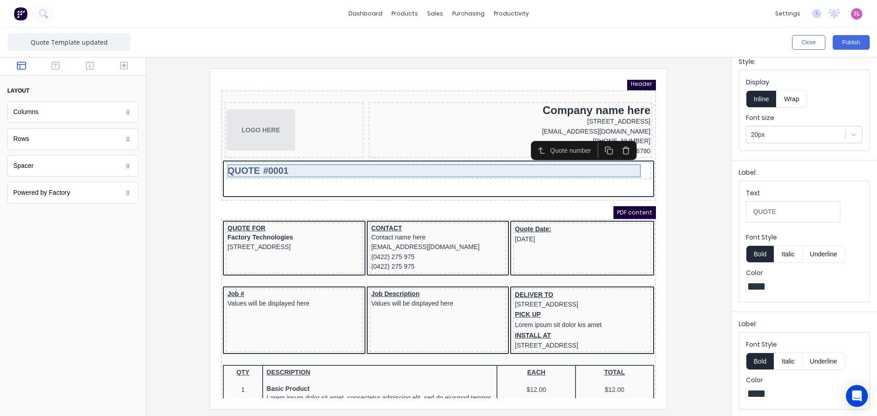
click at [288, 155] on div "QUOTE #0001" at bounding box center [427, 159] width 422 height 13
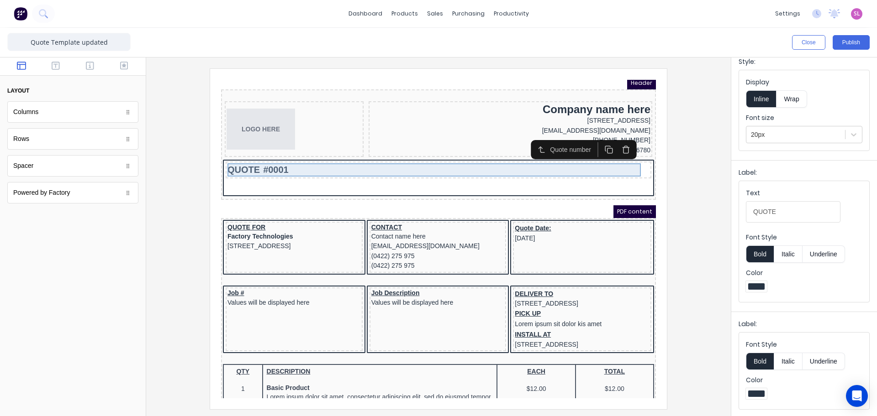
click at [273, 158] on div "QUOTE #0001" at bounding box center [427, 158] width 422 height 13
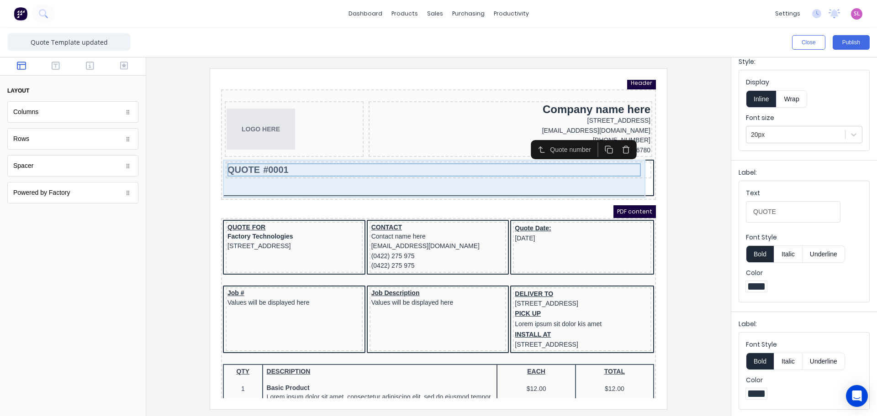
click at [295, 175] on div "QUOTE #0001" at bounding box center [427, 168] width 431 height 38
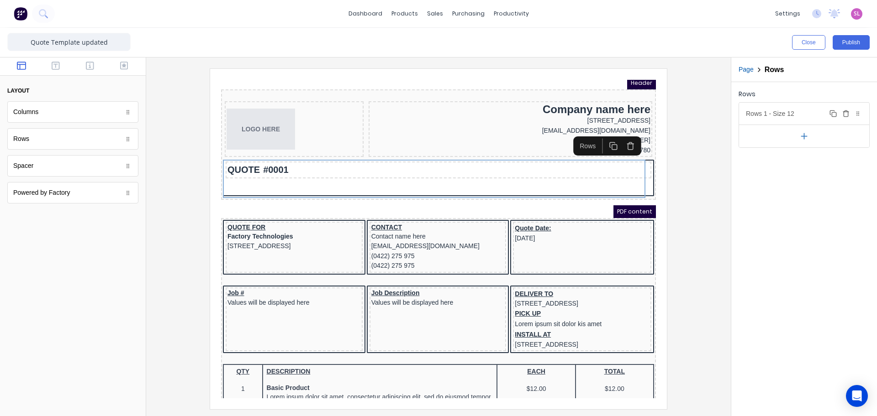
click at [801, 114] on div "Rows 1 - Size 12 Duplicate Delete" at bounding box center [804, 114] width 130 height 22
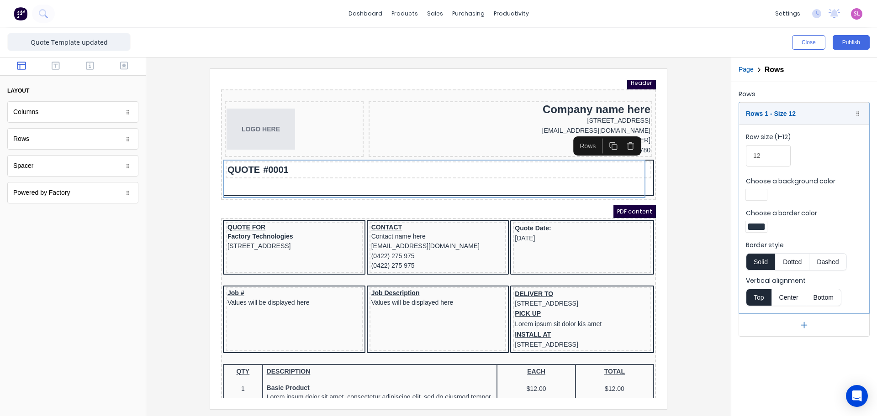
click at [796, 300] on button "Center" at bounding box center [788, 297] width 35 height 17
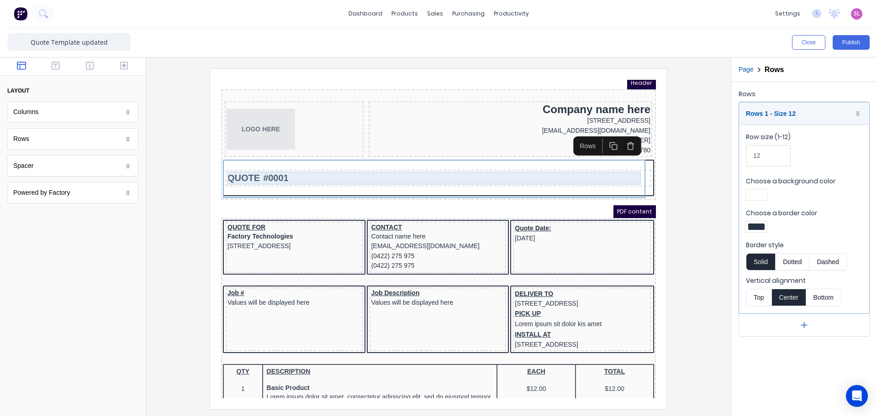
click at [295, 169] on div "QUOTE #0001" at bounding box center [427, 167] width 422 height 13
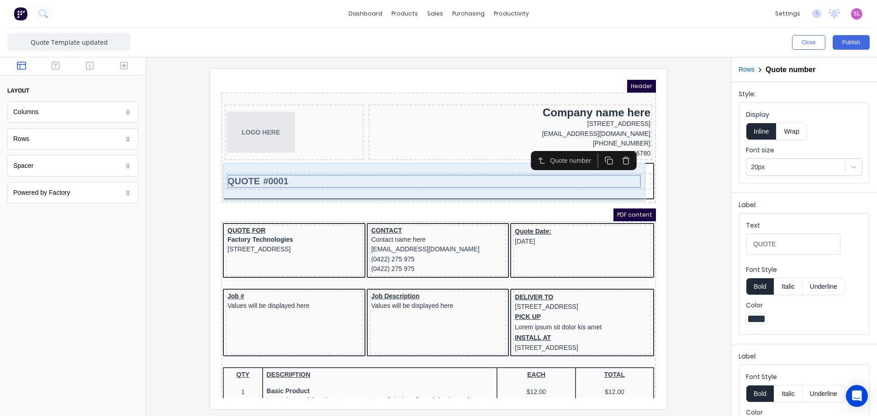
click at [272, 155] on div "QUOTE #0001" at bounding box center [427, 171] width 431 height 38
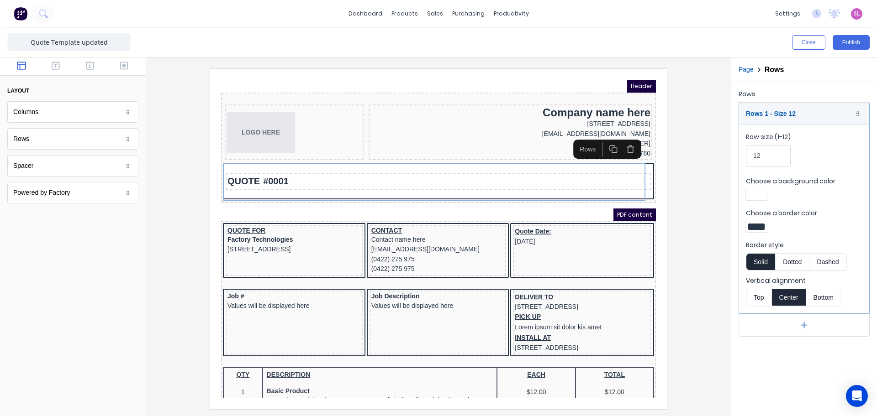
click at [751, 225] on div at bounding box center [756, 227] width 16 height 6
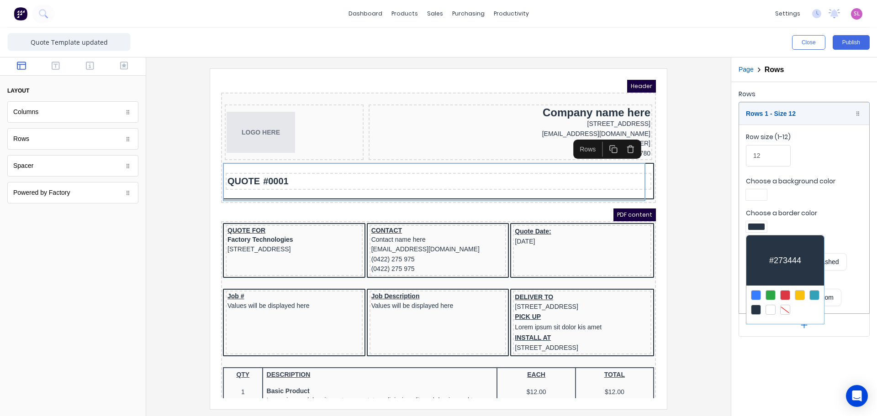
click at [782, 310] on div at bounding box center [785, 310] width 10 height 10
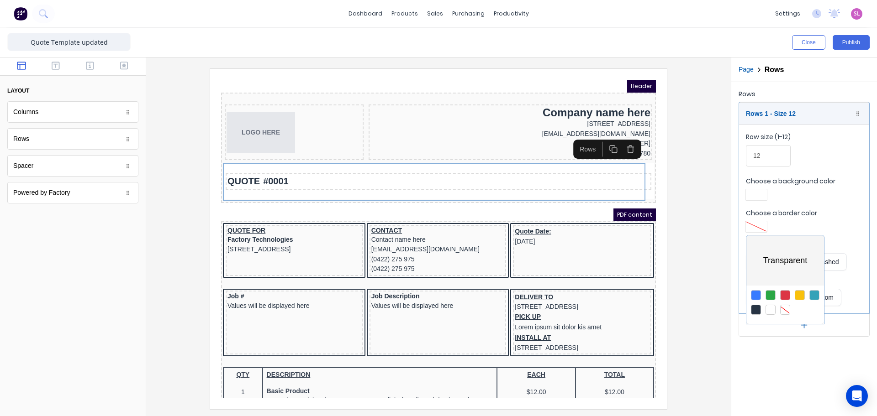
click at [711, 150] on div at bounding box center [438, 208] width 877 height 416
click at [761, 298] on button "Top" at bounding box center [758, 297] width 26 height 17
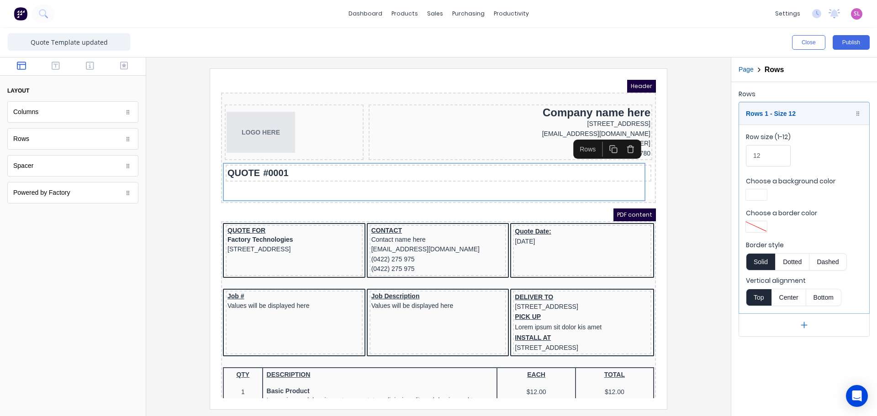
click at [687, 159] on div at bounding box center [438, 238] width 570 height 341
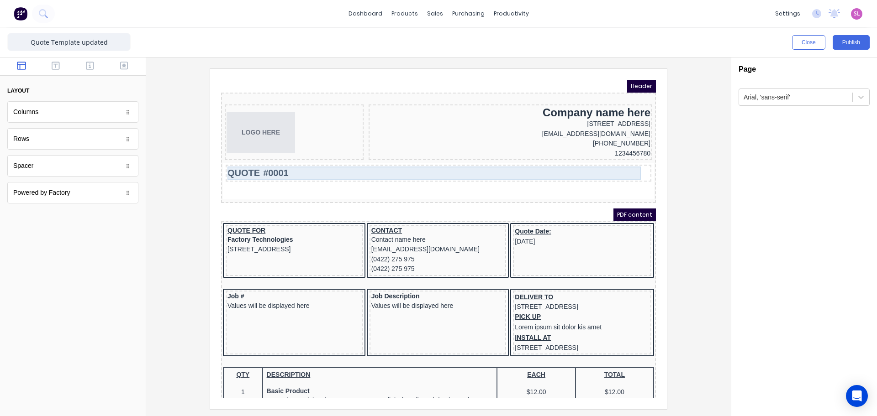
click at [386, 166] on div "QUOTE #0001" at bounding box center [427, 162] width 422 height 13
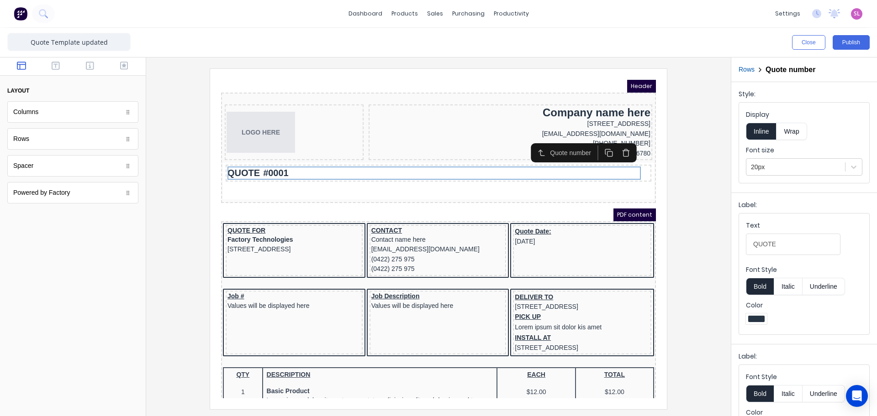
click at [746, 73] on button "Rows" at bounding box center [746, 70] width 16 height 10
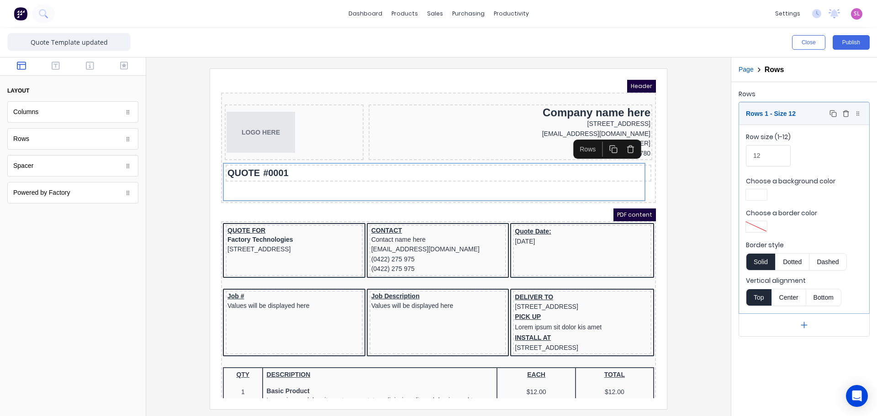
click at [834, 115] on icon "button" at bounding box center [832, 113] width 7 height 7
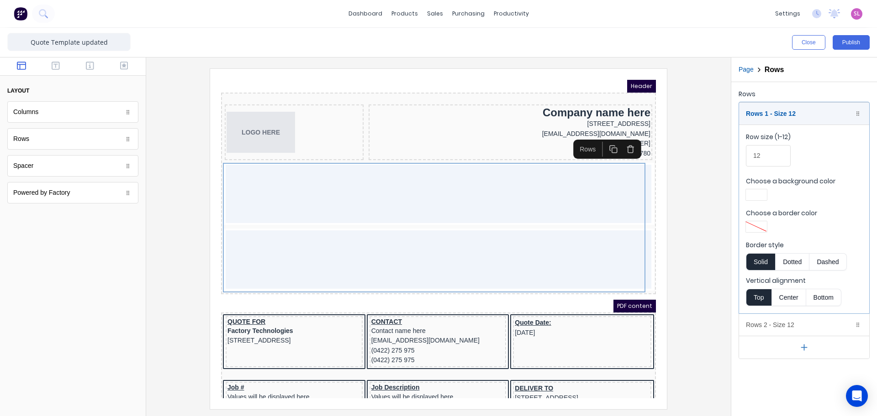
click at [691, 208] on div at bounding box center [438, 238] width 570 height 341
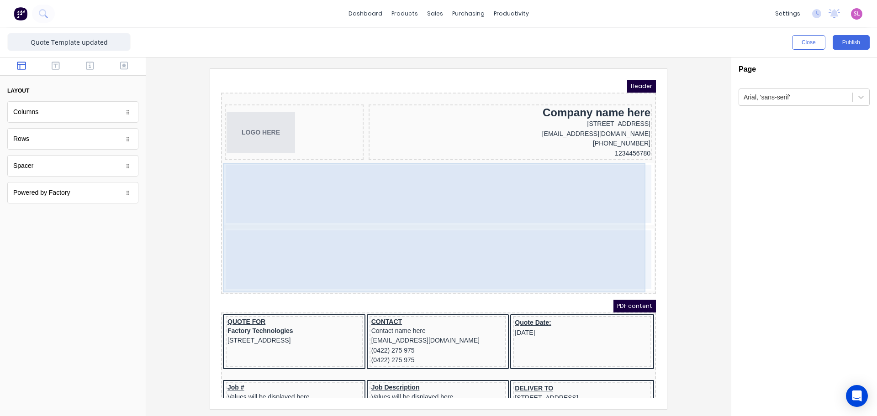
click at [520, 183] on div at bounding box center [427, 183] width 425 height 58
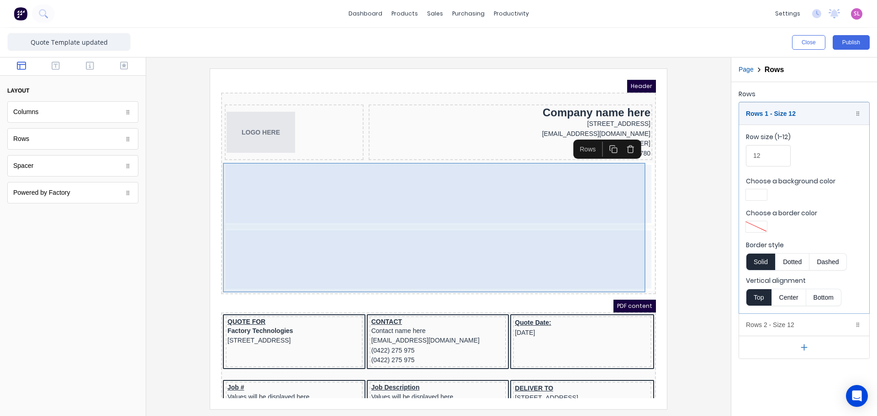
click at [538, 251] on div at bounding box center [427, 249] width 425 height 58
click at [475, 251] on div at bounding box center [427, 249] width 425 height 58
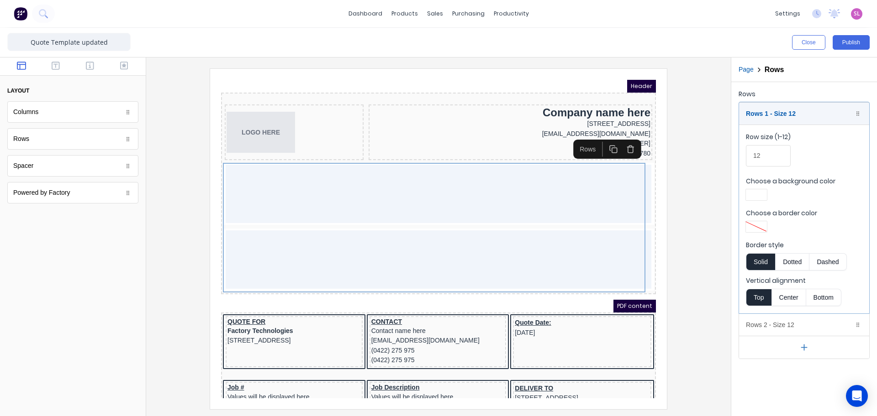
click at [187, 179] on div at bounding box center [438, 238] width 570 height 341
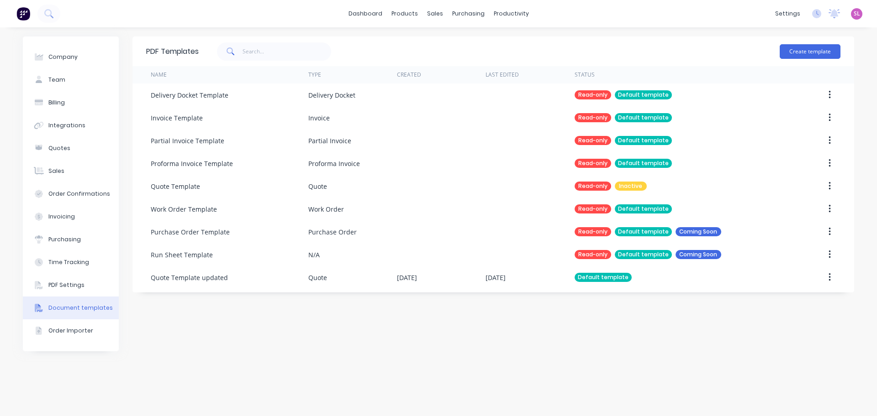
click at [344, 275] on div "Quote" at bounding box center [352, 277] width 89 height 23
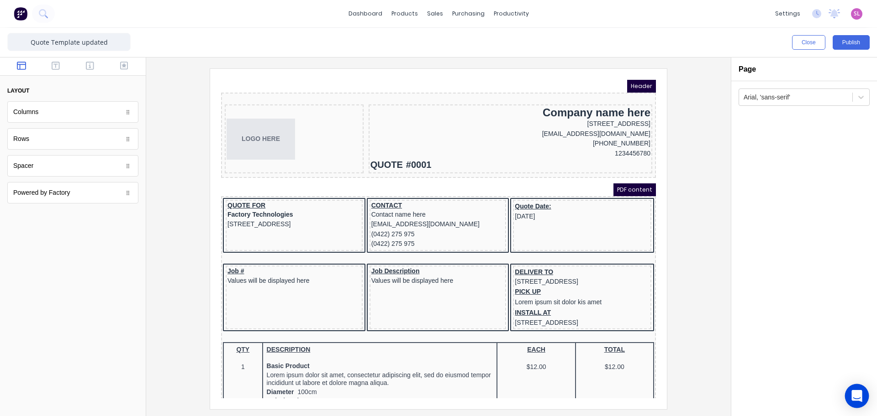
click at [850, 394] on div "Open Intercom Messenger" at bounding box center [857, 396] width 24 height 24
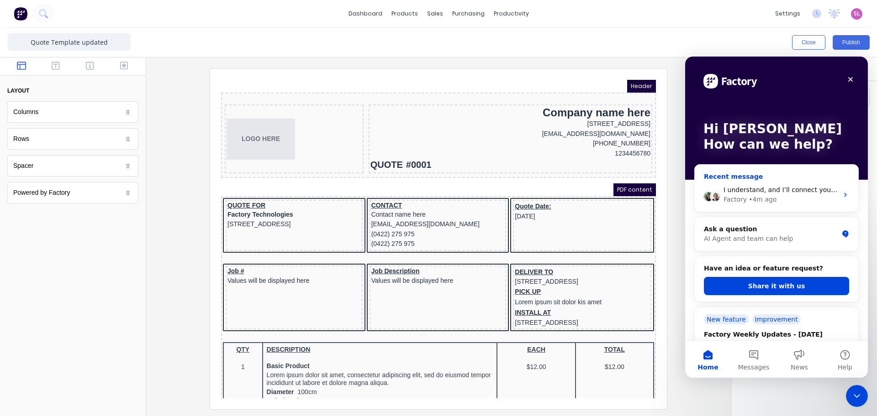
click at [782, 198] on div "Factory • 4m ago" at bounding box center [780, 200] width 115 height 10
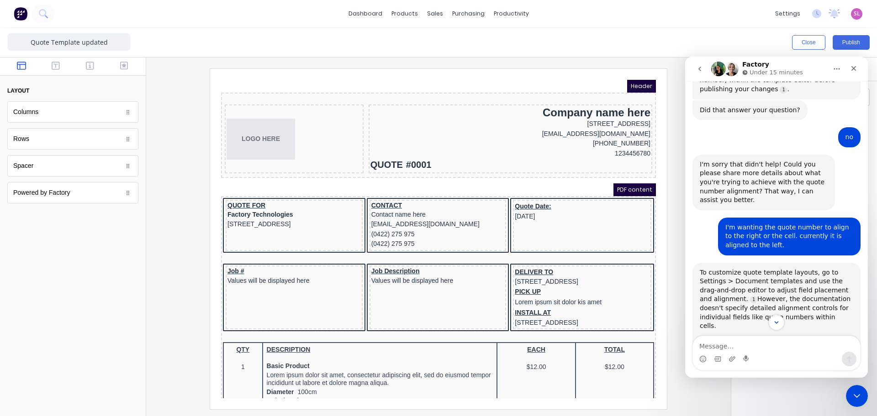
scroll to position [571, 0]
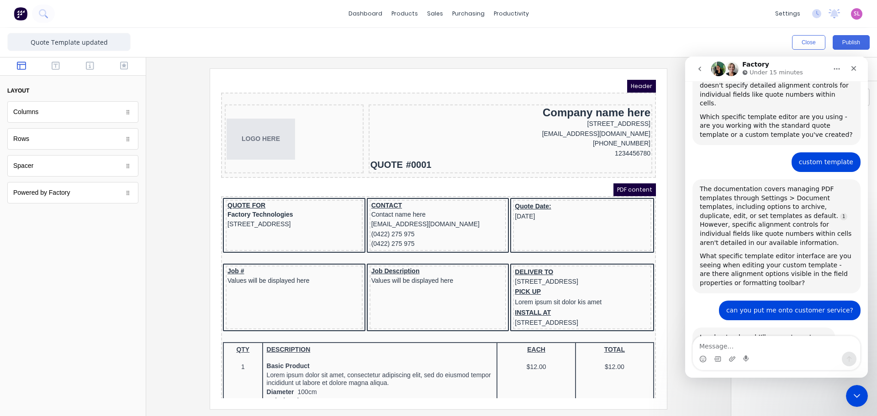
click at [674, 216] on div at bounding box center [438, 238] width 570 height 341
click at [850, 392] on icon "Close Intercom Messenger" at bounding box center [855, 394] width 11 height 11
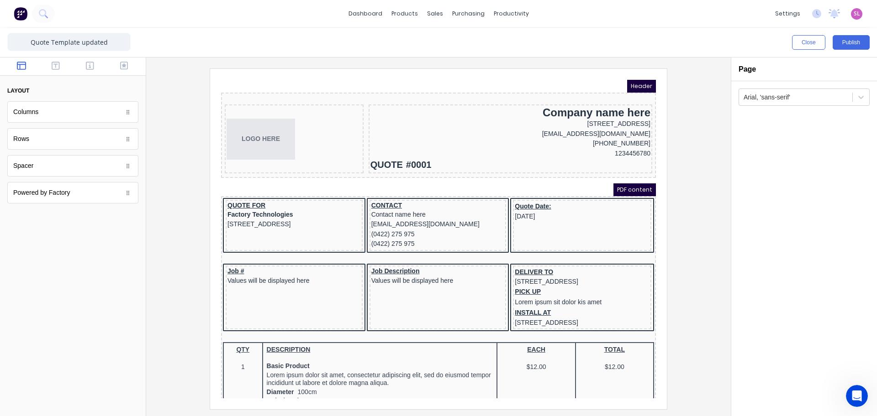
click at [714, 346] on div at bounding box center [438, 238] width 570 height 341
click at [265, 167] on div "LOGO HERE Company name here [STREET_ADDRESS], 4217 [EMAIL_ADDRESS][DOMAIN_NAME]…" at bounding box center [427, 124] width 435 height 85
click at [266, 165] on div "LOGO HERE Company name here [STREET_ADDRESS], 4217 [EMAIL_ADDRESS][DOMAIN_NAME]…" at bounding box center [427, 124] width 435 height 85
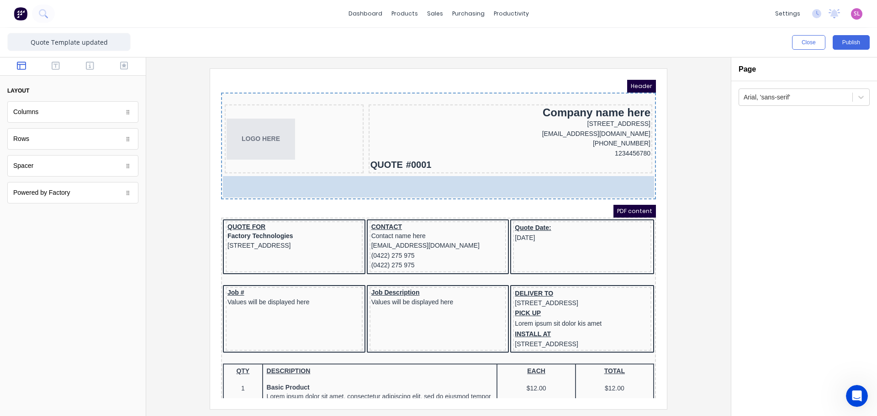
drag, startPoint x: 48, startPoint y: 142, endPoint x: 285, endPoint y: 180, distance: 239.5
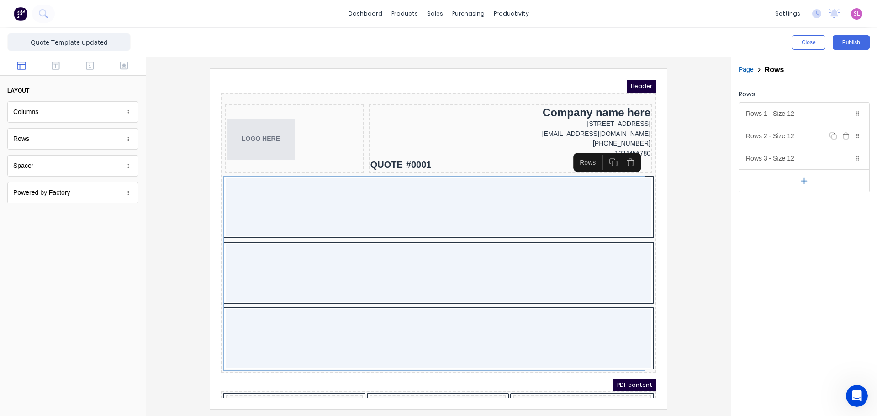
click at [848, 135] on icon "button" at bounding box center [845, 135] width 7 height 7
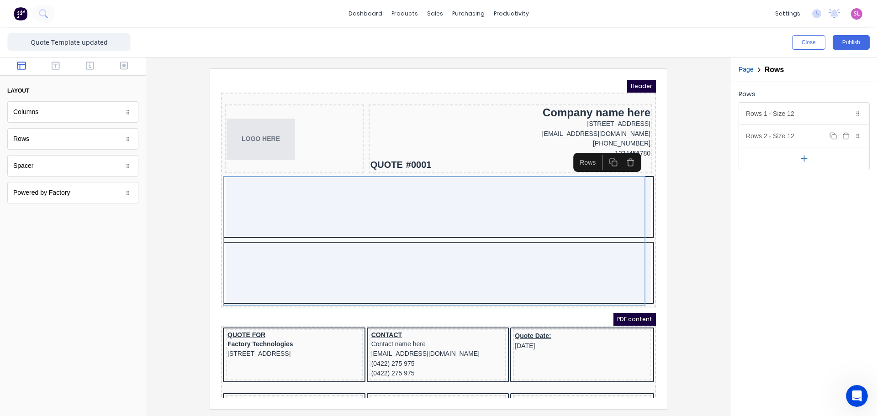
click at [847, 140] on button "Delete" at bounding box center [845, 136] width 11 height 11
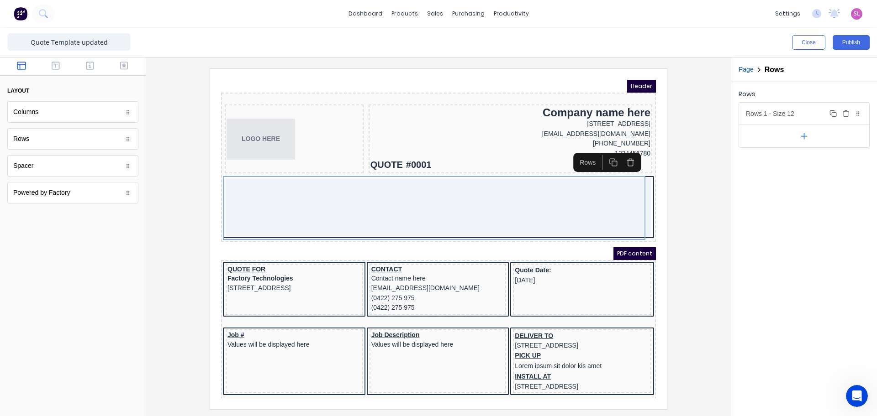
click at [750, 117] on div "Rows 1 - Size 12 Duplicate Delete" at bounding box center [804, 114] width 130 height 22
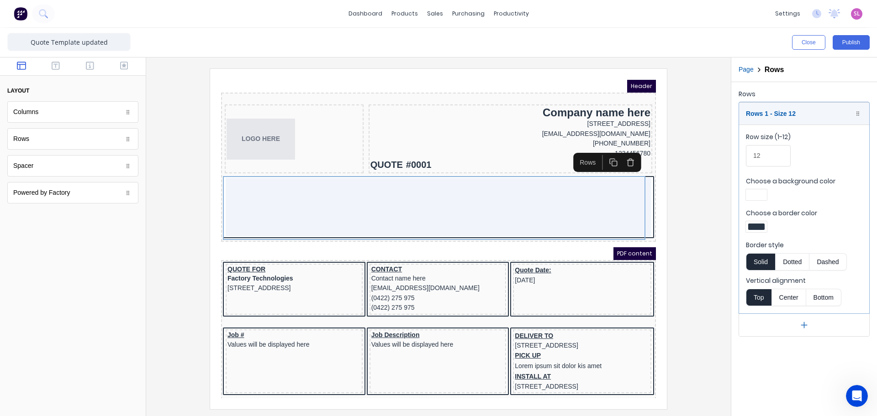
click at [759, 226] on div at bounding box center [756, 227] width 16 height 6
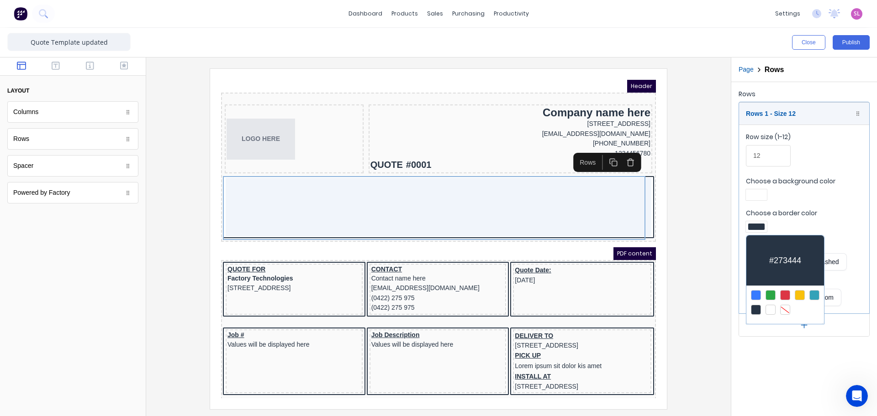
click at [784, 312] on div at bounding box center [785, 310] width 10 height 10
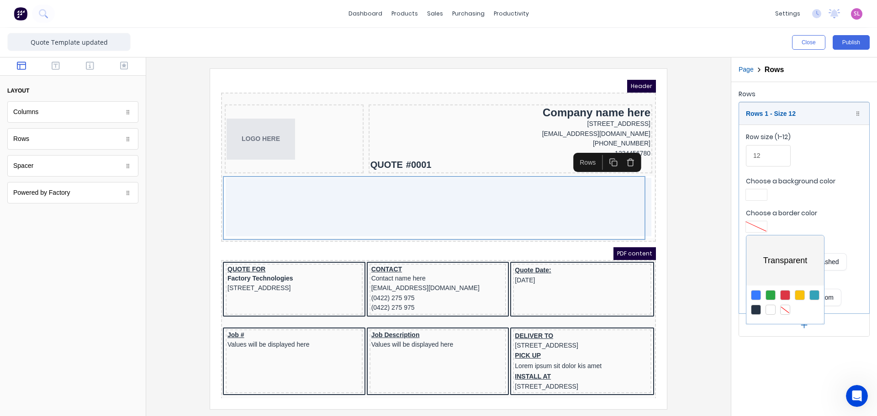
click at [702, 244] on div at bounding box center [438, 208] width 877 height 416
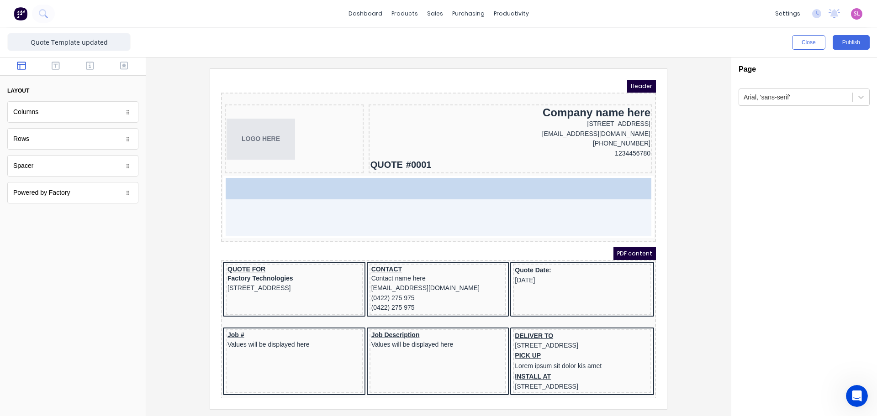
drag, startPoint x: 37, startPoint y: 115, endPoint x: 118, endPoint y: 120, distance: 80.5
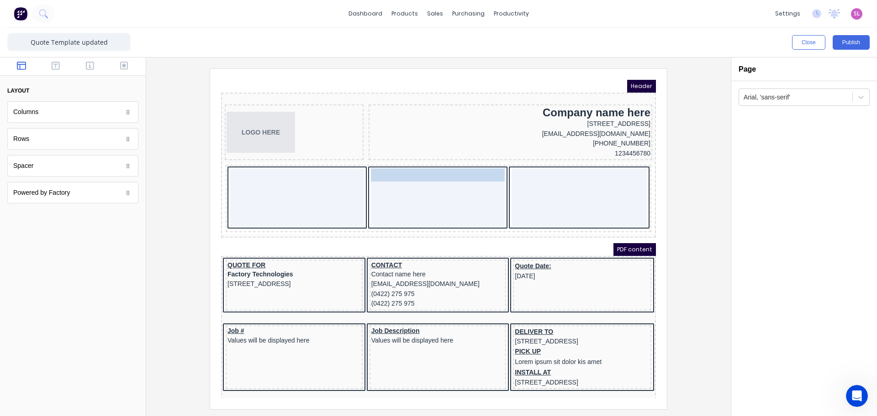
drag, startPoint x: 413, startPoint y: 155, endPoint x: 413, endPoint y: 186, distance: 31.0
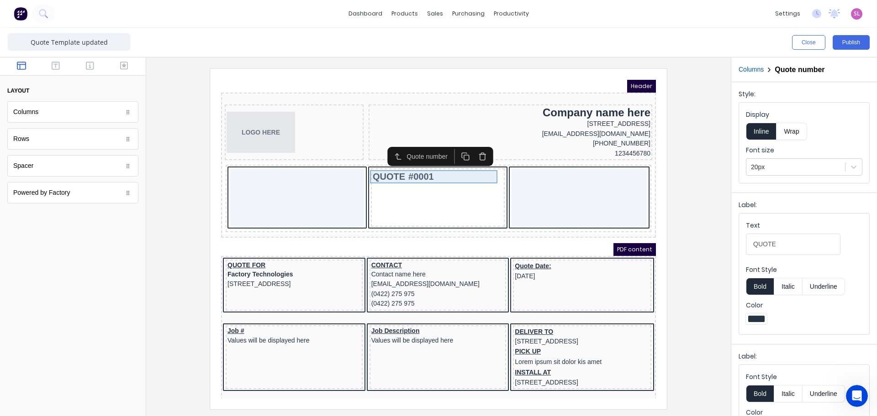
click at [423, 164] on div "QUOTE #0001" at bounding box center [427, 165] width 130 height 13
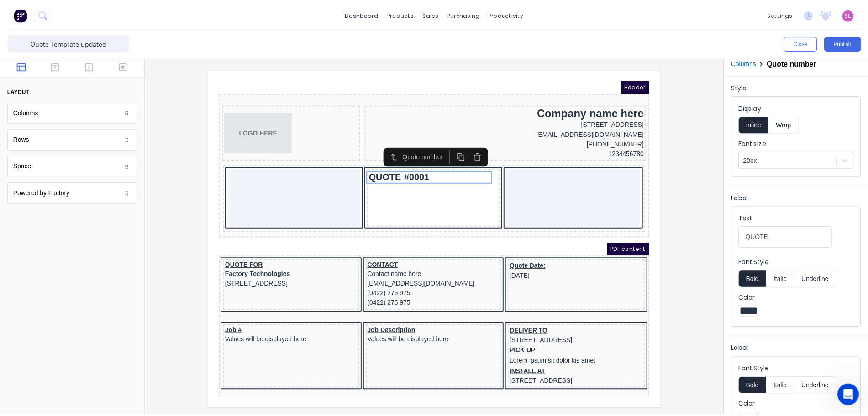
scroll to position [0, 0]
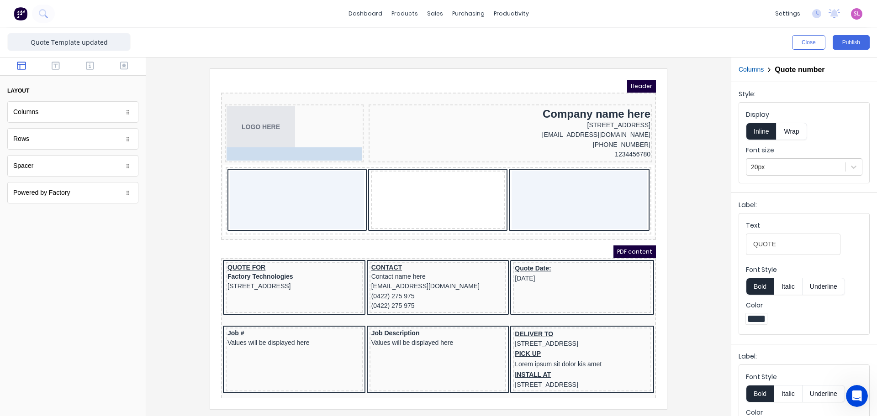
drag, startPoint x: 394, startPoint y: 166, endPoint x: 278, endPoint y: 143, distance: 117.2
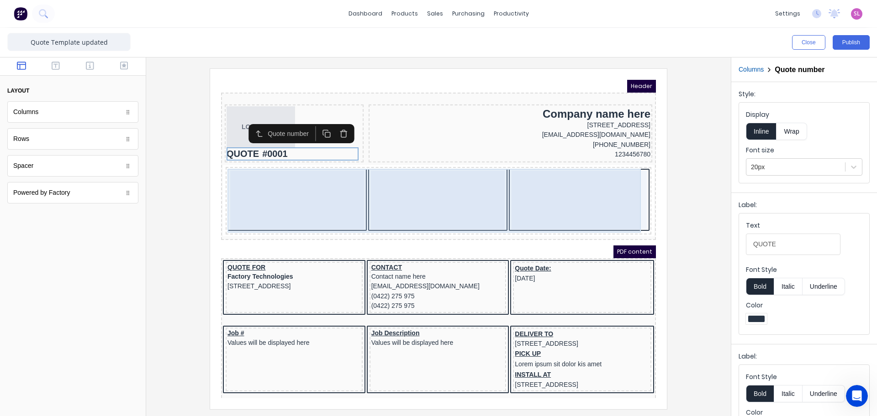
click at [272, 187] on div at bounding box center [286, 189] width 134 height 58
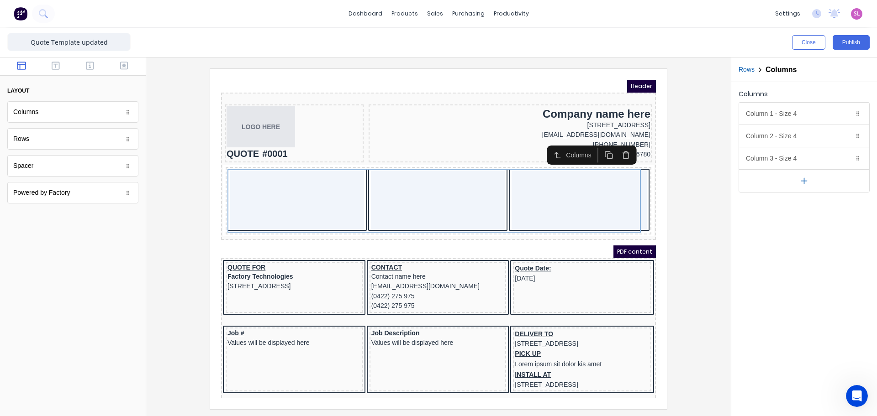
click at [616, 149] on button "button" at bounding box center [614, 143] width 17 height 15
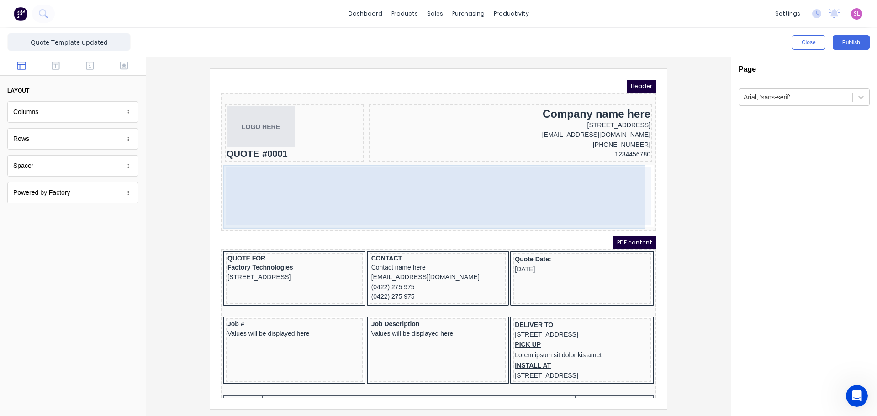
click at [420, 200] on div at bounding box center [427, 185] width 425 height 58
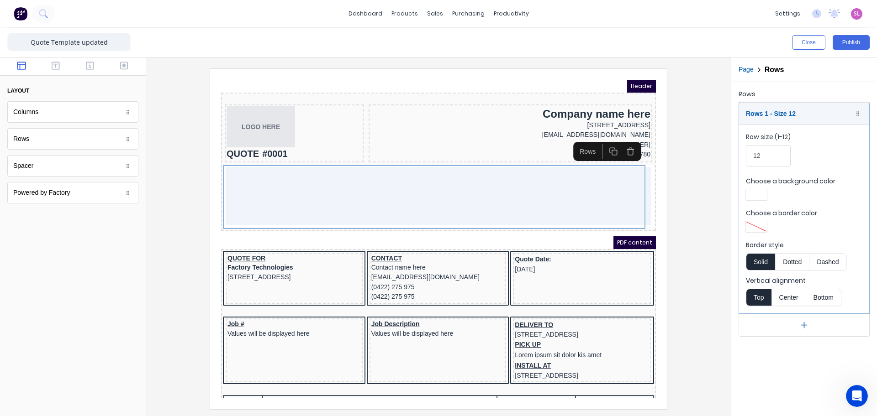
click at [617, 139] on icon "button" at bounding box center [619, 140] width 9 height 9
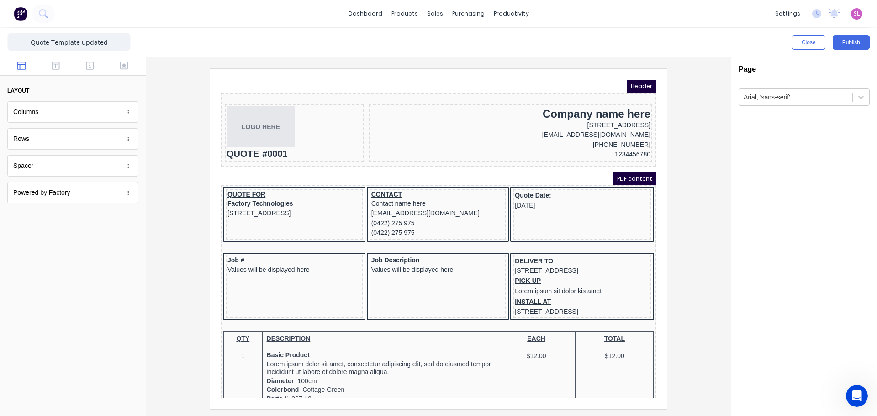
click at [676, 173] on div at bounding box center [438, 238] width 570 height 341
click at [843, 42] on button "Publish" at bounding box center [850, 42] width 37 height 15
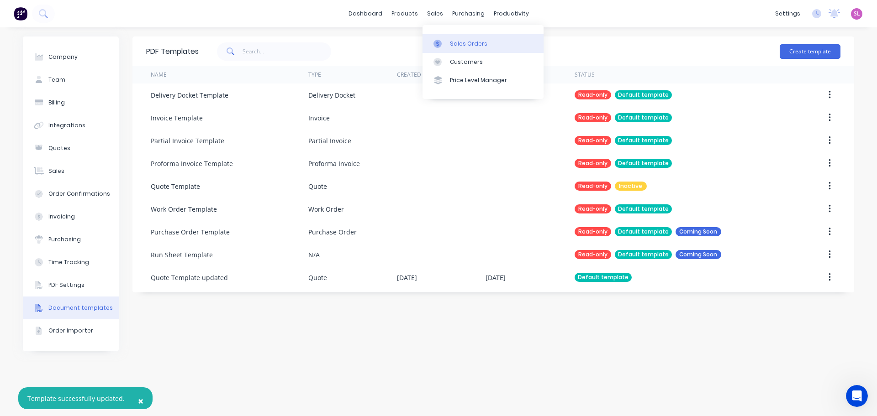
click at [450, 43] on div "Sales Orders" at bounding box center [468, 44] width 37 height 8
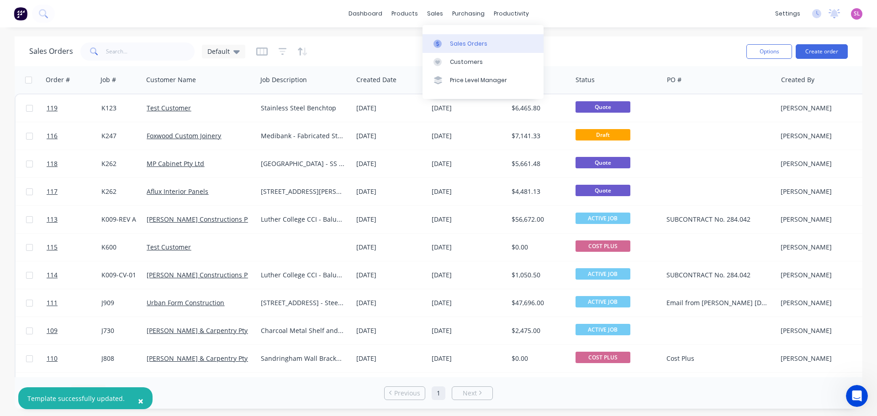
click at [451, 43] on div "Sales Orders" at bounding box center [468, 44] width 37 height 8
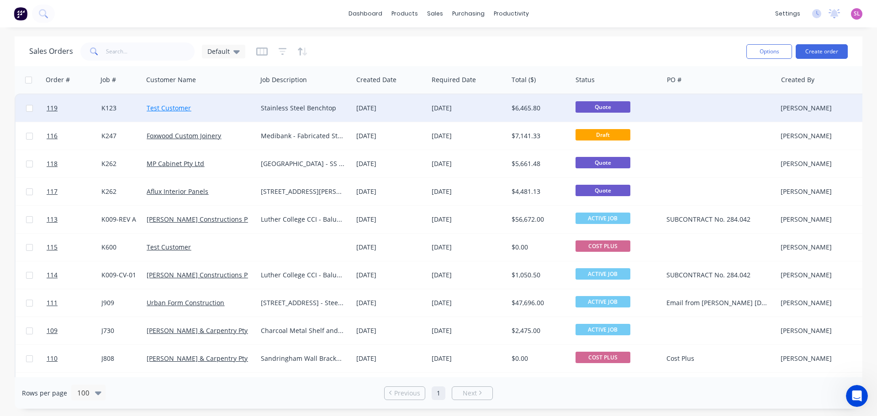
click at [168, 108] on link "Test Customer" at bounding box center [169, 108] width 44 height 9
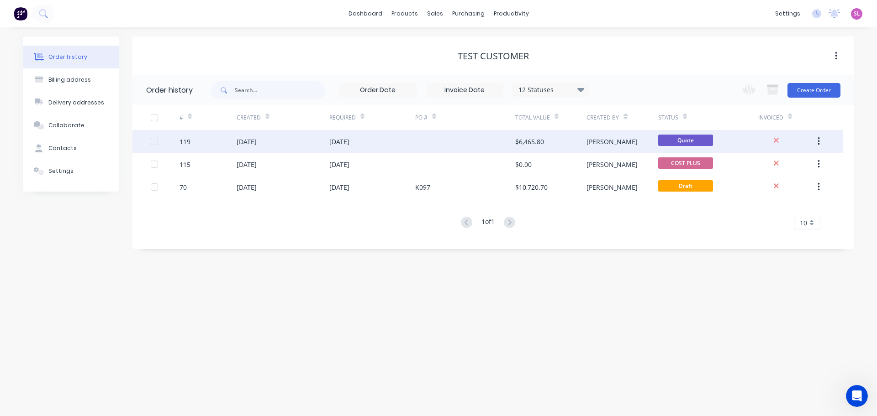
click at [640, 145] on div "[PERSON_NAME]" at bounding box center [621, 141] width 71 height 23
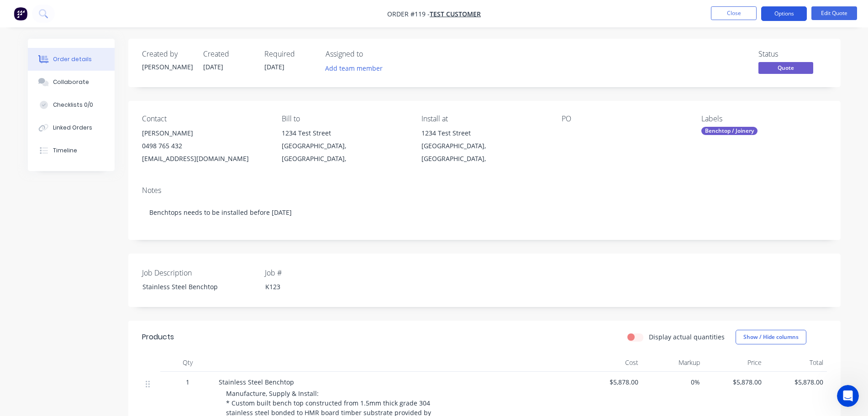
click at [799, 10] on button "Options" at bounding box center [784, 13] width 46 height 15
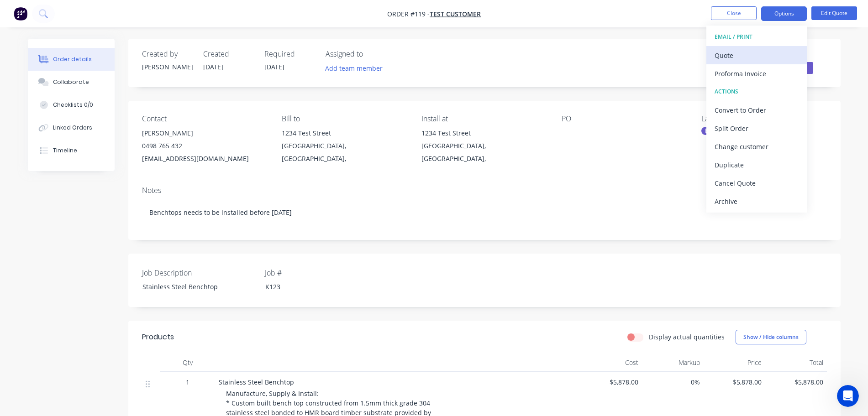
click at [769, 55] on div "Quote" at bounding box center [756, 55] width 84 height 13
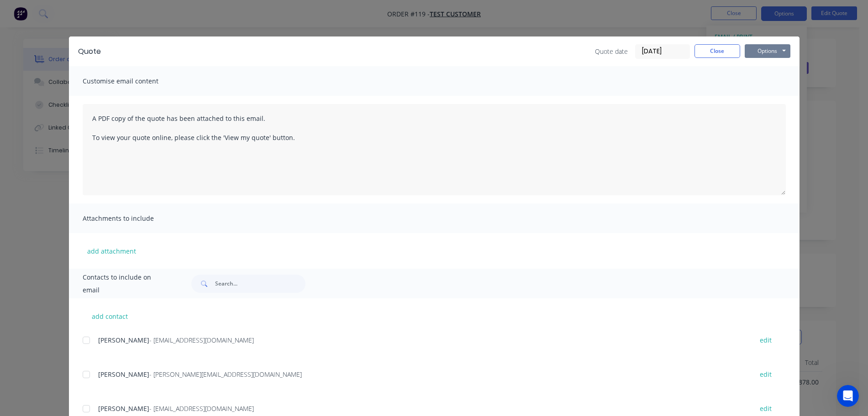
click at [759, 55] on button "Options" at bounding box center [768, 51] width 46 height 14
click at [759, 74] on button "Preview" at bounding box center [774, 67] width 58 height 15
drag, startPoint x: 709, startPoint y: 50, endPoint x: 696, endPoint y: 50, distance: 13.2
click at [709, 50] on button "Close" at bounding box center [717, 51] width 46 height 14
